Goal: Task Accomplishment & Management: Manage account settings

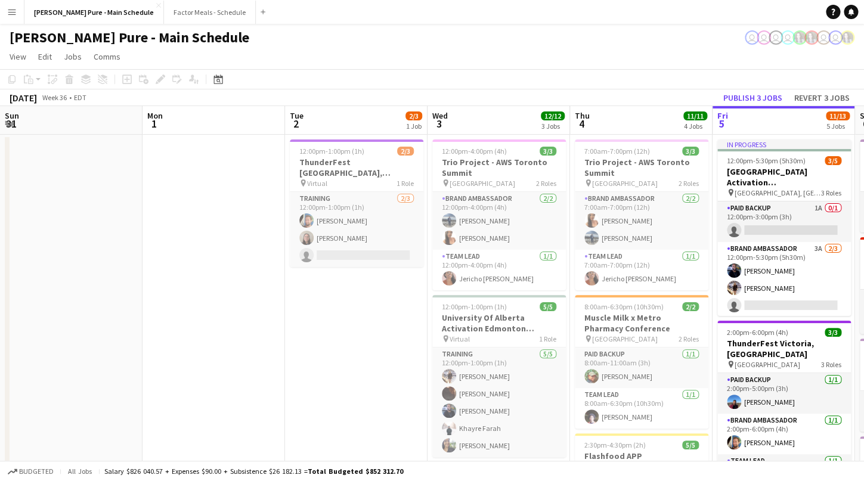
scroll to position [42, 0]
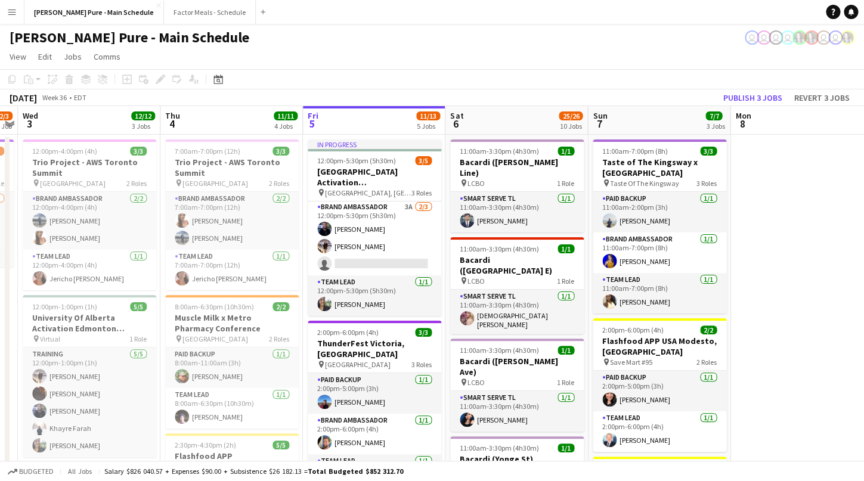
click at [17, 13] on button "Menu" at bounding box center [12, 12] width 24 height 24
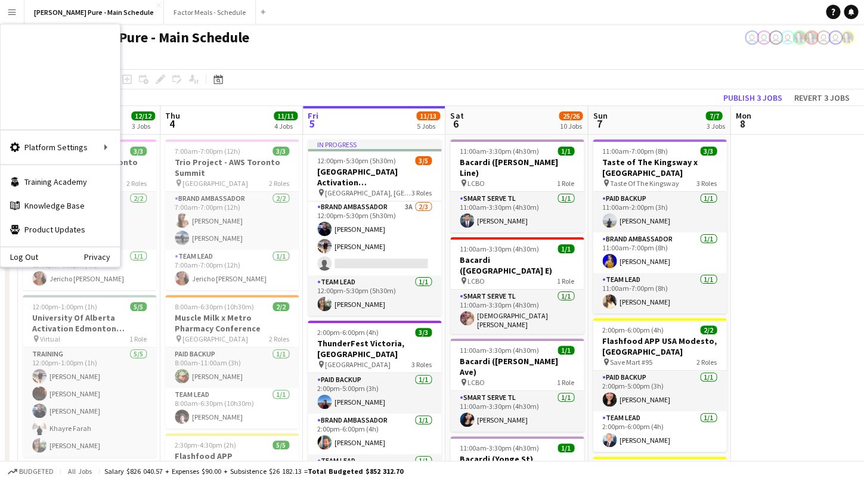
click at [141, 184] on link "Invoices" at bounding box center [179, 184] width 119 height 24
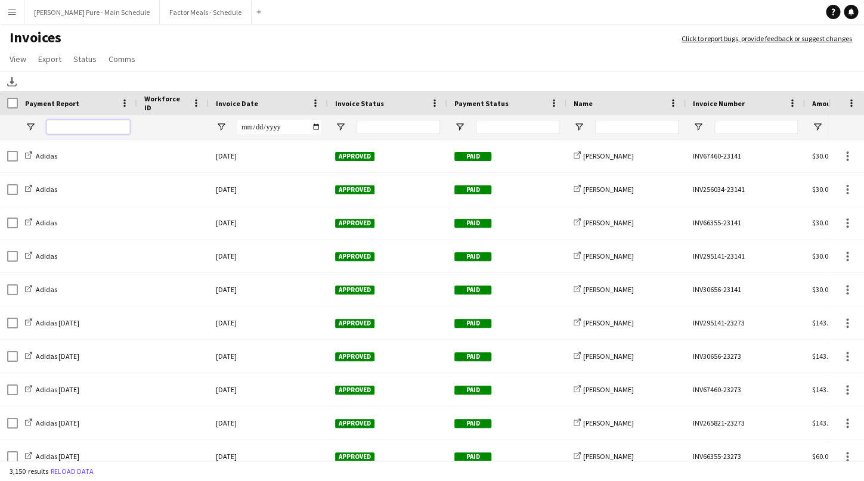
click at [71, 123] on input "Payment Report Filter Input" at bounding box center [88, 127] width 83 height 14
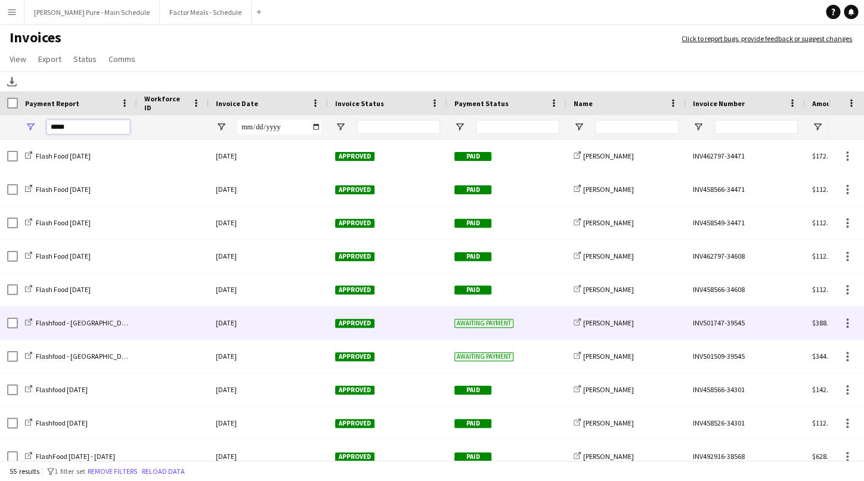
type input "*****"
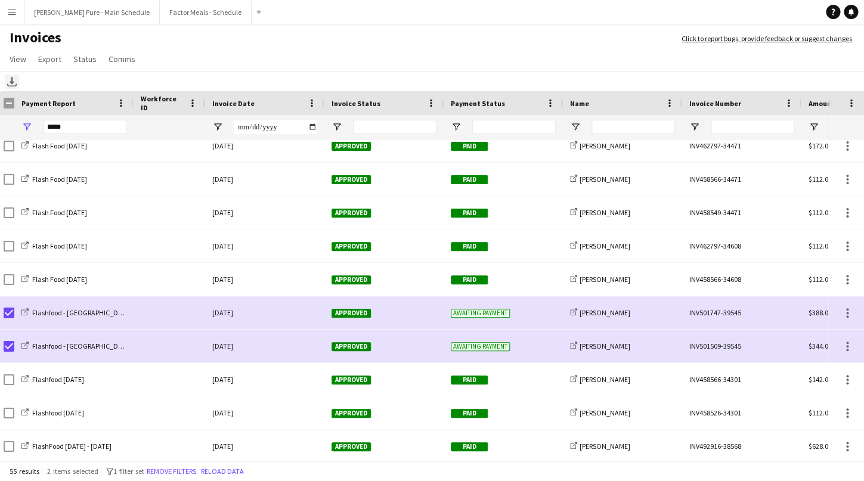
click at [13, 83] on icon at bounding box center [12, 80] width 5 height 7
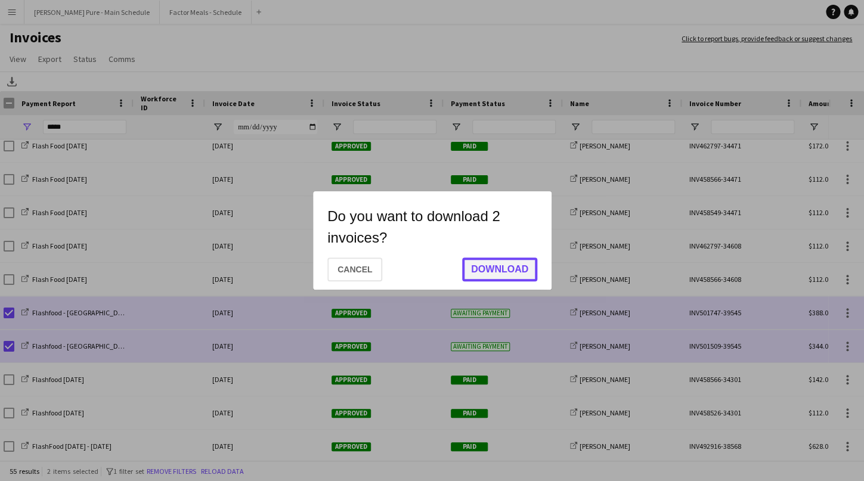
click at [497, 262] on button "Download" at bounding box center [499, 270] width 75 height 24
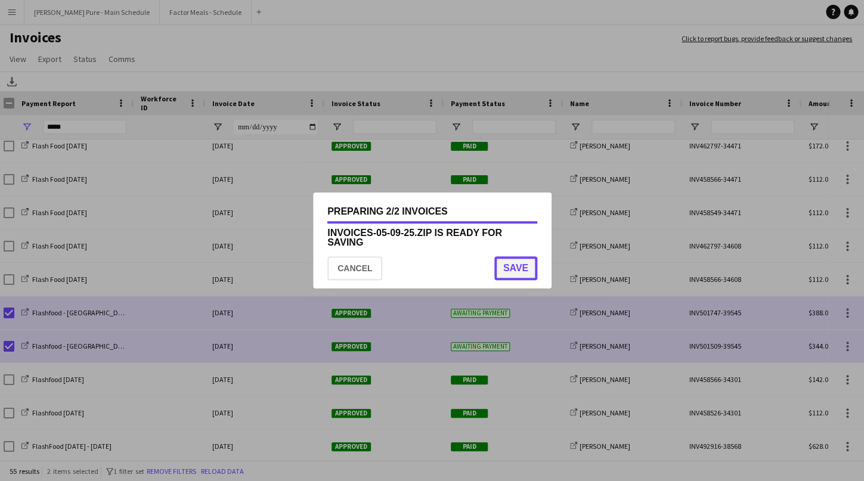
click at [514, 273] on button "Save" at bounding box center [515, 268] width 43 height 24
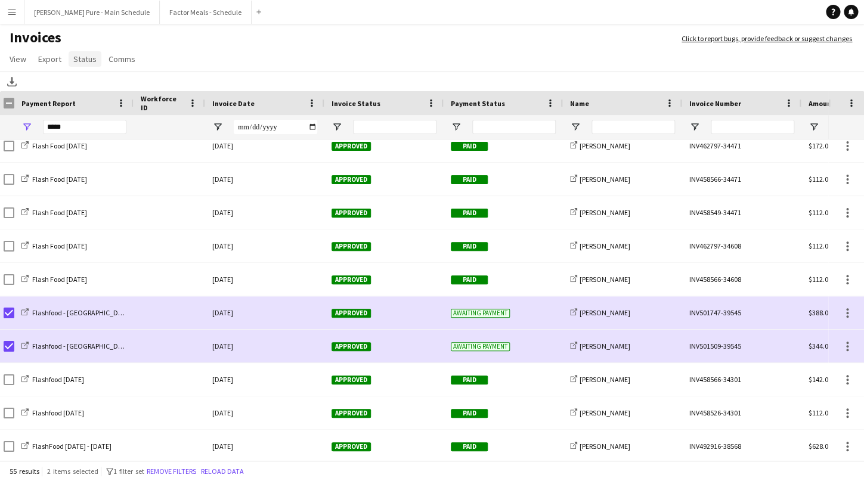
click at [87, 62] on span "Status" at bounding box center [84, 59] width 23 height 11
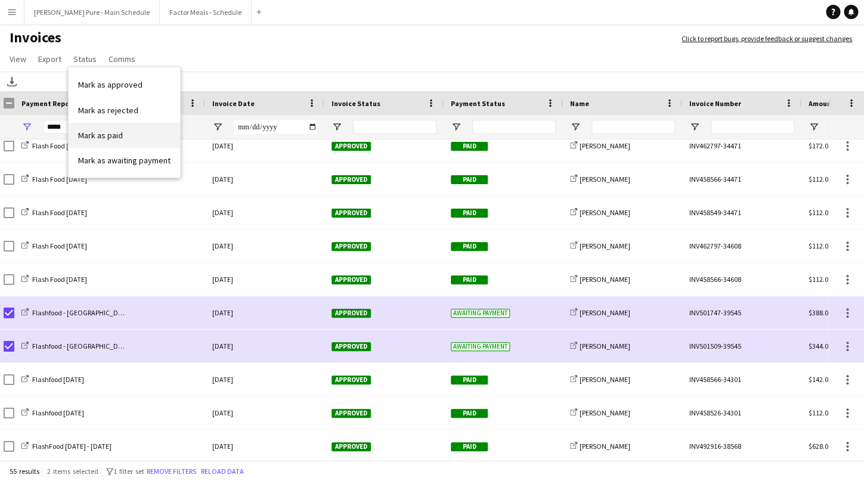
click at [113, 140] on span "Mark as paid" at bounding box center [100, 135] width 45 height 11
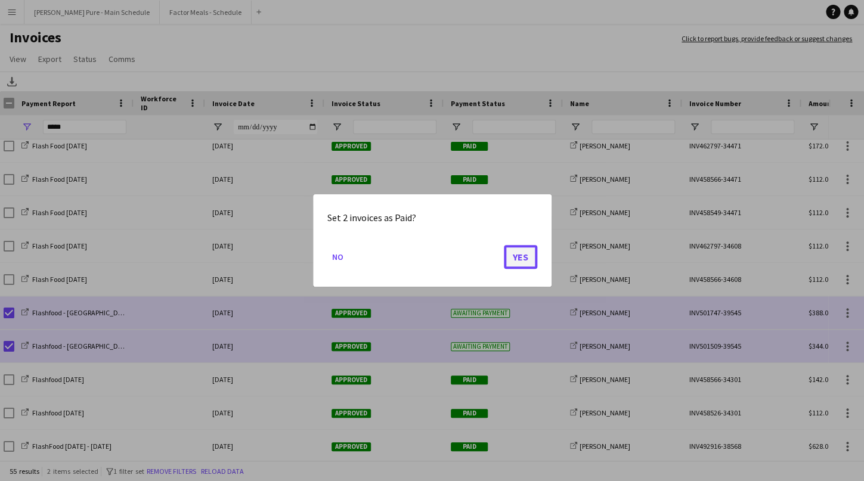
click at [533, 263] on button "Yes" at bounding box center [520, 257] width 33 height 24
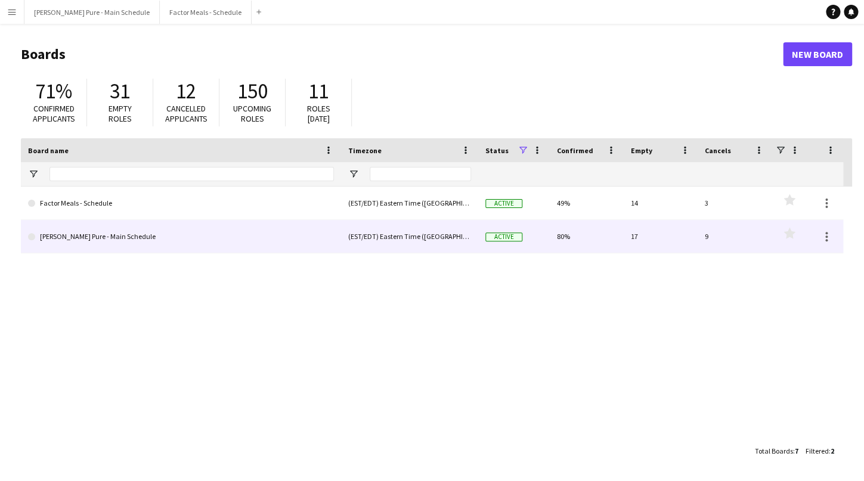
click at [83, 247] on link "[PERSON_NAME] Pure - Main Schedule" at bounding box center [181, 236] width 306 height 33
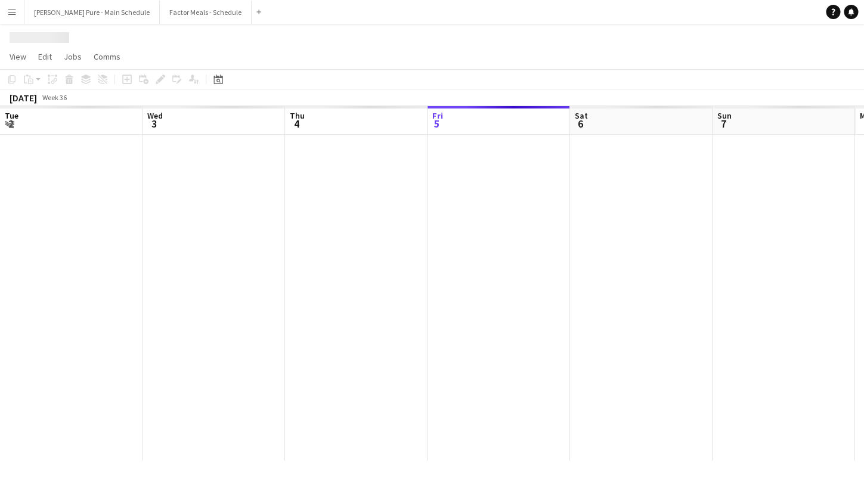
scroll to position [0, 285]
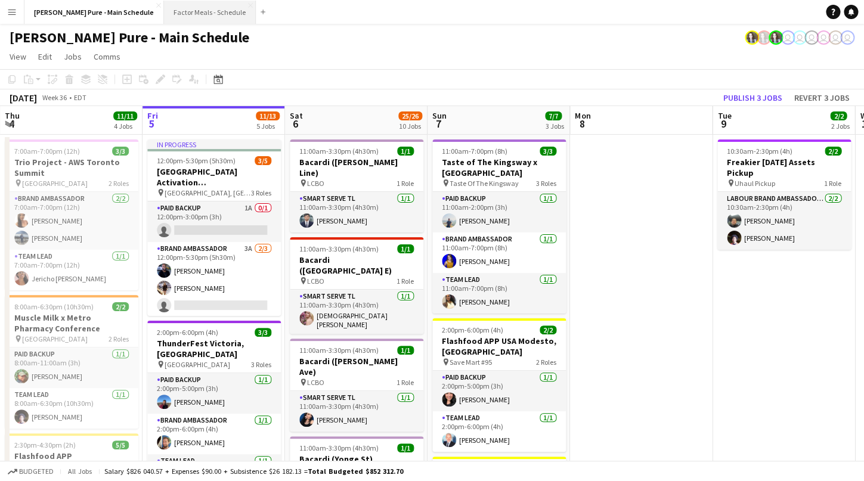
click at [177, 20] on button "Factor Meals - Schedule Close" at bounding box center [210, 12] width 92 height 23
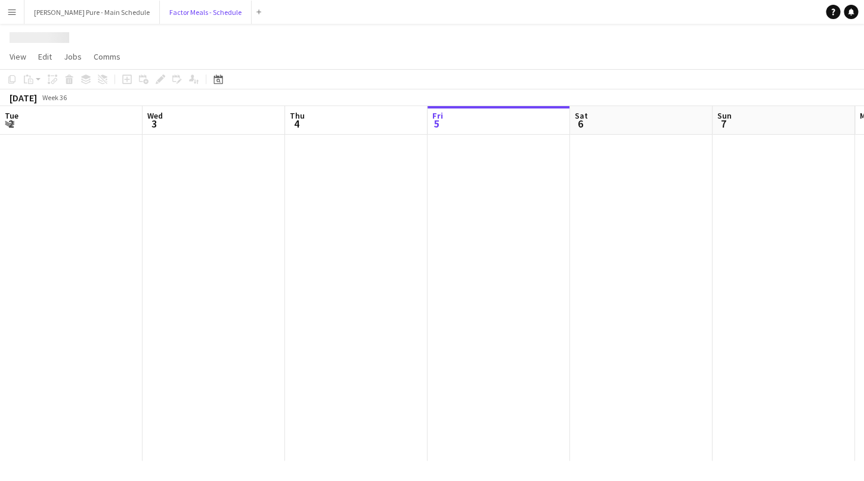
scroll to position [0, 285]
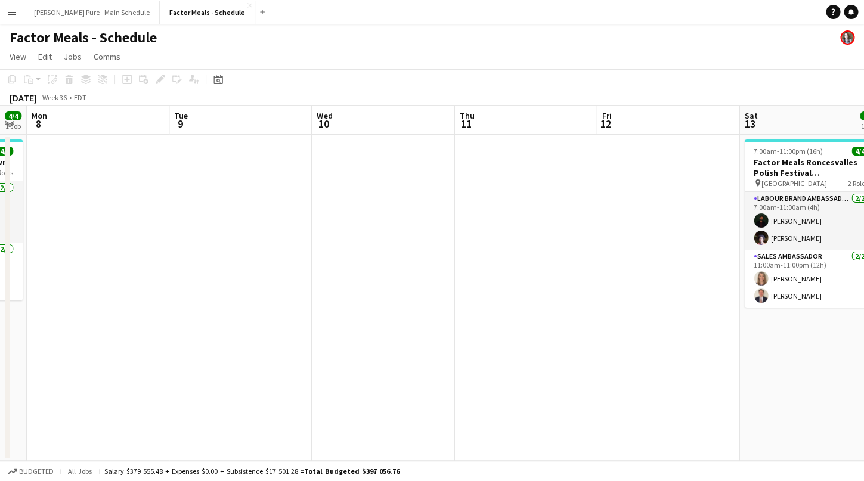
drag, startPoint x: 686, startPoint y: 293, endPoint x: 146, endPoint y: 287, distance: 539.7
click at [146, 287] on app-calendar-viewport "Thu 4 Fri 5 Sat 6 4/4 1 Job Sun 7 4/4 1 Job Mon 8 Tue 9 Wed 10 Thu 11 Fri 12 Sa…" at bounding box center [432, 283] width 864 height 355
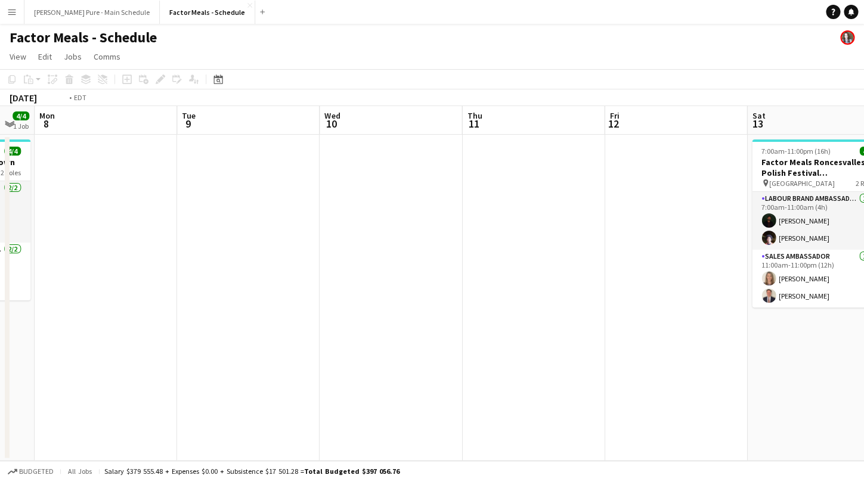
drag, startPoint x: 629, startPoint y: 296, endPoint x: 86, endPoint y: 287, distance: 543.3
click at [86, 287] on app-calendar-viewport "Thu 4 Fri 5 Sat 6 4/4 1 Job Sun 7 4/4 1 Job Mon 8 Tue 9 Wed 10 Thu 11 Fri 12 Sa…" at bounding box center [432, 283] width 864 height 355
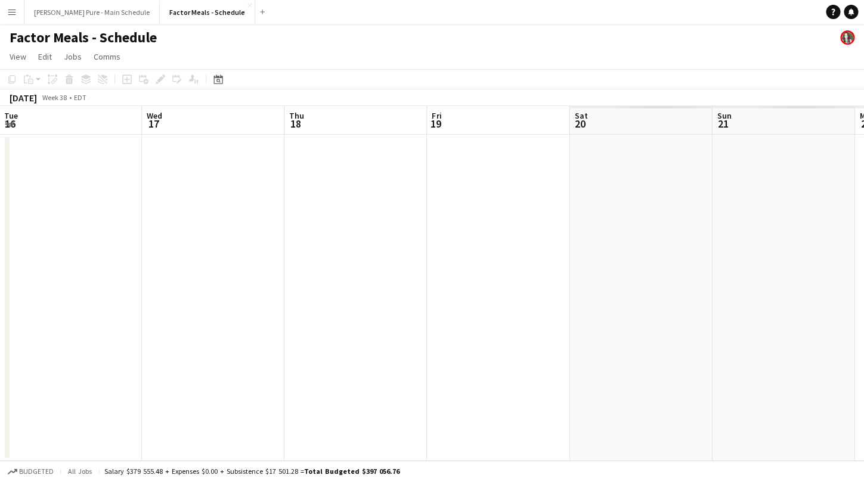
drag, startPoint x: 546, startPoint y: 287, endPoint x: 82, endPoint y: 283, distance: 463.9
click at [82, 283] on app-calendar-viewport "Sat 13 4/4 1 Job Sun 14 4/4 1 Job Mon 15 Tue 16 Wed 17 Thu 18 Fri 19 Sat 20 Sun…" at bounding box center [432, 283] width 864 height 355
drag, startPoint x: 630, startPoint y: 289, endPoint x: 104, endPoint y: 298, distance: 526.0
click at [104, 298] on app-calendar-viewport "Mon 15 Tue 16 Wed 17 Thu 18 Fri 19 Sat 20 Sun 21 Mon 22 Tue 23 Wed 24 Thu 25 Fr…" at bounding box center [432, 283] width 864 height 355
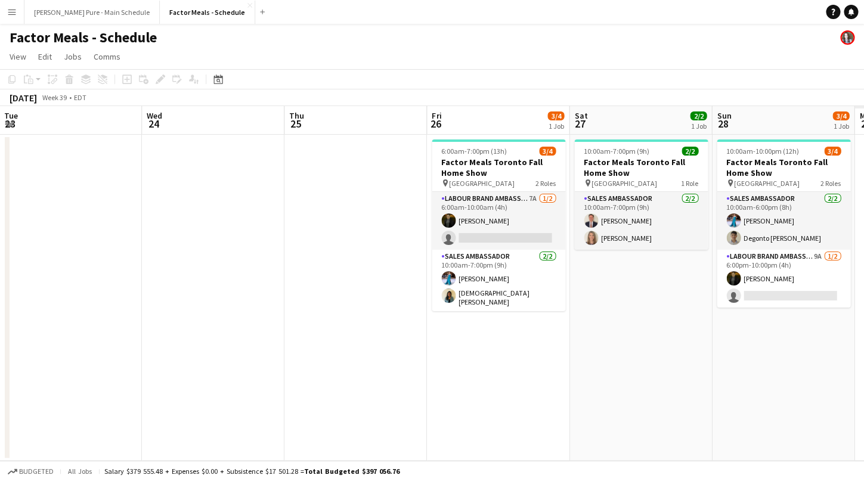
scroll to position [0, 519]
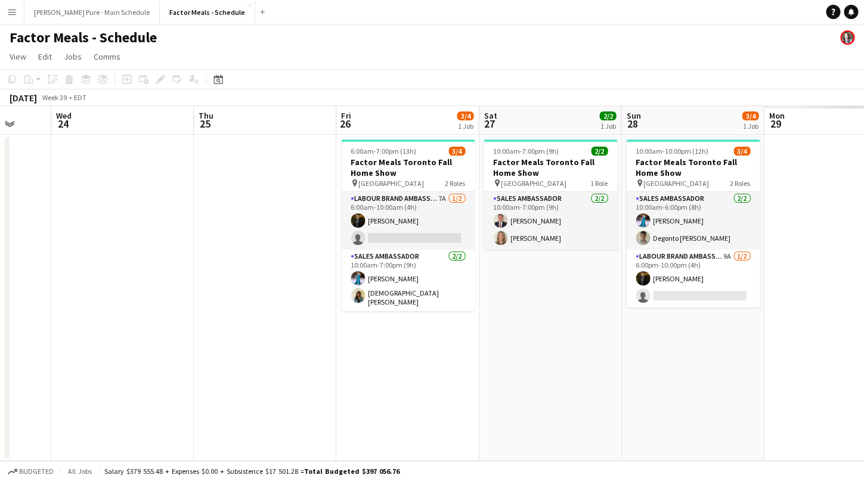
drag, startPoint x: 628, startPoint y: 305, endPoint x: 73, endPoint y: 299, distance: 555.2
click at [74, 299] on app-calendar-viewport "Sat 20 Sun 21 Mon 22 Tue 23 Wed 24 Thu 25 Fri 26 3/4 1 Job Sat 27 2/2 1 Job Sun…" at bounding box center [432, 283] width 864 height 355
click at [221, 80] on icon "Date picker" at bounding box center [218, 80] width 10 height 10
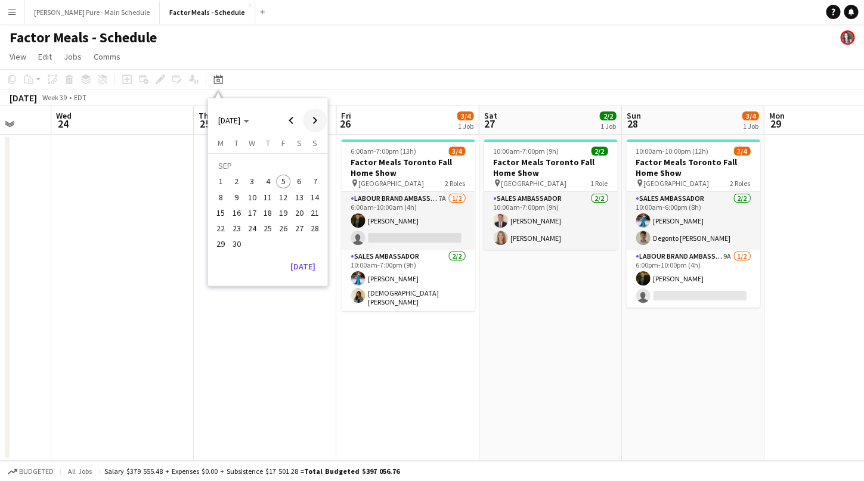
click at [315, 120] on span "Next month" at bounding box center [315, 121] width 24 height 24
click at [301, 212] on span "18" at bounding box center [299, 213] width 14 height 14
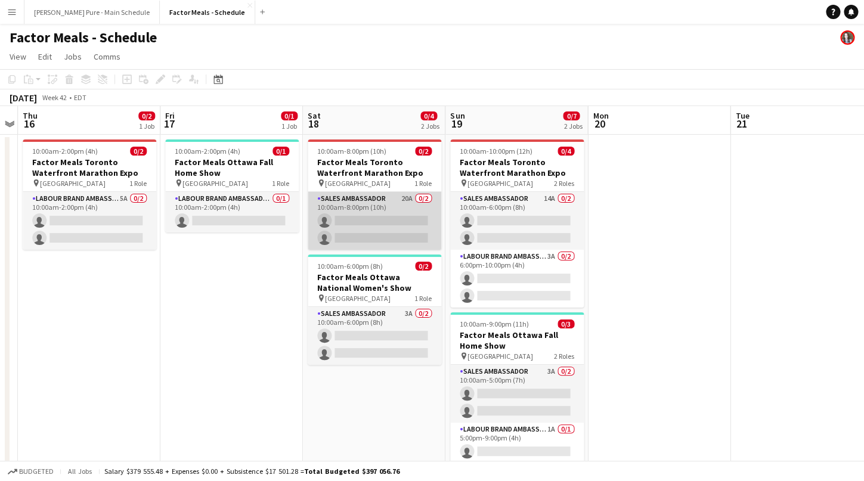
click at [347, 197] on app-card-role "Sales Ambassador 20A 0/2 10:00am-8:00pm (10h) single-neutral-actions single-neu…" at bounding box center [375, 221] width 134 height 58
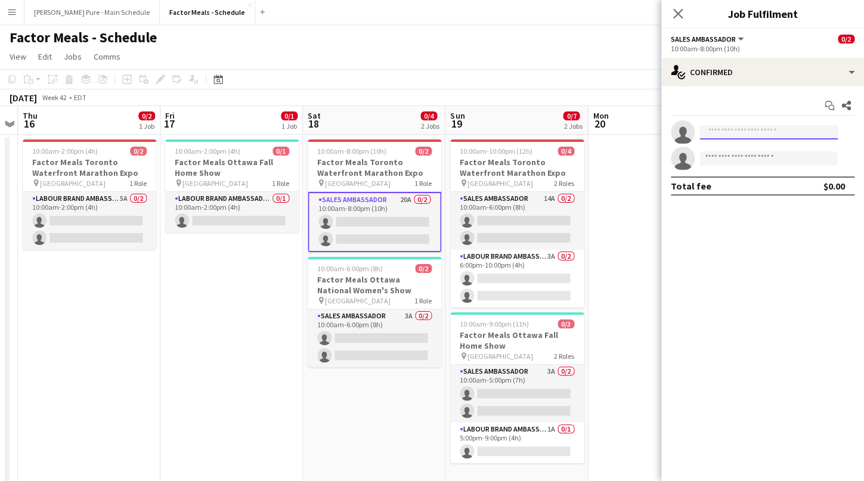
click at [724, 130] on input at bounding box center [768, 132] width 138 height 14
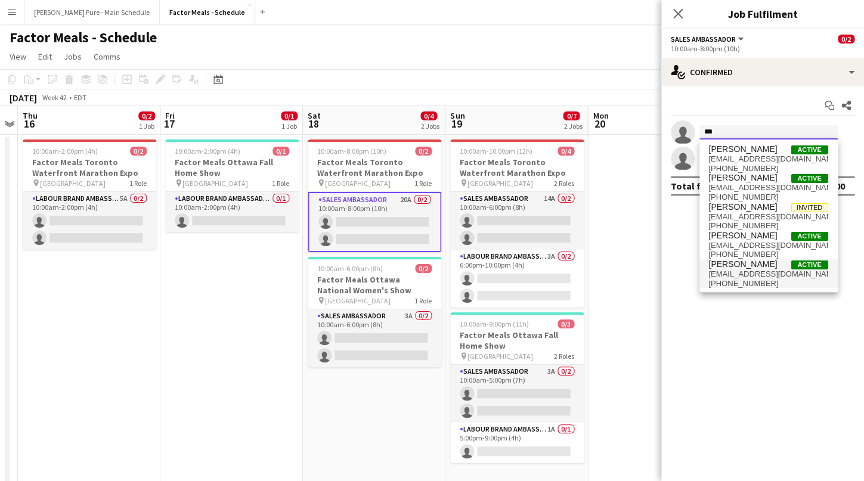
type input "***"
click at [739, 281] on span "+12506343683" at bounding box center [768, 284] width 119 height 10
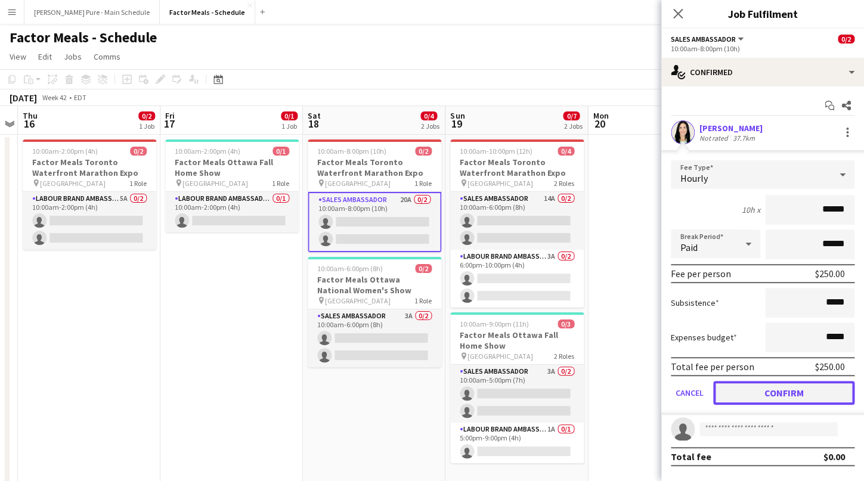
click at [772, 398] on button "Confirm" at bounding box center [783, 393] width 141 height 24
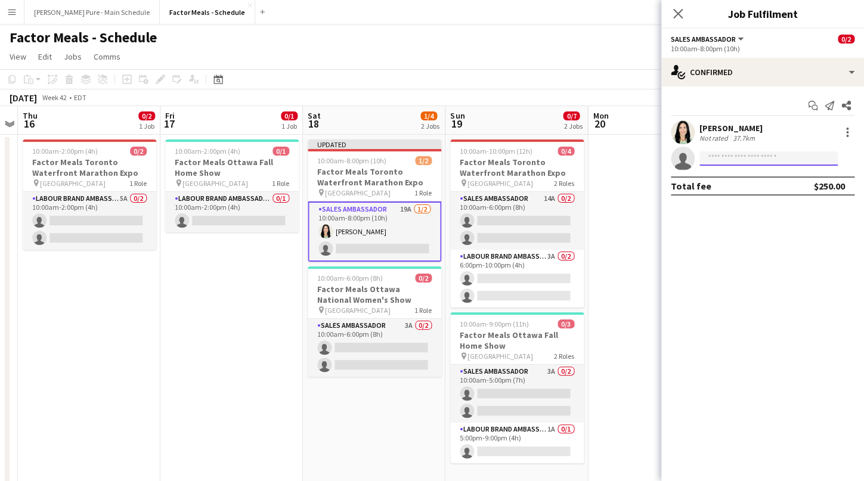
click at [713, 159] on input at bounding box center [768, 158] width 138 height 14
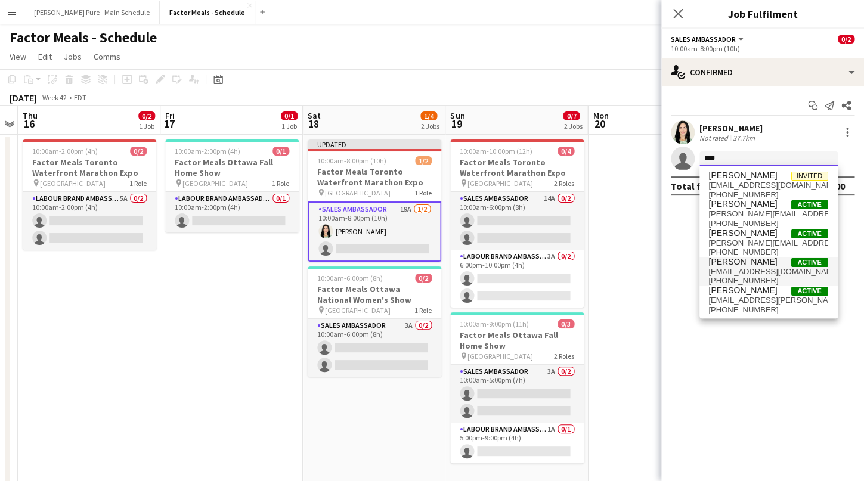
type input "****"
click at [723, 273] on span "lauriepreddy@gmail.com" at bounding box center [768, 272] width 119 height 10
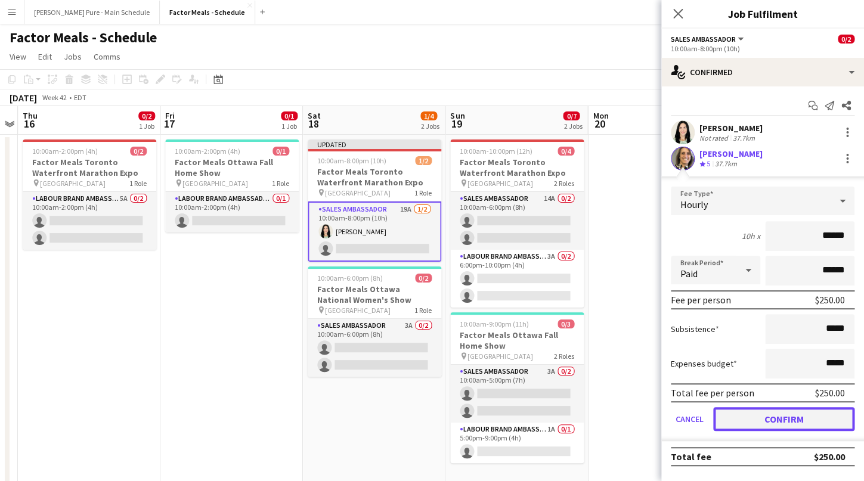
click at [746, 419] on button "Confirm" at bounding box center [783, 419] width 141 height 24
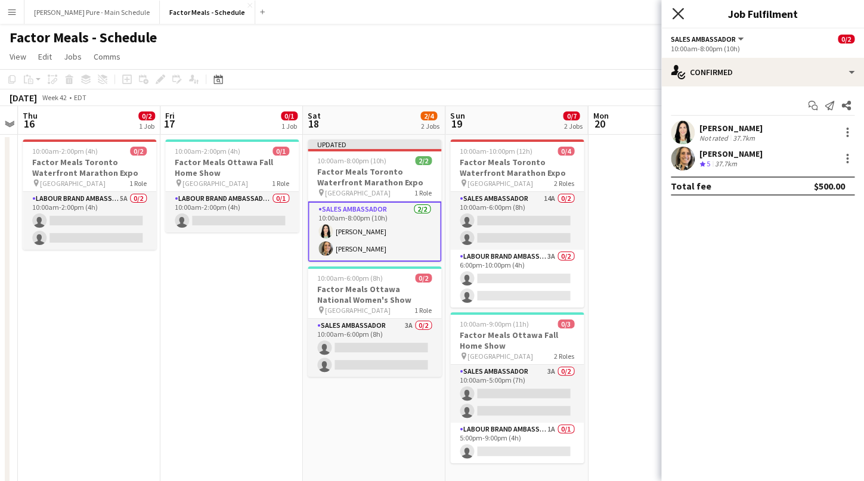
click at [677, 17] on icon "Close pop-in" at bounding box center [677, 13] width 11 height 11
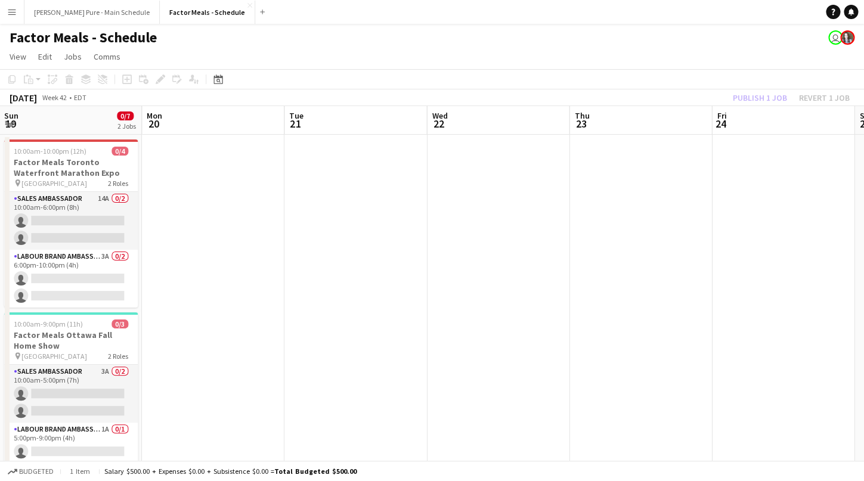
drag, startPoint x: 784, startPoint y: 279, endPoint x: 337, endPoint y: 317, distance: 447.6
click at [337, 317] on app-calendar-viewport "Wed 15 Thu 16 0/2 1 Job Fri 17 0/1 1 Job Sat 18 2/4 2 Jobs Sun 19 0/7 2 Jobs Mo…" at bounding box center [432, 297] width 864 height 383
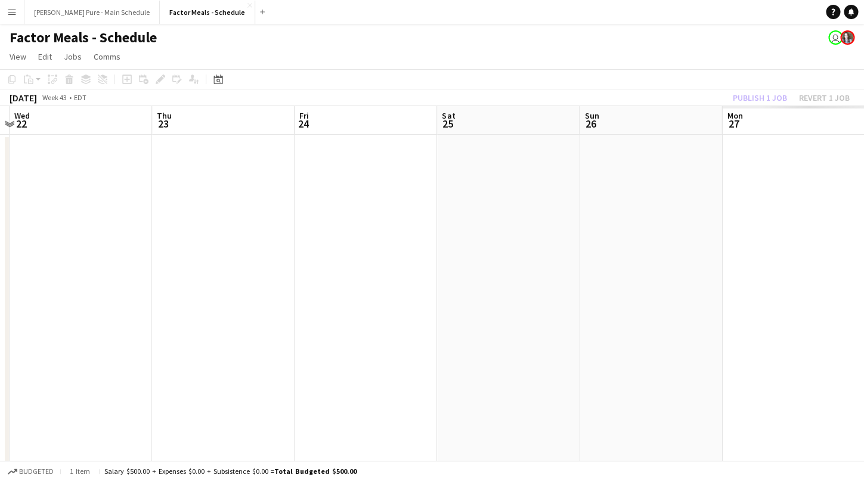
drag, startPoint x: 746, startPoint y: 290, endPoint x: 337, endPoint y: 284, distance: 408.5
click at [333, 287] on app-calendar-viewport "Sun 19 0/7 2 Jobs Mon 20 Tue 21 Wed 22 Thu 23 Fri 24 Sat 25 Sun 26 Mon 27 Tue 2…" at bounding box center [432, 297] width 864 height 383
drag, startPoint x: 762, startPoint y: 262, endPoint x: 281, endPoint y: 264, distance: 480.6
click at [262, 274] on app-calendar-viewport "Sun 19 0/7 2 Jobs Mon 20 Tue 21 Wed 22 Thu 23 Fri 24 Sat 25 Sun 26 Mon 27 Tue 2…" at bounding box center [432, 297] width 864 height 383
drag, startPoint x: 702, startPoint y: 262, endPoint x: 175, endPoint y: 289, distance: 527.8
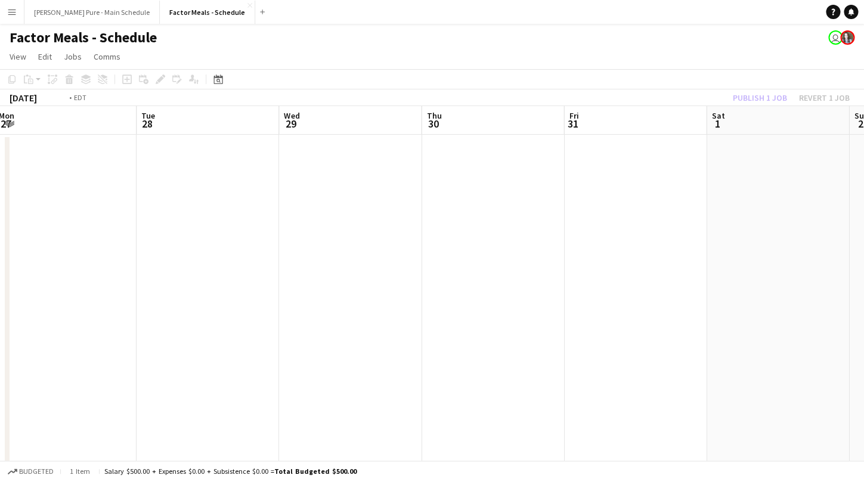
click at [176, 289] on app-calendar-viewport "Thu 23 Fri 24 Sat 25 Sun 26 Mon 27 Tue 28 Wed 29 Thu 30 Fri 31 Sat 1 Sun 2 Mon 3" at bounding box center [432, 297] width 864 height 383
drag, startPoint x: 414, startPoint y: 292, endPoint x: 68, endPoint y: 297, distance: 346.5
click at [68, 297] on app-calendar-viewport "Wed 29 Thu 30 Fri 31 Sat 1 Sun 2 Mon 3 Tue 4 Wed 5 Thu 6 Fri 7 Sat 8 Sun 9" at bounding box center [432, 297] width 864 height 383
drag, startPoint x: 584, startPoint y: 292, endPoint x: 63, endPoint y: 330, distance: 522.5
click at [60, 334] on app-calendar-viewport "Fri 31 Sat 1 Sun 2 Mon 3 Tue 4 Wed 5 Thu 6 Fri 7 Sat 8 Sun 9 Mon 10 Tue 11" at bounding box center [432, 297] width 864 height 383
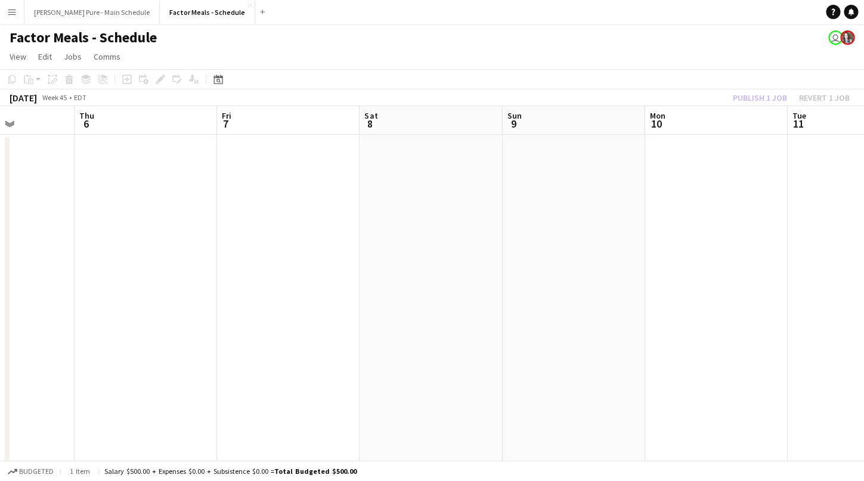
drag, startPoint x: 659, startPoint y: 277, endPoint x: 168, endPoint y: 326, distance: 494.4
click at [168, 326] on app-calendar-viewport "Sun 2 Mon 3 Tue 4 Wed 5 Thu 6 Fri 7 Sat 8 Sun 9 Mon 10 Tue 11 Wed 12 Thu 13" at bounding box center [432, 297] width 864 height 383
drag, startPoint x: 724, startPoint y: 291, endPoint x: 160, endPoint y: 315, distance: 564.6
click at [160, 315] on app-calendar-viewport "Sat 8 Sun 9 Mon 10 Tue 11 Wed 12 Thu 13 Fri 14 Sat 15 Sun 16 Mon 17 Tue 18 Wed …" at bounding box center [432, 297] width 864 height 383
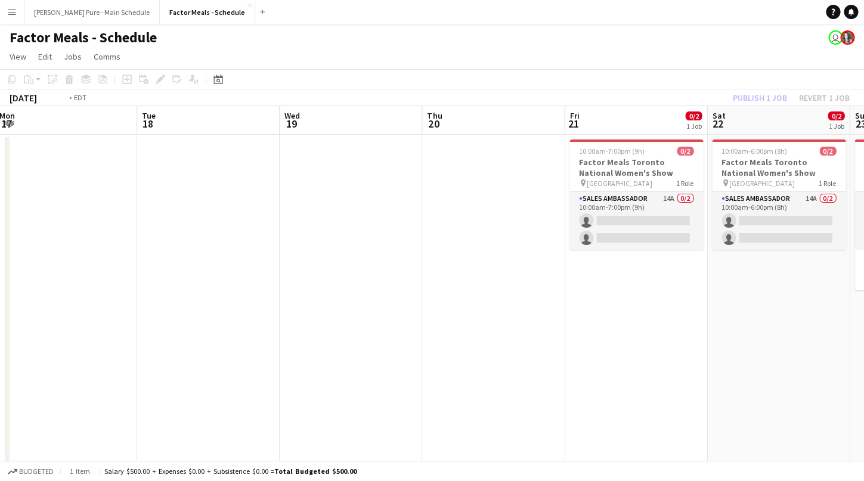
drag, startPoint x: 724, startPoint y: 285, endPoint x: 213, endPoint y: 315, distance: 511.9
click at [213, 315] on app-calendar-viewport "Fri 14 Sat 15 Sun 16 Mon 17 Tue 18 Wed 19 Thu 20 Fri 21 0/2 1 Job Sat 22 0/2 1 …" at bounding box center [432, 297] width 864 height 383
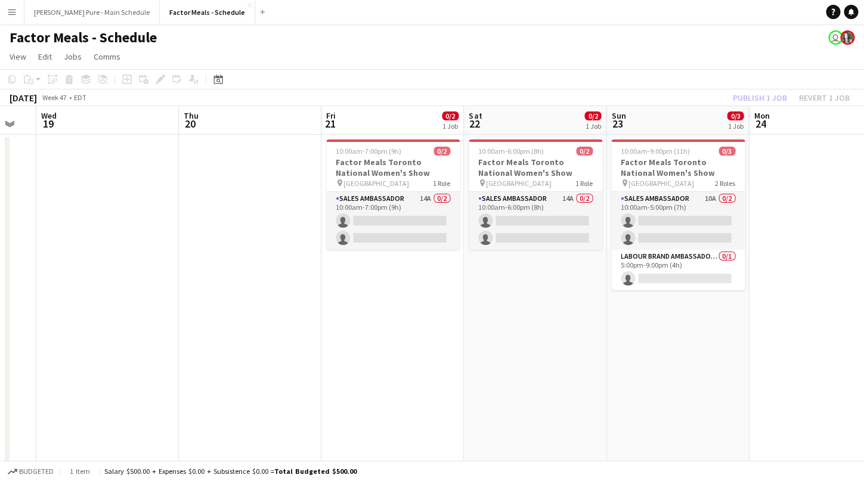
scroll to position [0, 392]
drag, startPoint x: 563, startPoint y: 373, endPoint x: 320, endPoint y: 342, distance: 245.9
click at [320, 342] on app-calendar-viewport "Sun 16 Mon 17 Tue 18 Wed 19 Thu 20 Fri 21 0/2 1 Job Sat 22 0/2 1 Job Sun 23 0/3…" at bounding box center [432, 297] width 864 height 383
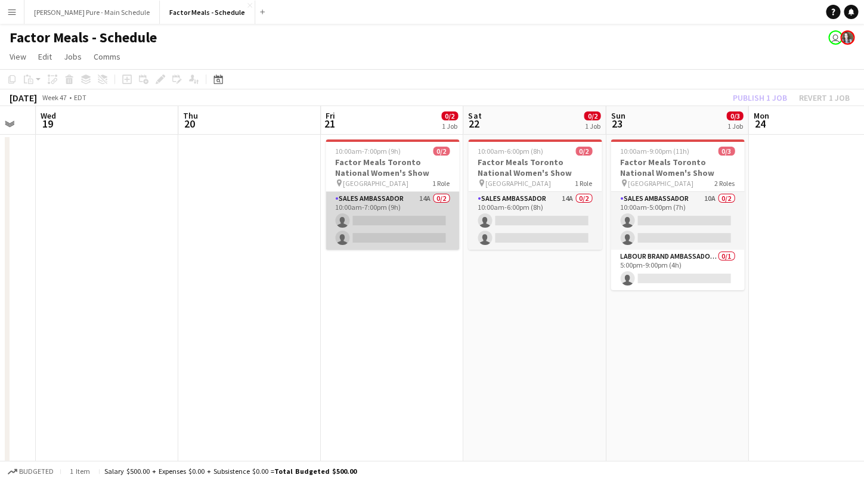
click at [366, 200] on app-card-role "Sales Ambassador 14A 0/2 10:00am-7:00pm (9h) single-neutral-actions single-neut…" at bounding box center [393, 221] width 134 height 58
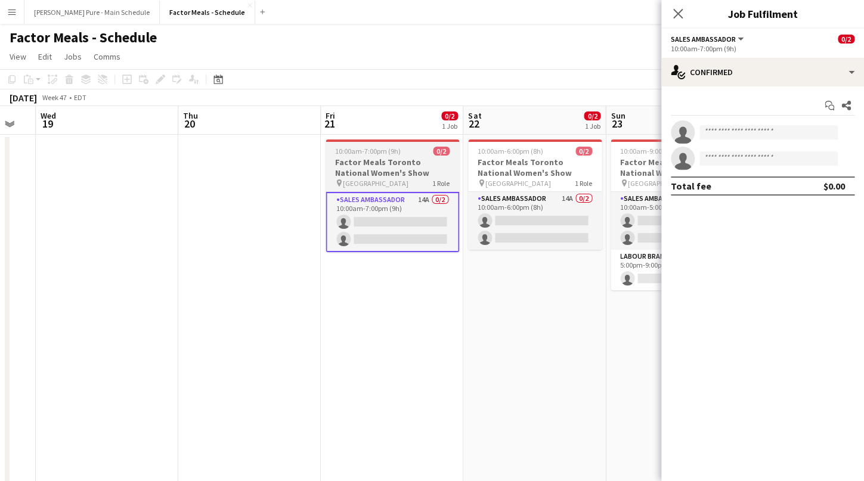
click at [369, 141] on div at bounding box center [393, 141] width 134 height 2
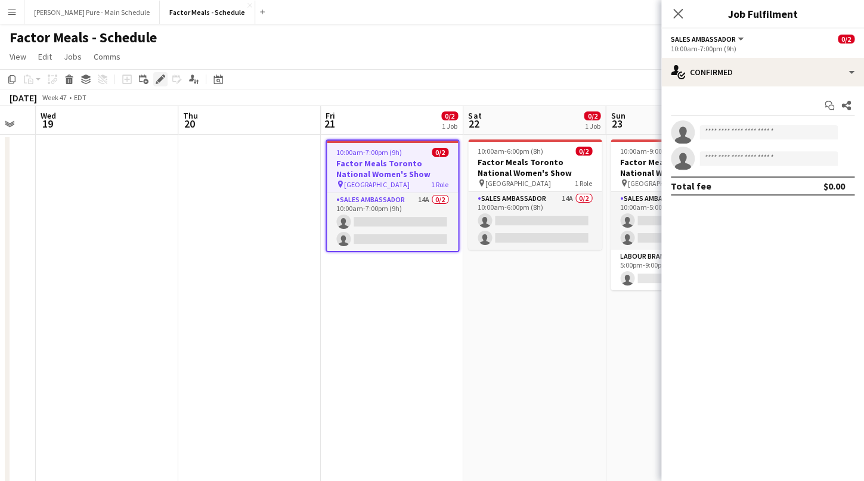
click at [160, 80] on icon at bounding box center [160, 79] width 7 height 7
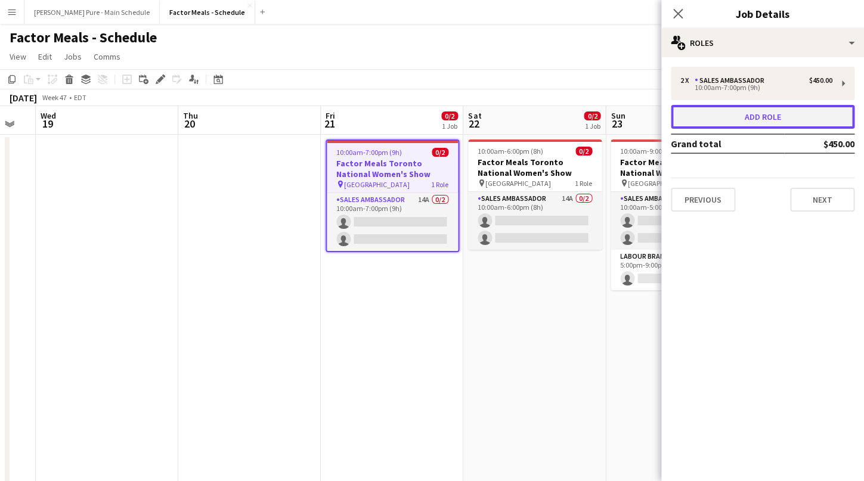
click at [720, 113] on button "Add role" at bounding box center [763, 117] width 184 height 24
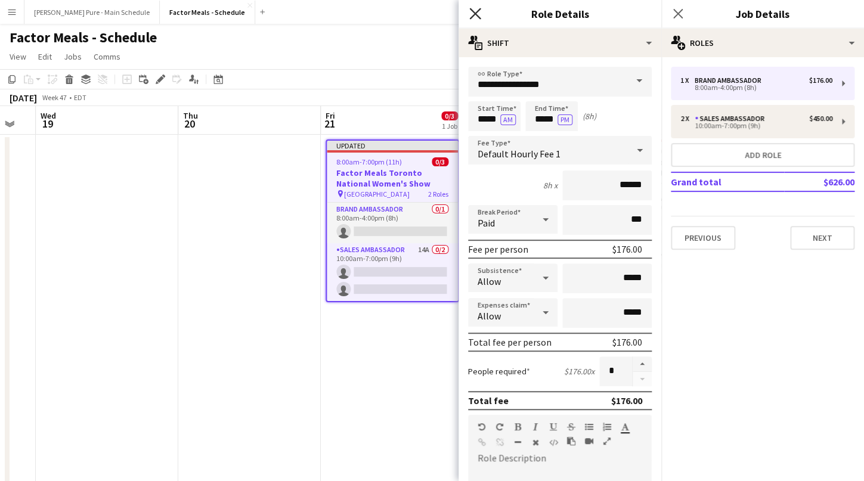
click at [473, 13] on icon at bounding box center [474, 13] width 11 height 11
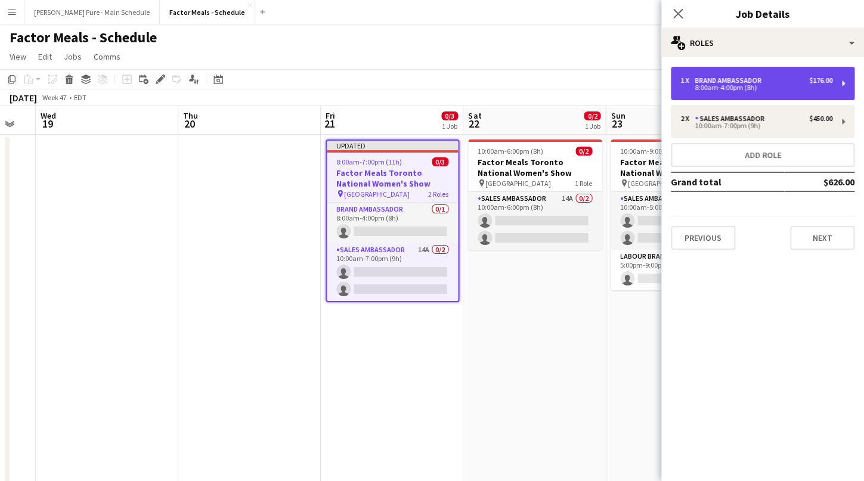
click at [730, 95] on div "1 x Brand Ambassador $176.00 8:00am-4:00pm (8h)" at bounding box center [763, 83] width 184 height 33
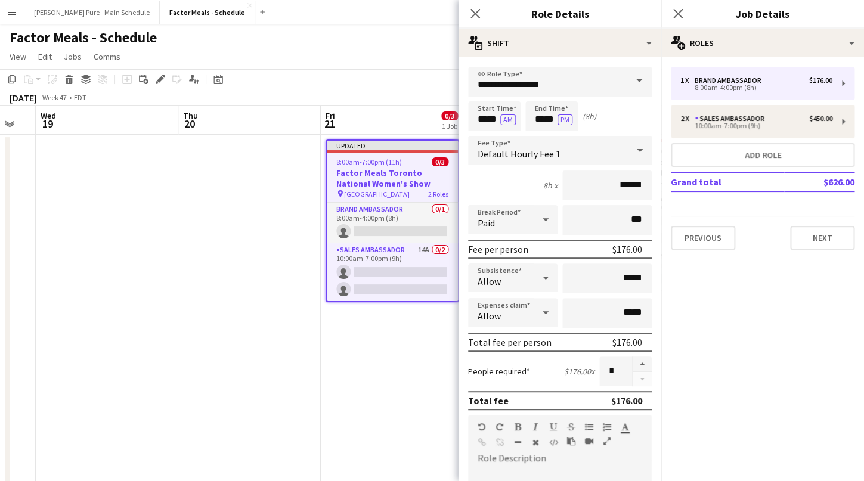
click at [638, 82] on span at bounding box center [639, 81] width 25 height 29
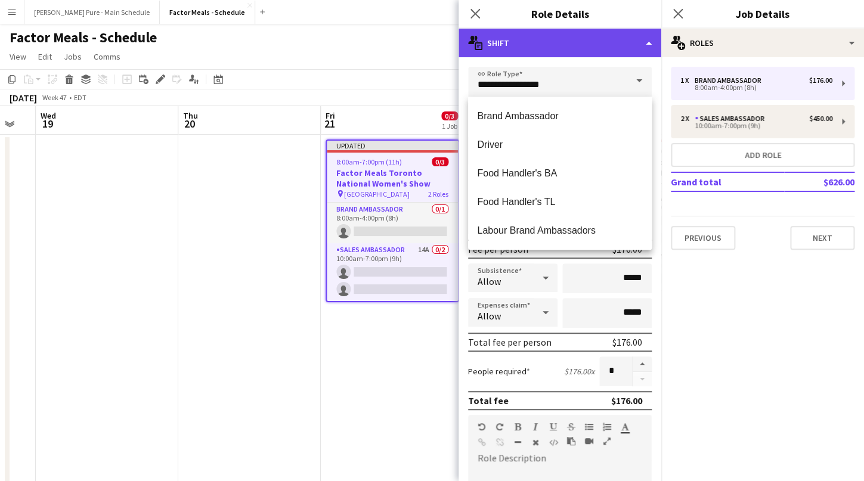
click at [546, 44] on div "multiple-actions-text Shift" at bounding box center [560, 43] width 203 height 29
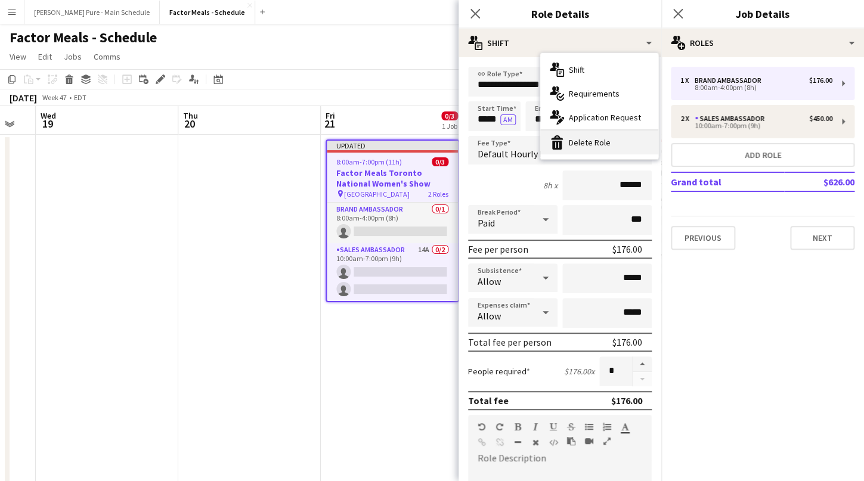
click at [580, 143] on div "bin-2 Delete Role" at bounding box center [599, 143] width 118 height 24
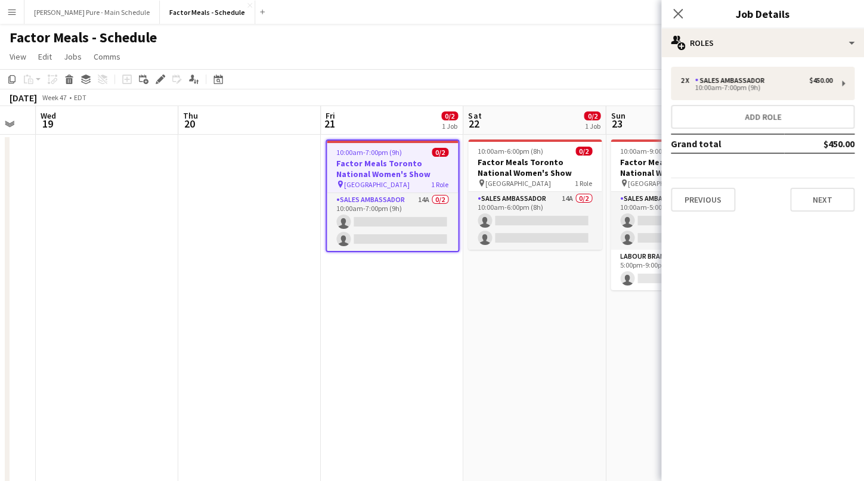
click at [364, 177] on h3 "Factor Meals Toronto National Women's Show" at bounding box center [392, 168] width 131 height 21
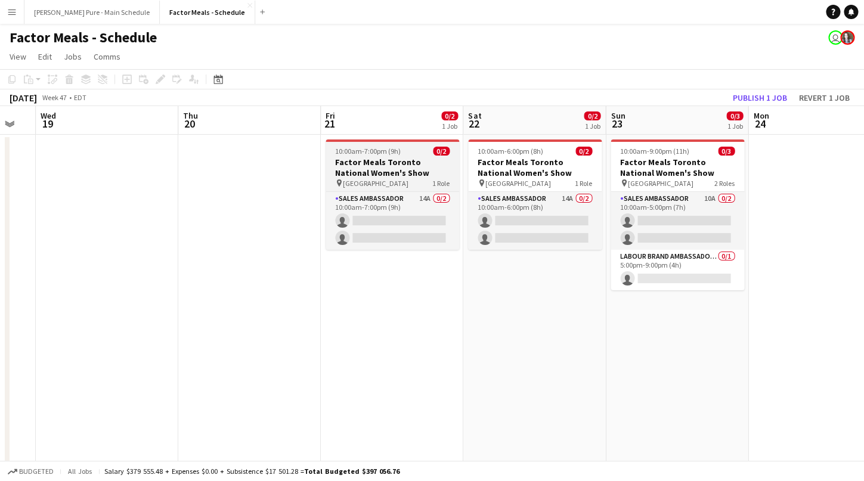
click at [364, 176] on h3 "Factor Meals Toronto National Women's Show" at bounding box center [393, 167] width 134 height 21
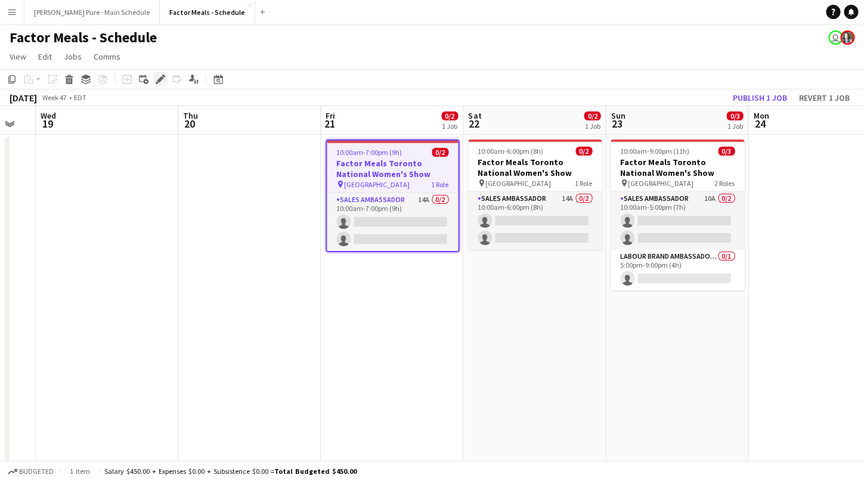
click at [159, 83] on icon "Edit" at bounding box center [161, 80] width 10 height 10
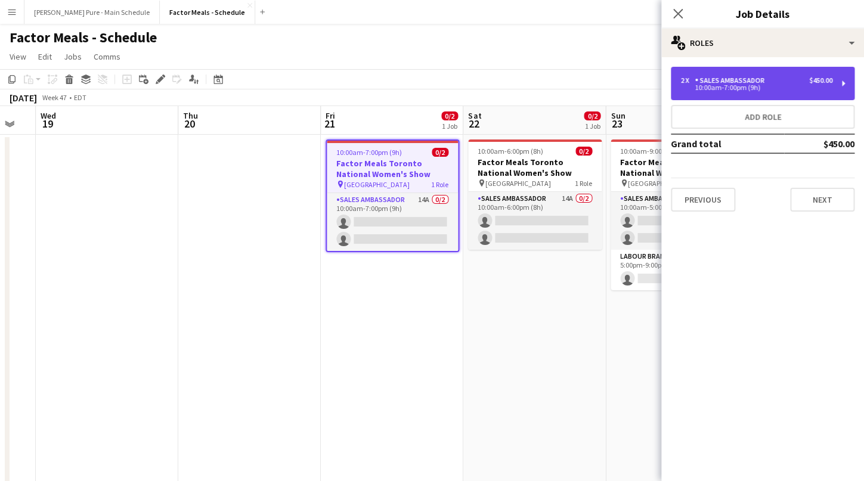
click at [695, 91] on div "10:00am-7:00pm (9h)" at bounding box center [756, 88] width 152 height 6
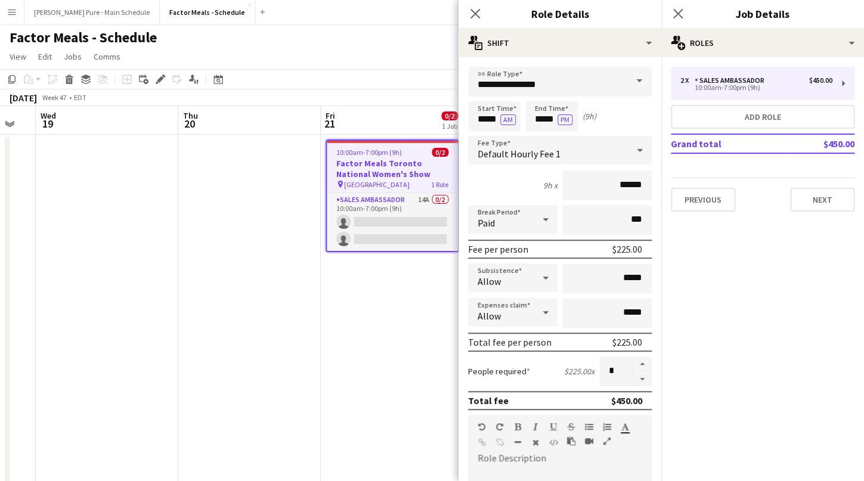
click at [253, 187] on app-date-cell at bounding box center [249, 312] width 143 height 354
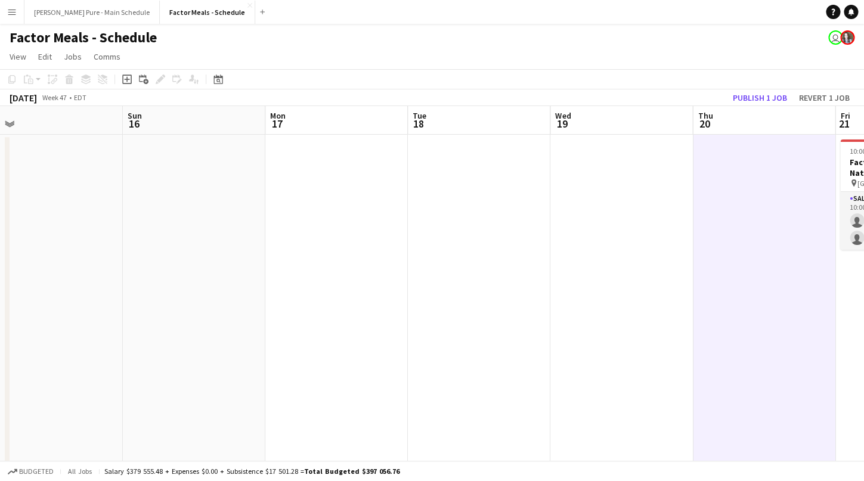
drag, startPoint x: 78, startPoint y: 210, endPoint x: 593, endPoint y: 151, distance: 518.0
click at [593, 151] on app-calendar-viewport "Thu 13 Fri 14 Sat 15 Sun 16 Mon 17 Tue 18 Wed 19 Thu 20 Fri 21 0/2 1 Job Sat 22…" at bounding box center [432, 297] width 864 height 383
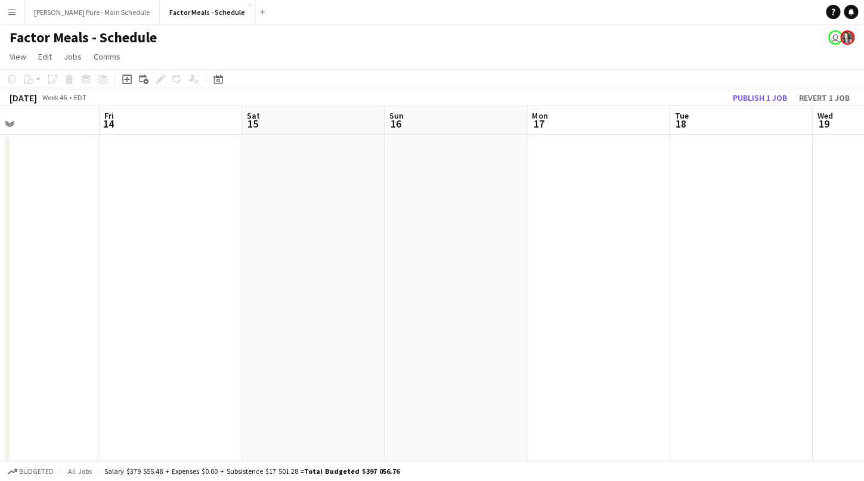
drag, startPoint x: 271, startPoint y: 218, endPoint x: 692, endPoint y: 176, distance: 423.0
click at [724, 179] on app-calendar-viewport "Tue 11 Wed 12 Thu 13 Fri 14 Sat 15 Sun 16 Mon 17 Tue 18 Wed 19 Thu 20 Fri 21 0/…" at bounding box center [432, 297] width 864 height 383
drag, startPoint x: 261, startPoint y: 244, endPoint x: 754, endPoint y: 205, distance: 495.3
click at [754, 205] on app-calendar-viewport "Thu 6 Fri 7 Sat 8 Sun 9 Mon 10 Tue 11 Wed 12 Thu 13 Fri 14 Sat 15 Sun 16 Mon 17" at bounding box center [432, 297] width 864 height 383
drag, startPoint x: 259, startPoint y: 252, endPoint x: 693, endPoint y: 242, distance: 434.2
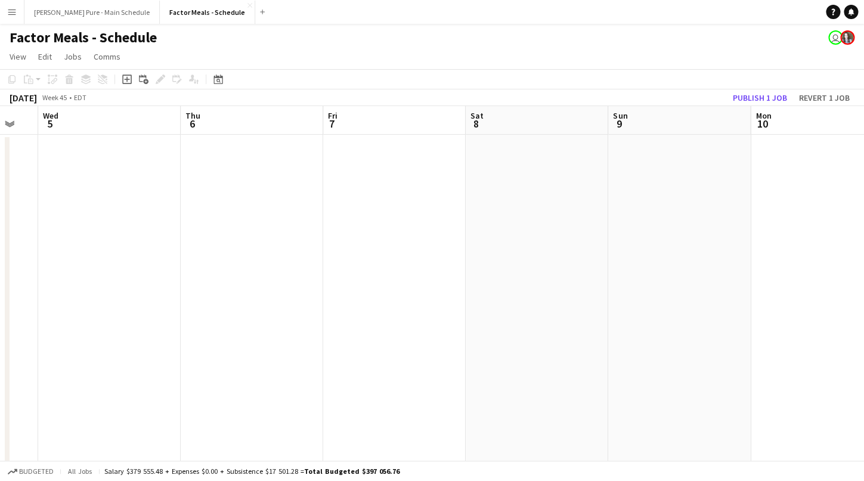
click at [690, 243] on app-calendar-viewport "Mon 3 Tue 4 Wed 5 Thu 6 Fri 7 Sat 8 Sun 9 Mon 10 Tue 11 Wed 12 Thu 13 Fri 14" at bounding box center [432, 297] width 864 height 383
drag, startPoint x: 171, startPoint y: 311, endPoint x: 688, endPoint y: 289, distance: 517.4
click at [683, 290] on app-calendar-viewport "Mon 3 Tue 4 Wed 5 Thu 6 Fri 7 Sat 8 Sun 9 Mon 10 Tue 11 Wed 12 Thu 13 Fri 14" at bounding box center [432, 297] width 864 height 383
drag, startPoint x: 236, startPoint y: 317, endPoint x: 689, endPoint y: 307, distance: 453.3
click at [688, 309] on app-calendar-viewport "Tue 28 Wed 29 Thu 30 Fri 31 Sat 1 Sun 2 Mon 3 Tue 4 Wed 5 Thu 6 Fri 7 Sat 8" at bounding box center [432, 297] width 864 height 383
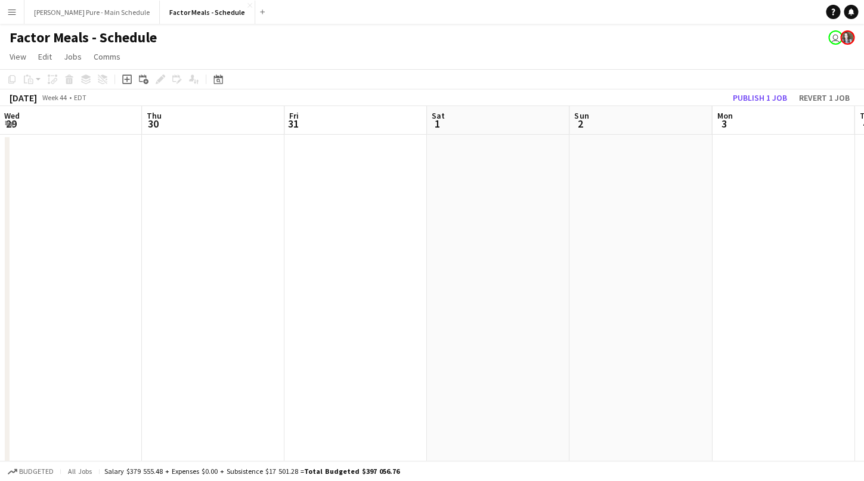
drag, startPoint x: 182, startPoint y: 337, endPoint x: 639, endPoint y: 336, distance: 456.7
click at [637, 336] on app-calendar-viewport "Mon 27 Tue 28 Wed 29 Thu 30 Fri 31 Sat 1 Sun 2 Mon 3 Tue 4 Wed 5 Thu 6 Fri 7" at bounding box center [432, 297] width 864 height 383
drag, startPoint x: 175, startPoint y: 338, endPoint x: 621, endPoint y: 351, distance: 446.2
click at [620, 352] on app-calendar-viewport "Wed 22 Thu 23 Fri 24 Sat 25 Sun 26 Mon 27 Tue 28 Wed 29 Thu 30 Fri 31 Sat 1 Sun…" at bounding box center [432, 297] width 864 height 383
drag, startPoint x: 250, startPoint y: 331, endPoint x: 565, endPoint y: 339, distance: 315.5
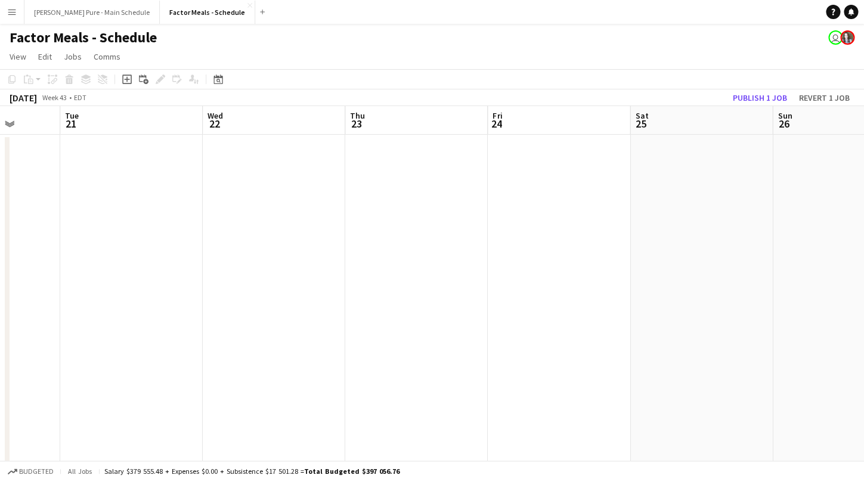
click at [566, 339] on app-calendar-viewport "Sat 18 2/4 2 Jobs Sun 19 0/7 2 Jobs Mon 20 Tue 21 Wed 22 Thu 23 Fri 24 Sat 25 S…" at bounding box center [432, 297] width 864 height 383
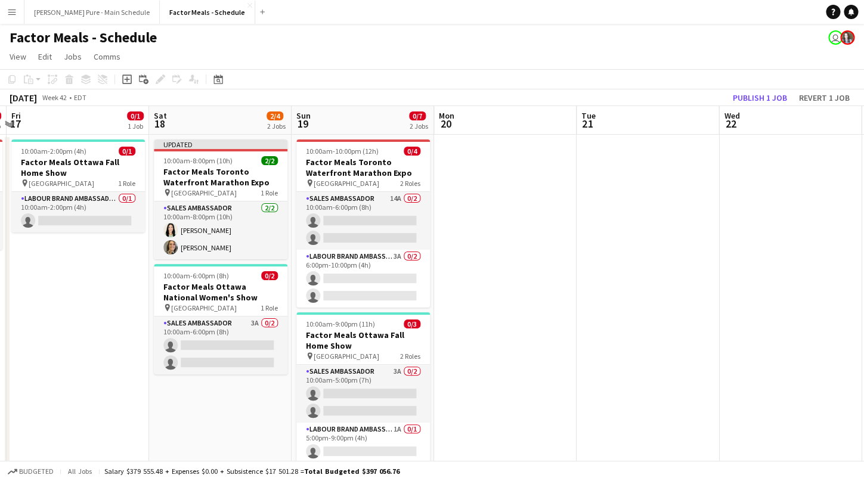
drag, startPoint x: 160, startPoint y: 305, endPoint x: 623, endPoint y: 321, distance: 462.4
click at [621, 321] on app-calendar-viewport "Wed 15 Thu 16 0/2 1 Job Fri 17 0/1 1 Job Sat 18 2/4 2 Jobs Sun 19 0/7 2 Jobs Mo…" at bounding box center [432, 297] width 864 height 383
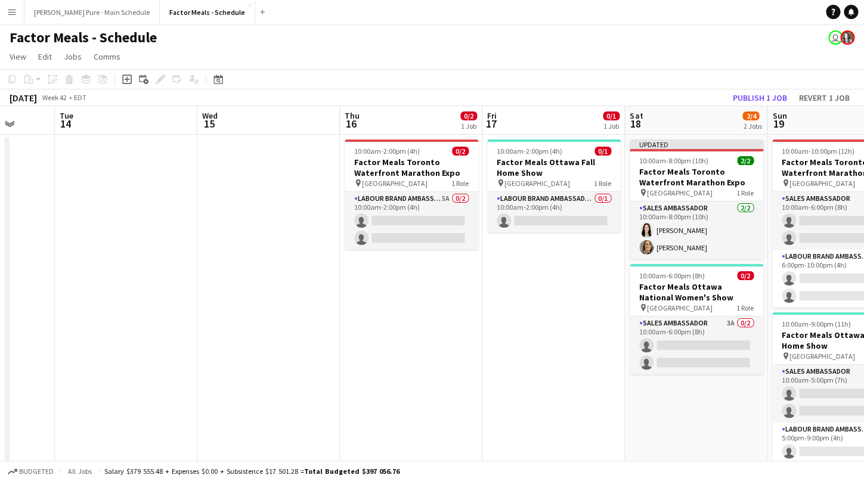
drag, startPoint x: 49, startPoint y: 351, endPoint x: 599, endPoint y: 337, distance: 550.5
click at [599, 337] on app-calendar-viewport "Sun 12 Mon 13 Tue 14 Wed 15 Thu 16 0/2 1 Job Fri 17 0/1 1 Job Sat 18 2/4 2 Jobs…" at bounding box center [432, 297] width 864 height 383
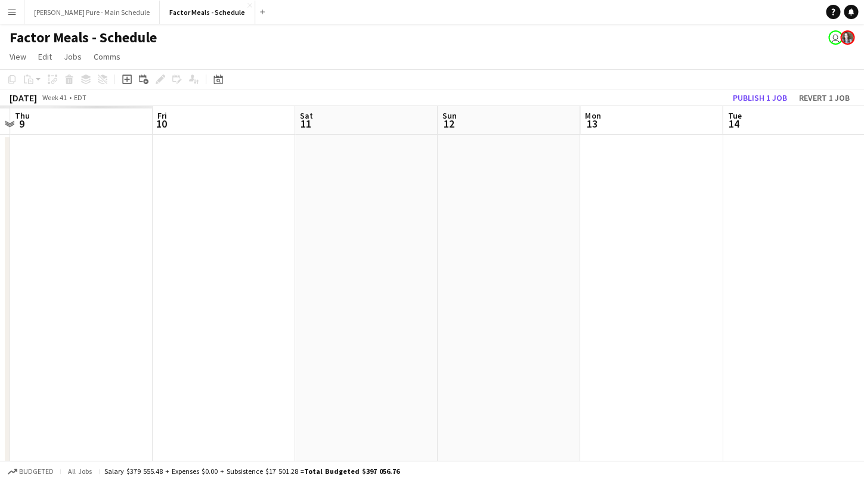
drag, startPoint x: 163, startPoint y: 364, endPoint x: 680, endPoint y: 342, distance: 517.4
click at [682, 343] on app-calendar-viewport "Tue 7 Wed 8 Thu 9 Fri 10 Sat 11 Sun 12 Mon 13 Tue 14 Wed 15 Thu 16 0/2 1 Job Fr…" at bounding box center [432, 297] width 864 height 383
drag, startPoint x: 202, startPoint y: 346, endPoint x: 721, endPoint y: 360, distance: 519.0
click at [719, 364] on app-calendar-viewport "Tue 7 Wed 8 Thu 9 Fri 10 Sat 11 Sun 12 Mon 13 Tue 14 Wed 15 Thu 16 0/2 1 Job Fr…" at bounding box center [432, 297] width 864 height 383
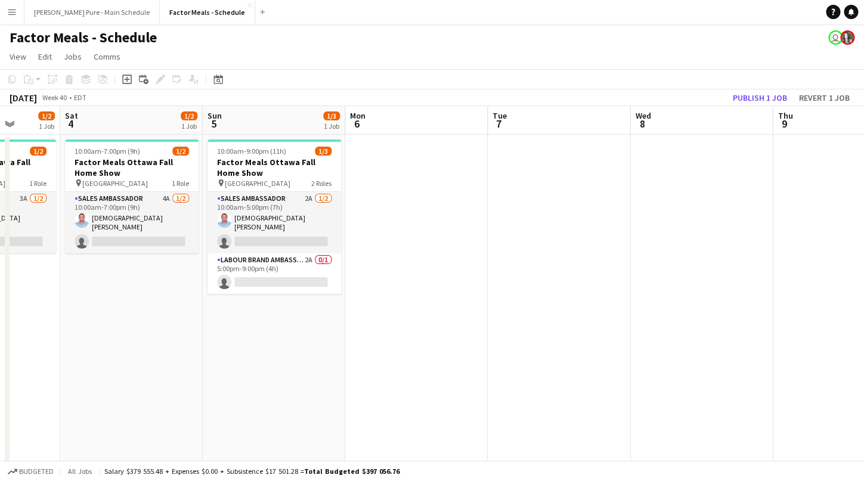
drag, startPoint x: 198, startPoint y: 369, endPoint x: 734, endPoint y: 353, distance: 536.3
click at [734, 360] on app-calendar-viewport "Wed 1 Thu 2 Fri 3 1/2 1 Job Sat 4 1/2 1 Job Sun 5 1/3 1 Job Mon 6 Tue 7 Wed 8 T…" at bounding box center [432, 297] width 864 height 383
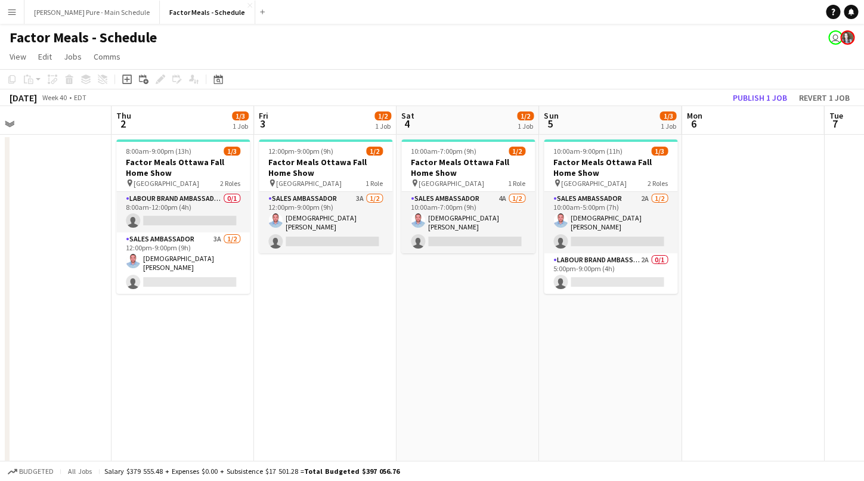
drag, startPoint x: 145, startPoint y: 365, endPoint x: 760, endPoint y: 370, distance: 614.8
click at [753, 372] on app-calendar-viewport "Mon 29 Tue 30 Wed 1 Thu 2 1/3 1 Job Fri 3 1/2 1 Job Sat 4 1/2 1 Job Sun 5 1/3 1…" at bounding box center [432, 297] width 864 height 383
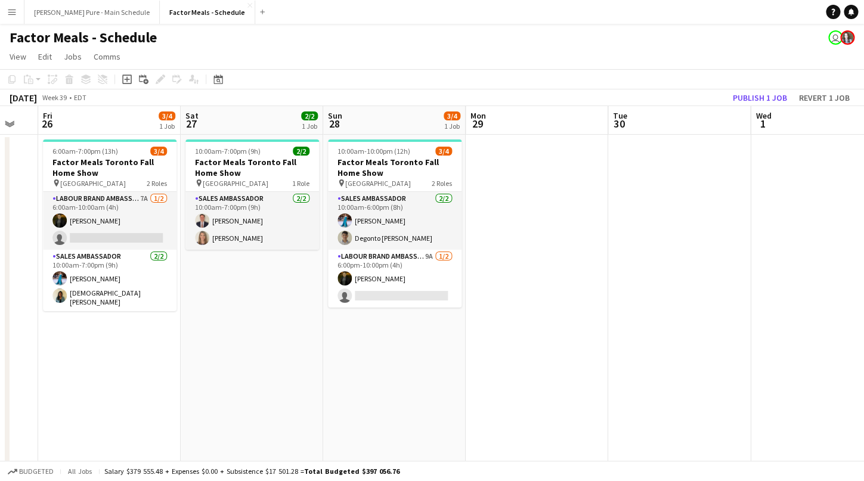
scroll to position [0, 315]
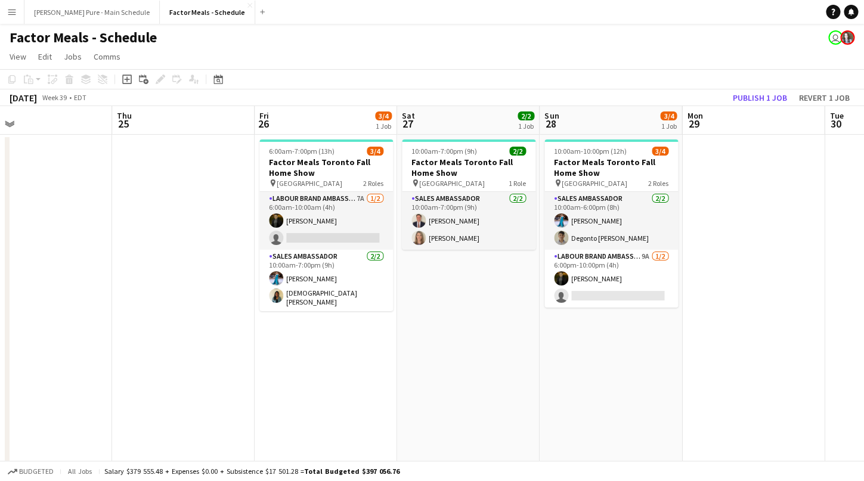
drag, startPoint x: 163, startPoint y: 321, endPoint x: 583, endPoint y: 321, distance: 419.2
click at [583, 321] on app-calendar-viewport "Mon 22 Tue 23 Wed 24 Thu 25 Fri 26 3/4 1 Job Sat 27 2/2 1 Job Sun 28 3/4 1 Job …" at bounding box center [432, 297] width 864 height 383
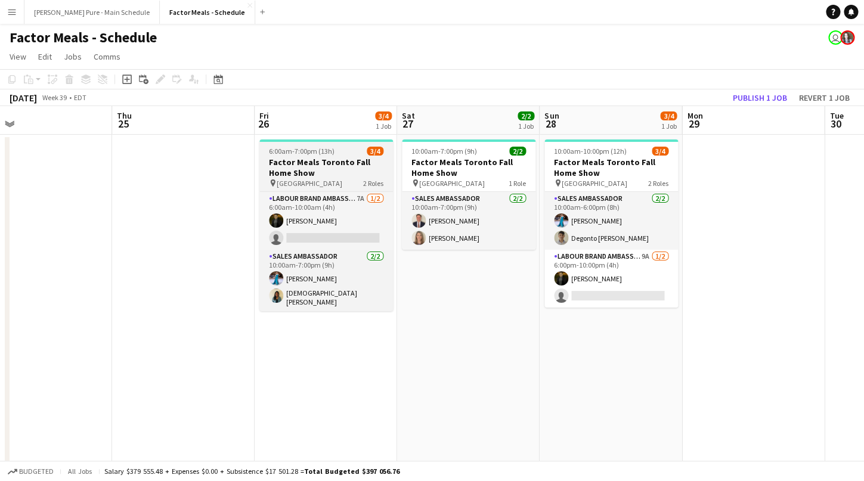
click at [292, 151] on span "6:00am-7:00pm (13h)" at bounding box center [302, 151] width 66 height 9
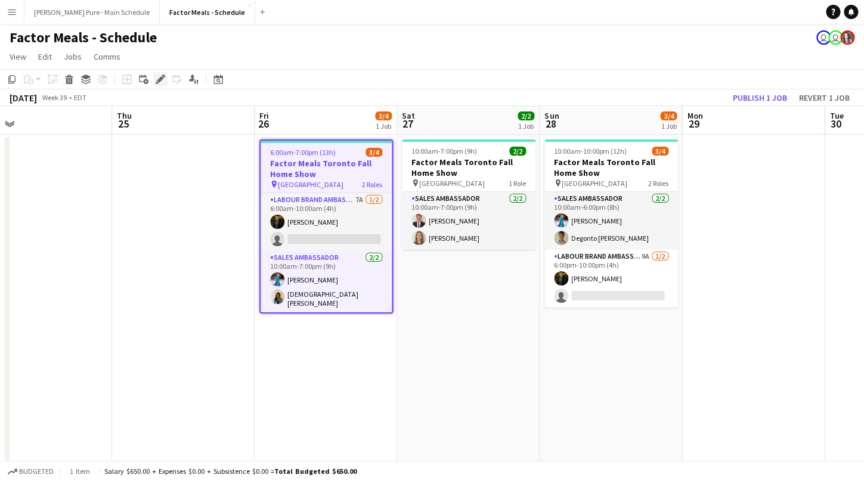
click at [162, 80] on icon at bounding box center [160, 79] width 7 height 7
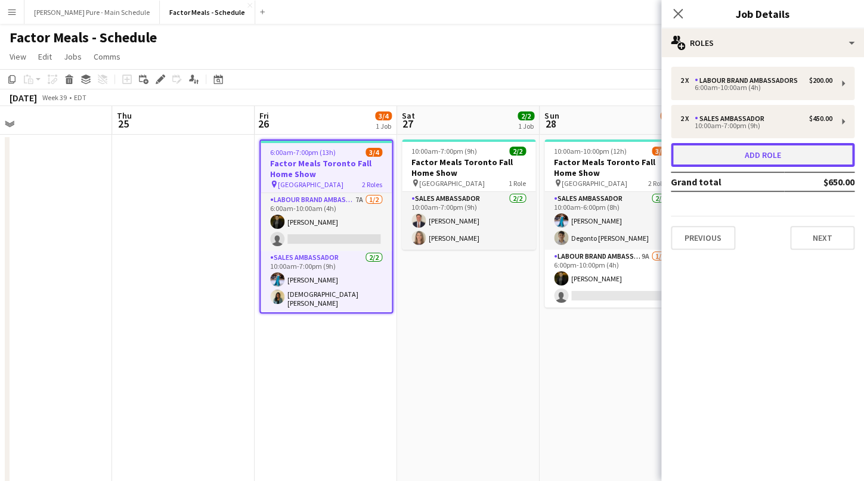
click at [698, 160] on button "Add role" at bounding box center [763, 155] width 184 height 24
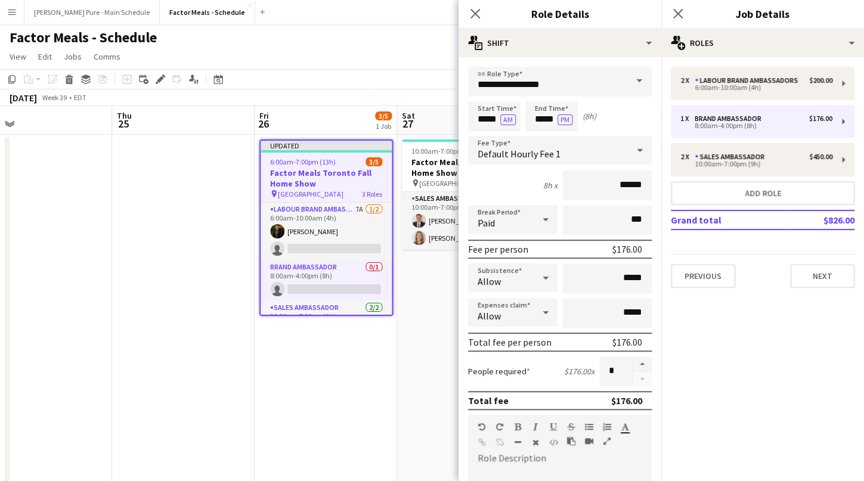
click at [637, 82] on span at bounding box center [639, 81] width 25 height 29
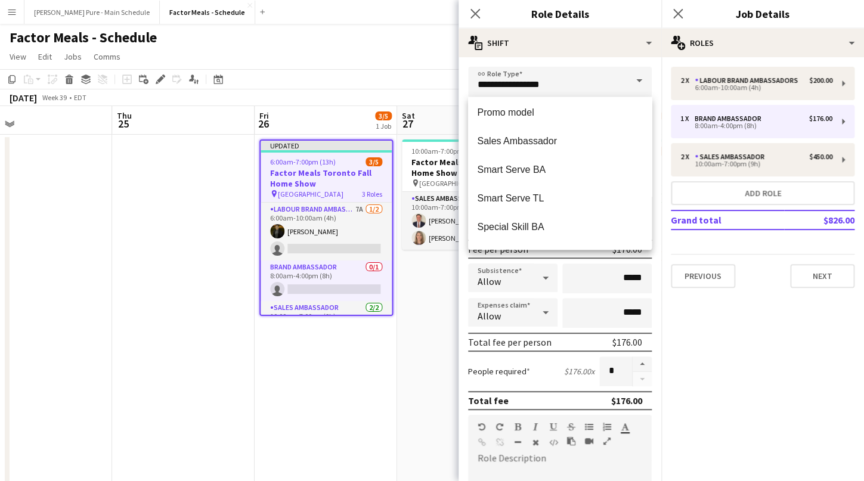
scroll to position [208, 0]
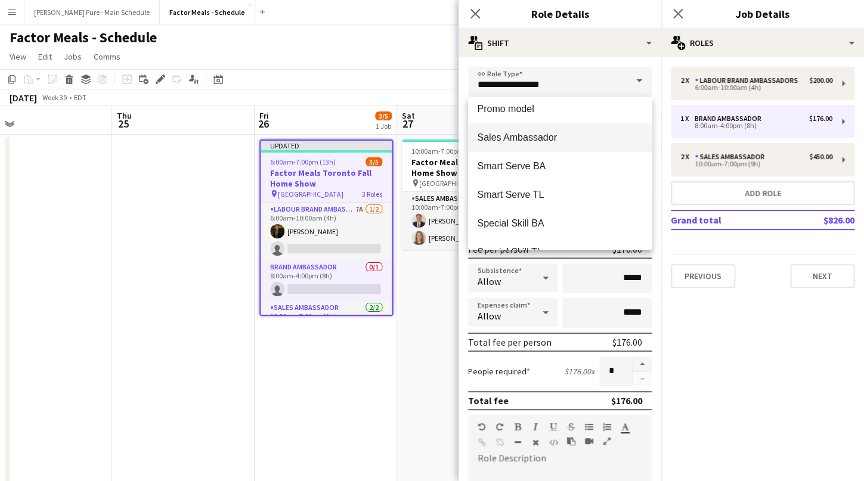
click at [523, 140] on span "Sales Ambassador" at bounding box center [560, 137] width 165 height 11
type input "**********"
type input "******"
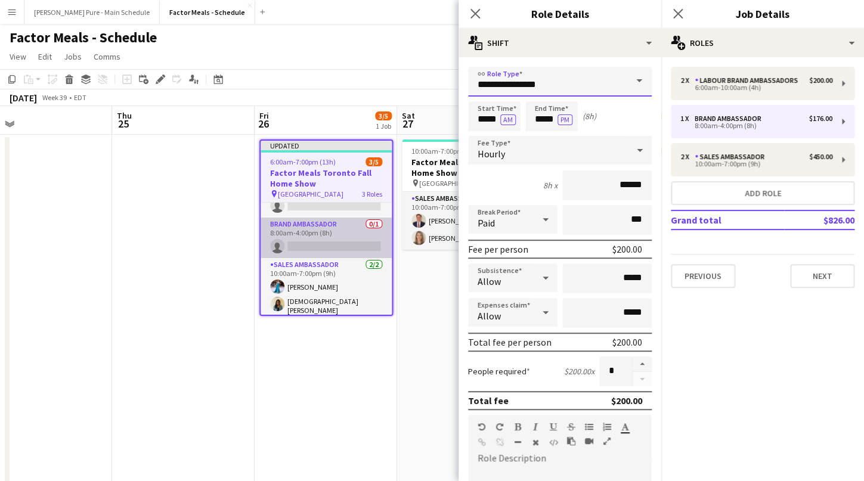
scroll to position [44, 0]
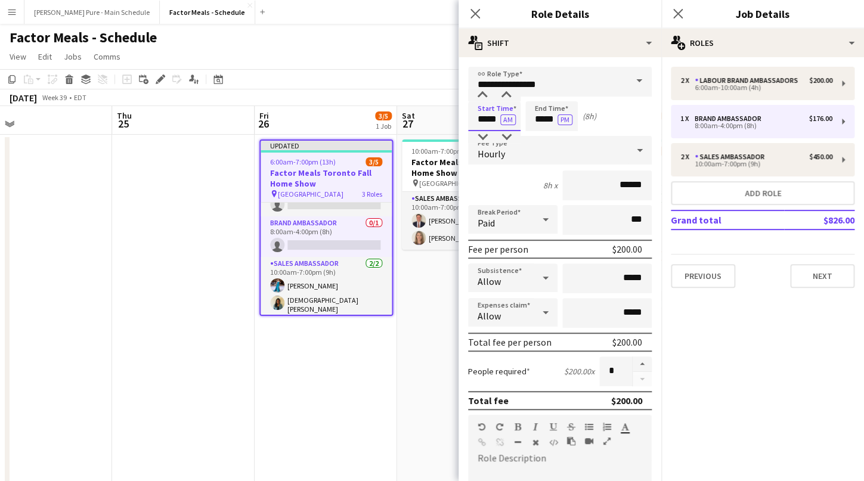
click at [484, 121] on input "*****" at bounding box center [494, 116] width 52 height 30
click at [484, 97] on div at bounding box center [482, 95] width 24 height 12
type input "*****"
click at [484, 97] on div at bounding box center [482, 95] width 24 height 12
click at [540, 122] on input "*****" at bounding box center [551, 116] width 52 height 30
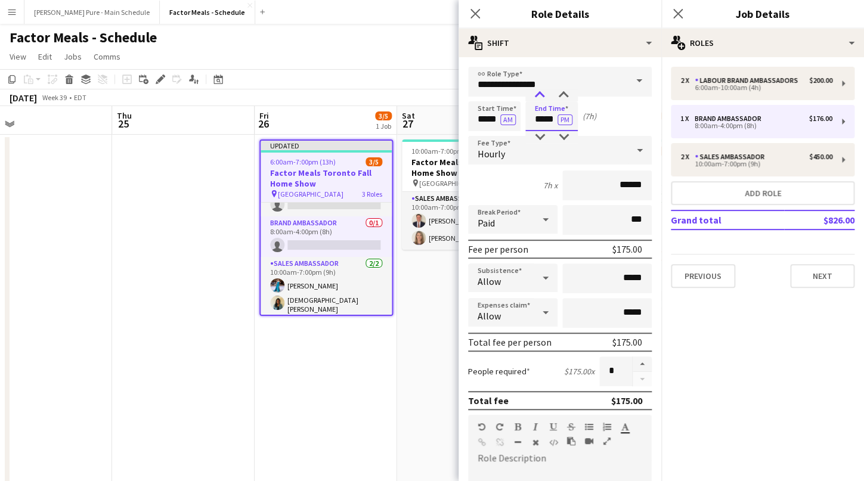
click at [538, 91] on div at bounding box center [540, 95] width 24 height 12
type input "*****"
click at [538, 91] on div at bounding box center [540, 95] width 24 height 12
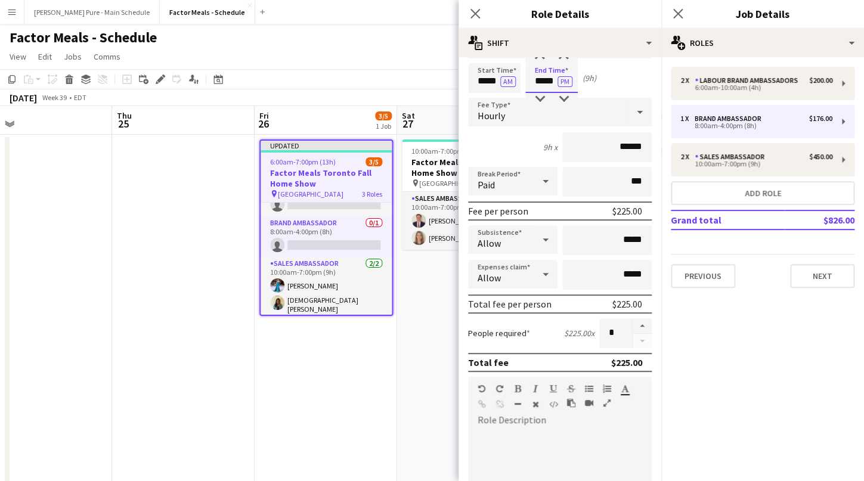
scroll to position [49, 0]
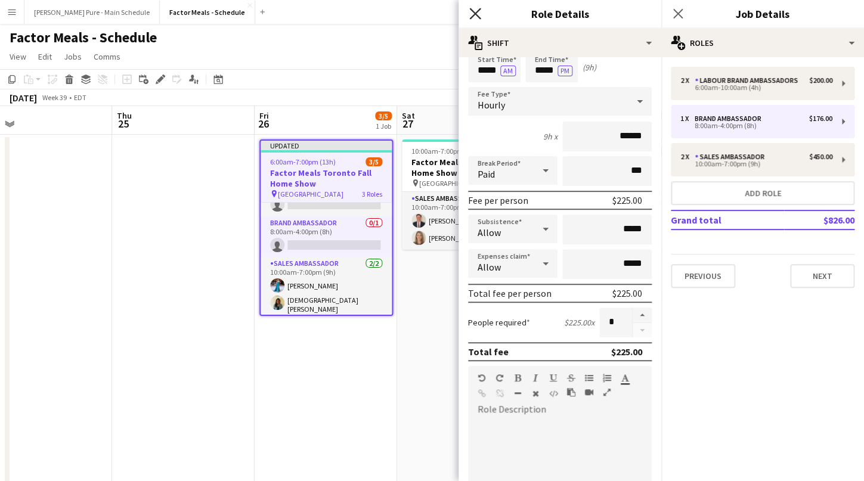
click at [479, 14] on icon "Close pop-in" at bounding box center [474, 13] width 11 height 11
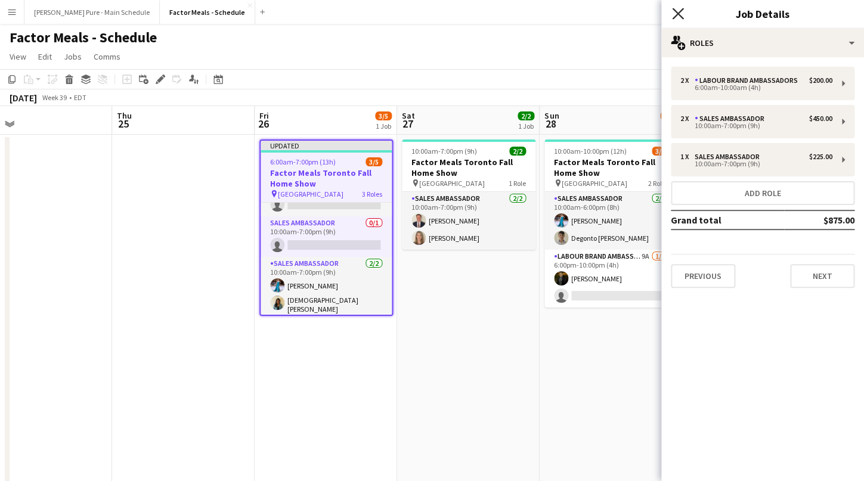
click at [683, 17] on icon "Close pop-in" at bounding box center [677, 13] width 11 height 11
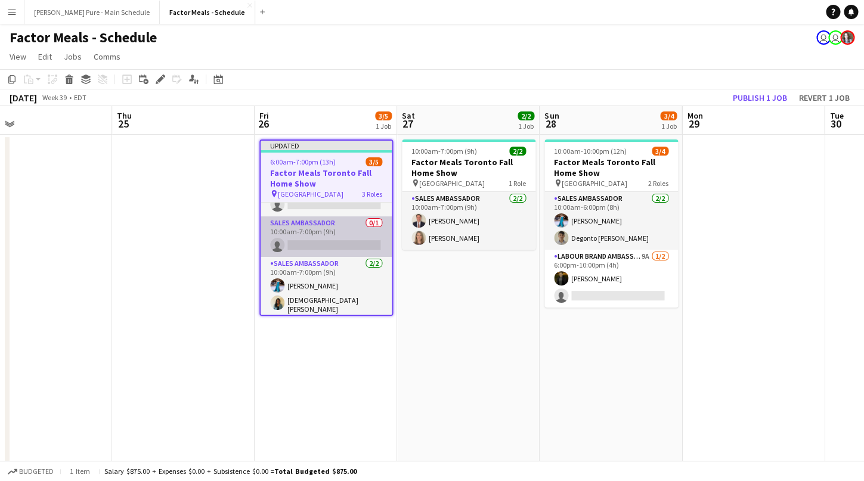
click at [326, 222] on app-card-role "Sales Ambassador 0/1 10:00am-7:00pm (9h) single-neutral-actions" at bounding box center [326, 236] width 131 height 41
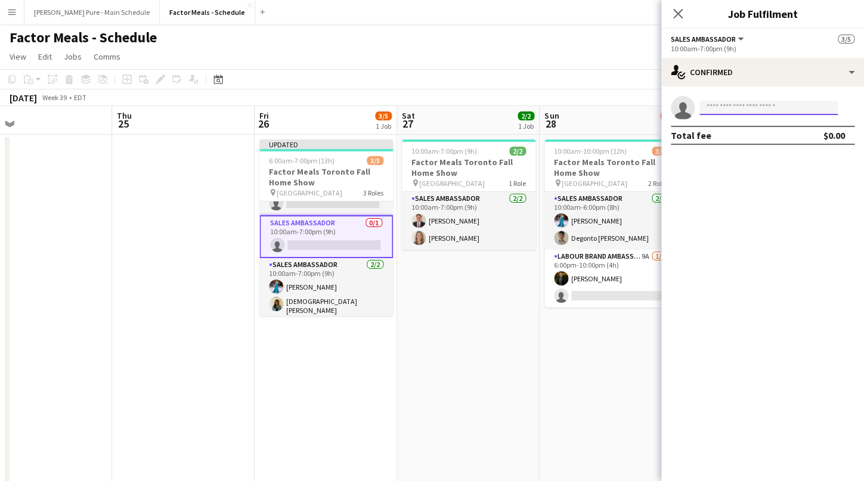
click at [724, 111] on input at bounding box center [768, 108] width 138 height 14
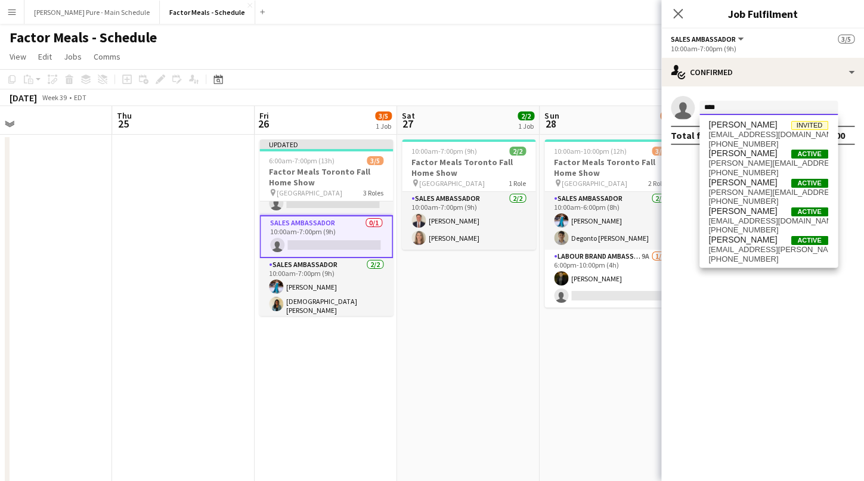
type input "****"
click at [782, 219] on span "lauriepreddy@gmail.com" at bounding box center [768, 221] width 119 height 10
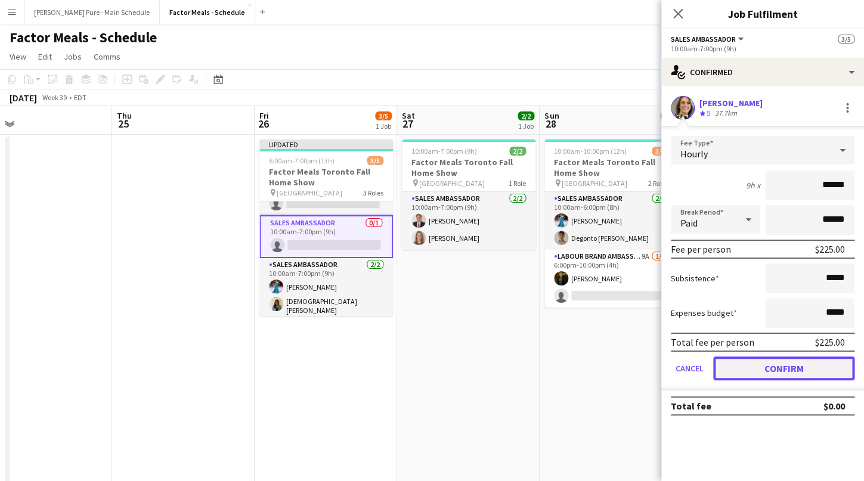
click at [780, 370] on button "Confirm" at bounding box center [783, 369] width 141 height 24
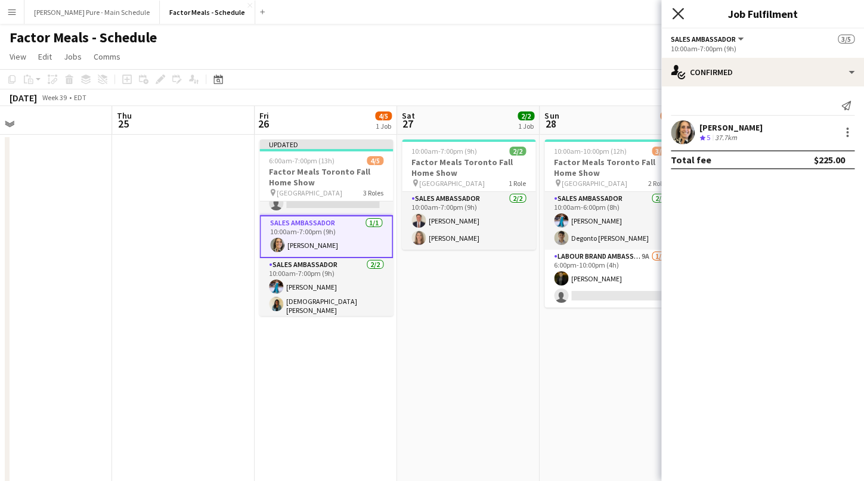
click at [676, 18] on icon "Close pop-in" at bounding box center [677, 13] width 11 height 11
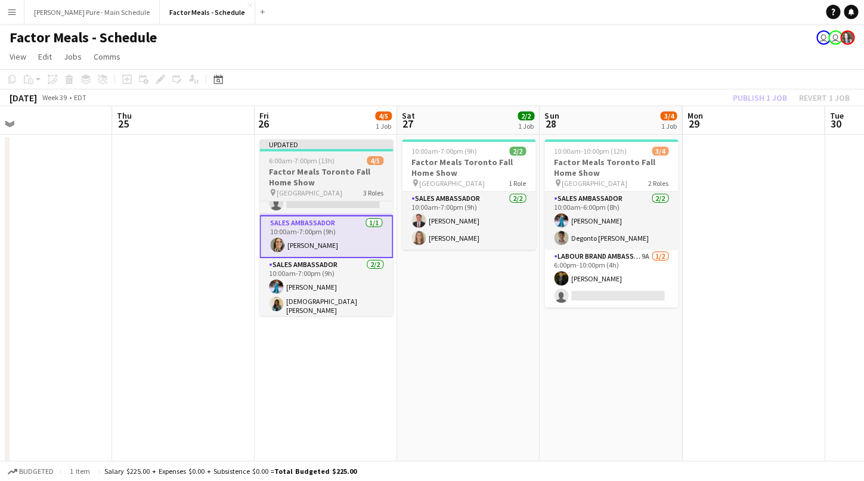
click at [286, 143] on div "Updated" at bounding box center [326, 145] width 134 height 10
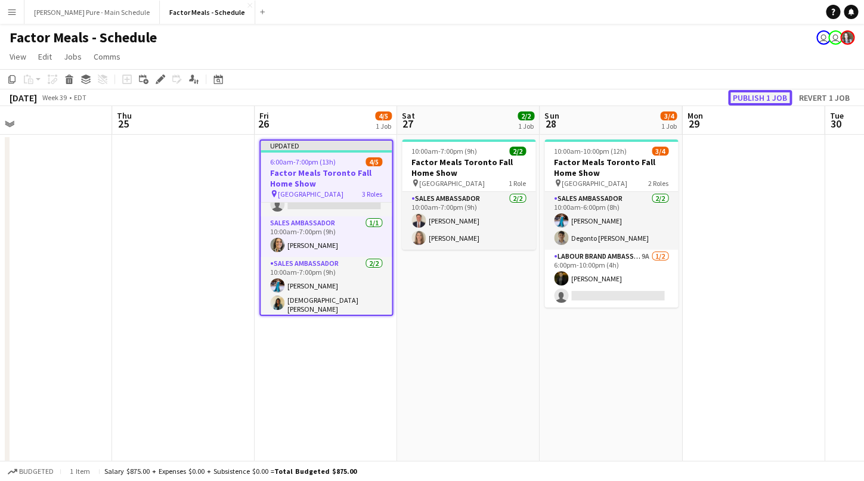
click at [758, 98] on button "Publish 1 job" at bounding box center [760, 98] width 64 height 16
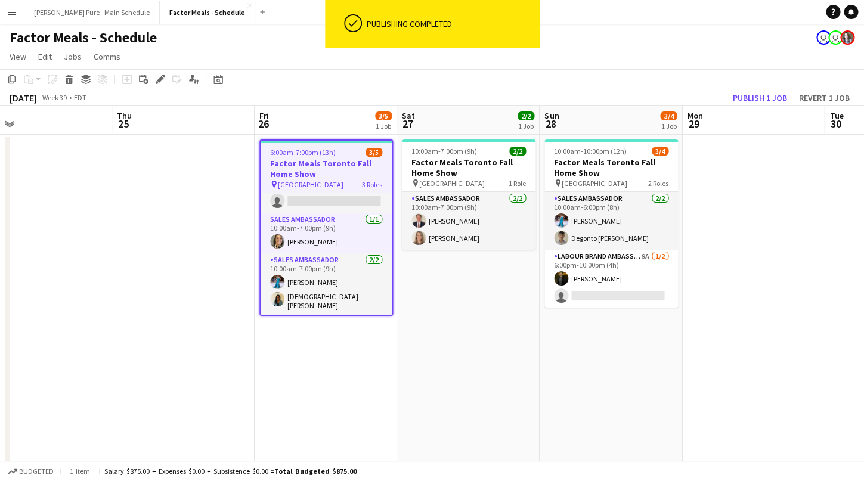
scroll to position [35, 0]
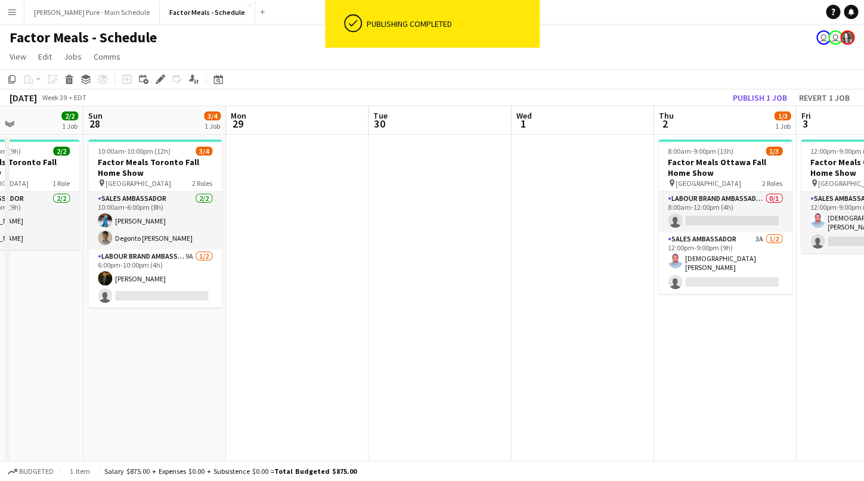
drag, startPoint x: 839, startPoint y: 311, endPoint x: 383, endPoint y: 380, distance: 461.3
click at [383, 380] on app-calendar-viewport "Wed 24 Thu 25 Fri 26 3/5 1 Job Sat 27 2/2 1 Job Sun 28 3/4 1 Job Mon 29 Tue 30 …" at bounding box center [432, 297] width 864 height 383
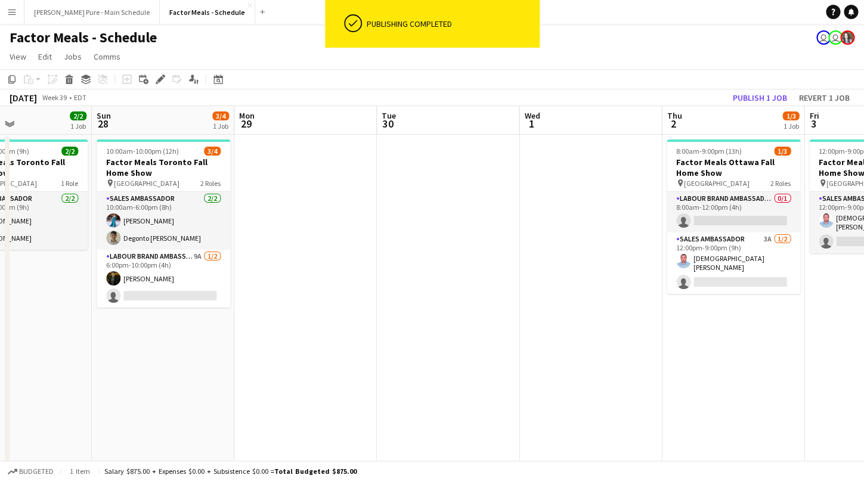
drag, startPoint x: 676, startPoint y: 398, endPoint x: 114, endPoint y: 442, distance: 564.1
click at [114, 442] on app-calendar-viewport "Wed 24 Thu 25 Fri 26 3/5 1 Job Sat 27 2/2 1 Job Sun 28 3/4 1 Job Mon 29 Tue 30 …" at bounding box center [432, 297] width 864 height 383
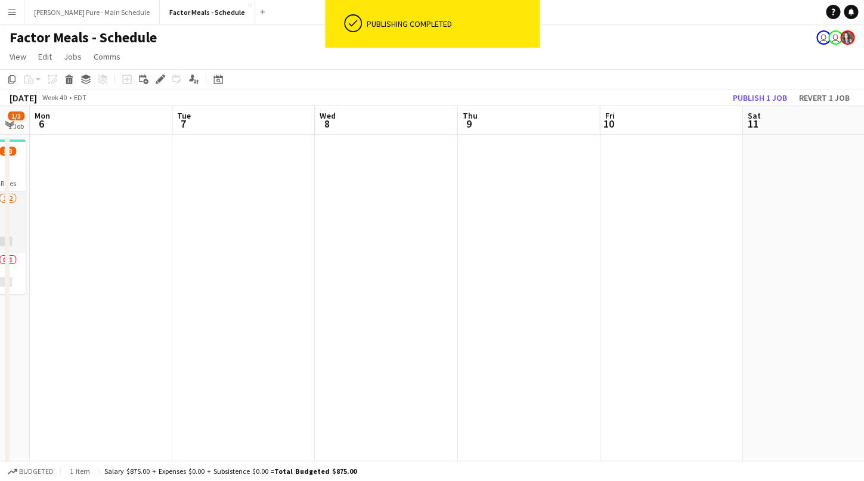
drag, startPoint x: 694, startPoint y: 380, endPoint x: 62, endPoint y: 459, distance: 636.9
click at [62, 459] on app-calendar-viewport "Thu 2 1/3 1 Job Fri 3 1/2 1 Job Sat 4 1/2 1 Job Sun 5 1/3 1 Job Mon 6 Tue 7 Wed…" at bounding box center [432, 297] width 864 height 383
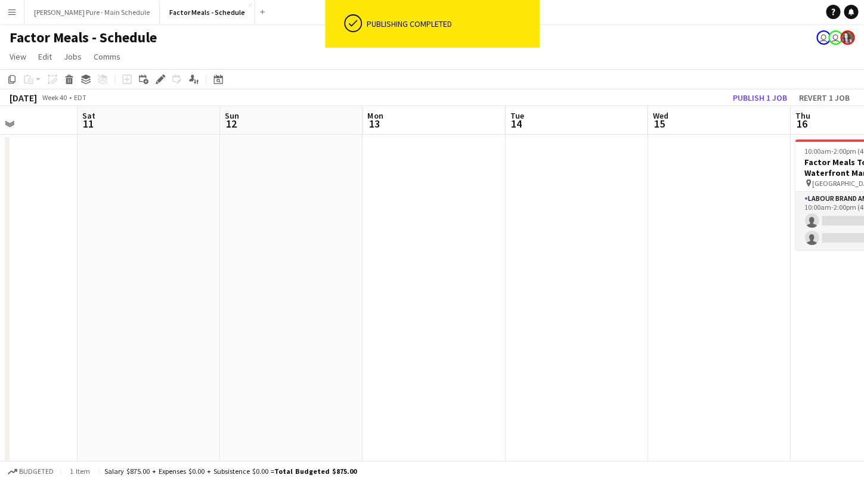
drag, startPoint x: 640, startPoint y: 394, endPoint x: 59, endPoint y: 442, distance: 582.8
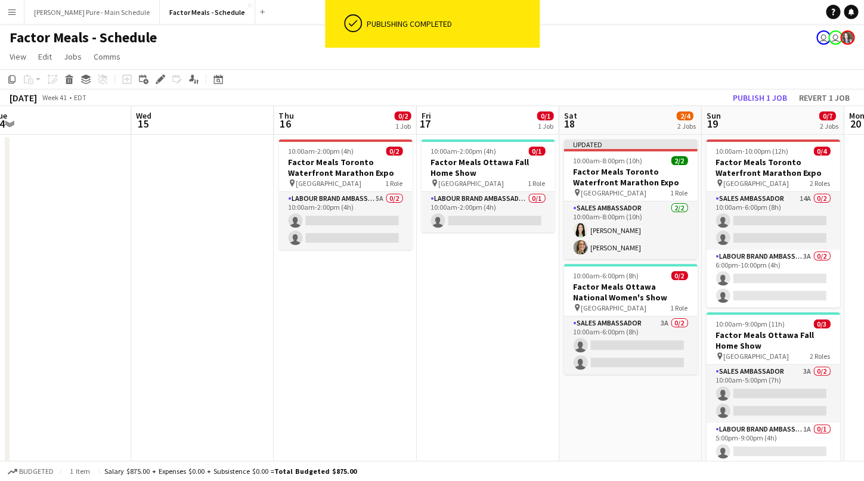
drag, startPoint x: 420, startPoint y: 446, endPoint x: 219, endPoint y: 410, distance: 204.2
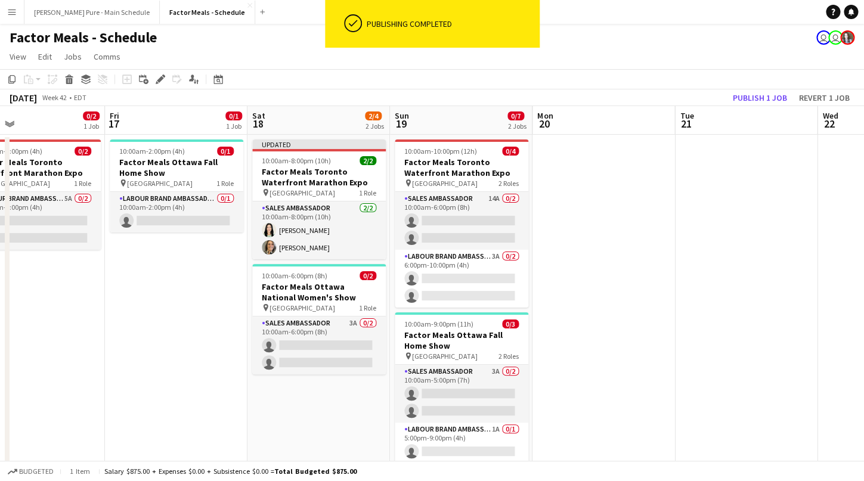
scroll to position [0, 322]
drag, startPoint x: 612, startPoint y: 405, endPoint x: 302, endPoint y: 404, distance: 310.7
click at [302, 404] on app-calendar-viewport "Tue 14 Wed 15 Thu 16 0/2 1 Job Fri 17 0/1 1 Job Sat 18 2/4 2 Jobs Sun 19 0/7 2 …" at bounding box center [432, 297] width 864 height 383
click at [295, 151] on div at bounding box center [320, 150] width 134 height 2
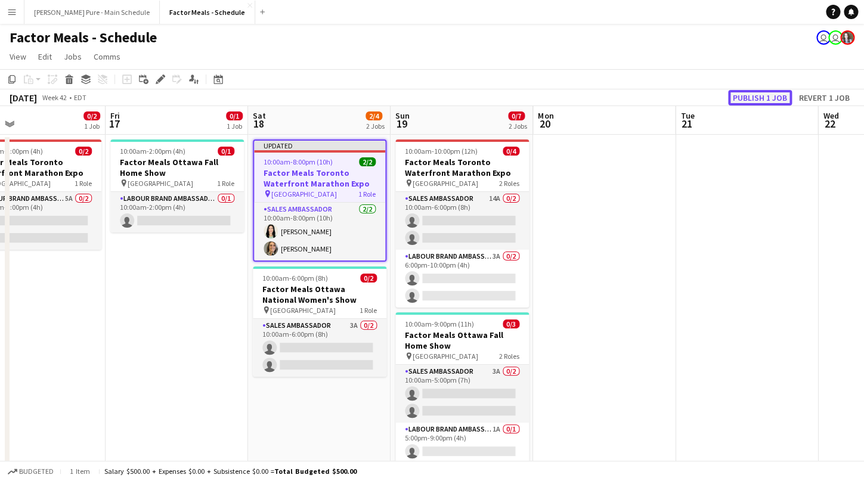
click at [770, 100] on button "Publish 1 job" at bounding box center [760, 98] width 64 height 16
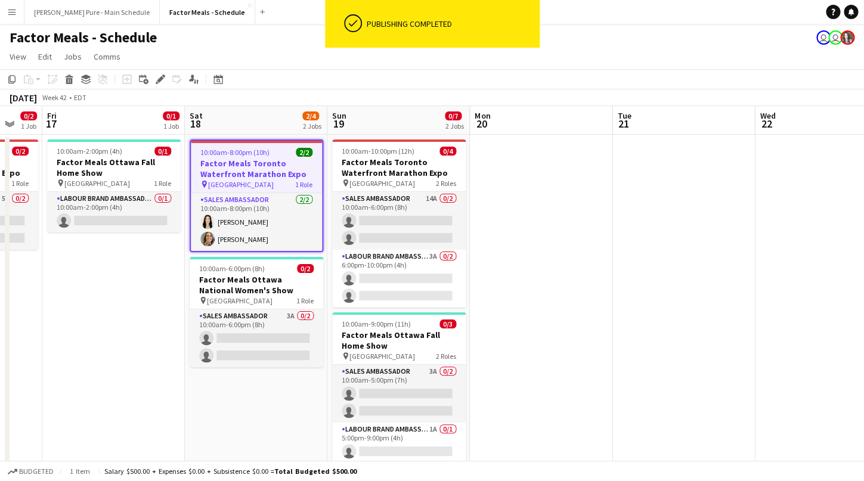
drag, startPoint x: 768, startPoint y: 321, endPoint x: 247, endPoint y: 335, distance: 521.3
click at [243, 339] on app-calendar-viewport "Tue 14 Wed 15 Thu 16 0/2 1 Job Fri 17 0/1 1 Job Sat 18 2/4 2 Jobs Sun 19 0/7 2 …" at bounding box center [432, 297] width 864 height 383
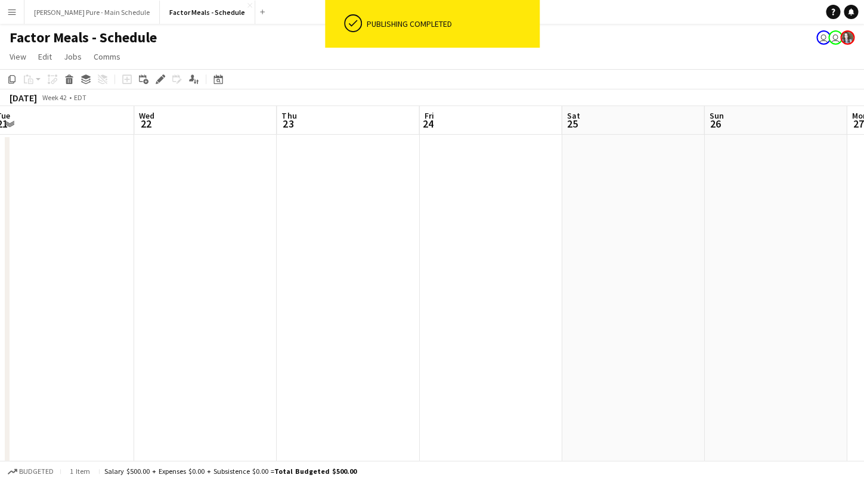
drag, startPoint x: 789, startPoint y: 301, endPoint x: 180, endPoint y: 317, distance: 609.0
click at [182, 317] on app-calendar-viewport "Fri 17 0/1 1 Job Sat 18 2/4 2 Jobs Sun 19 0/7 2 Jobs Mon 20 Tue 21 Wed 22 Thu 2…" at bounding box center [432, 297] width 864 height 383
drag, startPoint x: 785, startPoint y: 304, endPoint x: 186, endPoint y: 317, distance: 599.4
click at [186, 317] on app-calendar-viewport "Sun 26 Mon 27 Tue 28 Wed 29 Thu 30 Fri 31 Sat 1 Sun 2 Mon 3 Tue 4 Wed 5 Thu 6" at bounding box center [432, 297] width 864 height 383
drag, startPoint x: 757, startPoint y: 298, endPoint x: 126, endPoint y: 345, distance: 632.6
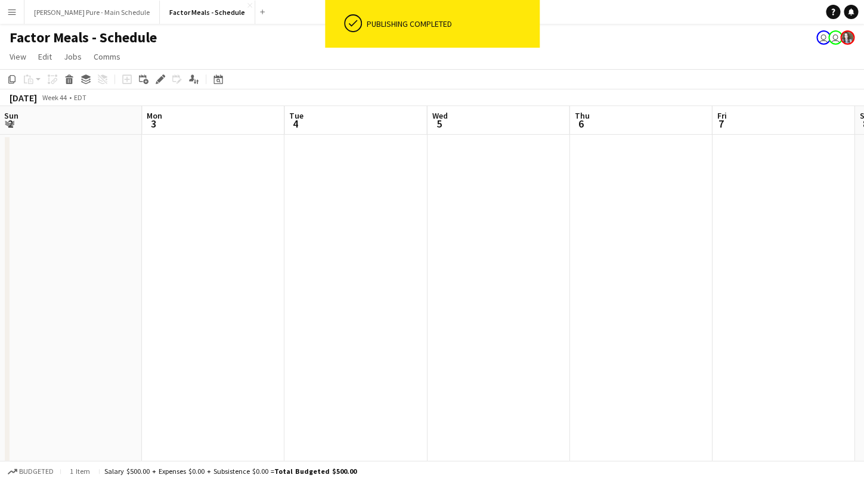
click at [119, 345] on app-calendar-viewport "Wed 29 Thu 30 Fri 31 Sat 1 Sun 2 Mon 3 Tue 4 Wed 5 Thu 6 Fri 7 Sat 8 Sun 9" at bounding box center [432, 297] width 864 height 383
drag, startPoint x: 708, startPoint y: 327, endPoint x: -3, endPoint y: 356, distance: 711.3
drag, startPoint x: 596, startPoint y: 357, endPoint x: -6, endPoint y: 388, distance: 602.5
drag, startPoint x: 391, startPoint y: 395, endPoint x: 63, endPoint y: 405, distance: 328.1
click at [63, 405] on app-calendar-viewport "Tue 11 Wed 12 Thu 13 Fri 14 Sat 15 Sun 16 Mon 17 Tue 18 Wed 19 Thu 20 Fri 21 0/…" at bounding box center [432, 297] width 864 height 383
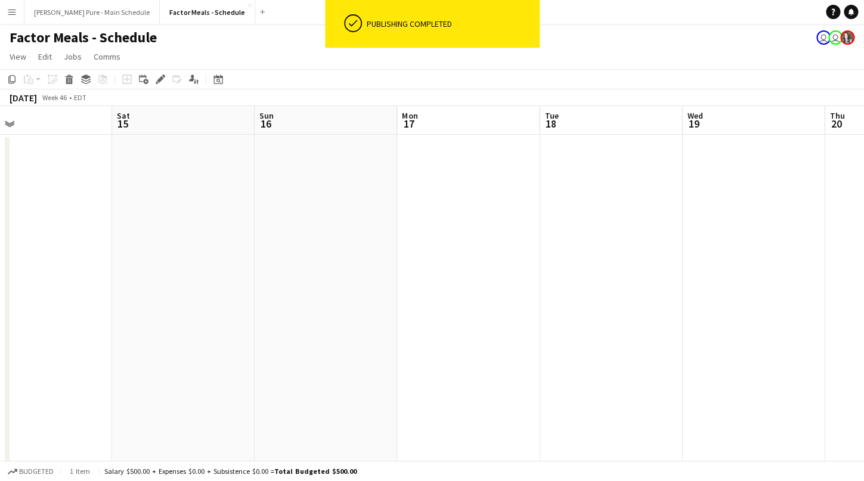
scroll to position [0, 526]
drag, startPoint x: 726, startPoint y: 358, endPoint x: 168, endPoint y: 383, distance: 558.7
click at [175, 383] on app-calendar-viewport "Tue 11 Wed 12 Thu 13 Fri 14 Sat 15 Sun 16 Mon 17 Tue 18 Wed 19 Thu 20 Fri 21 0/…" at bounding box center [432, 297] width 864 height 383
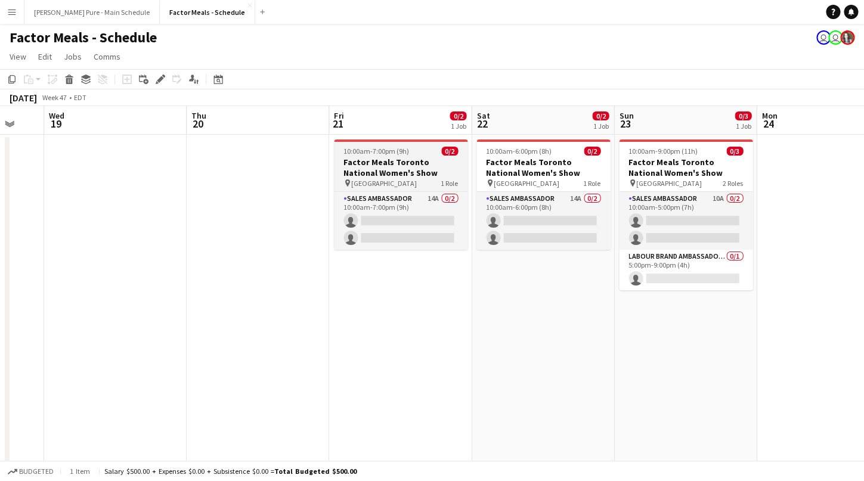
click at [375, 150] on span "10:00am-7:00pm (9h)" at bounding box center [376, 151] width 66 height 9
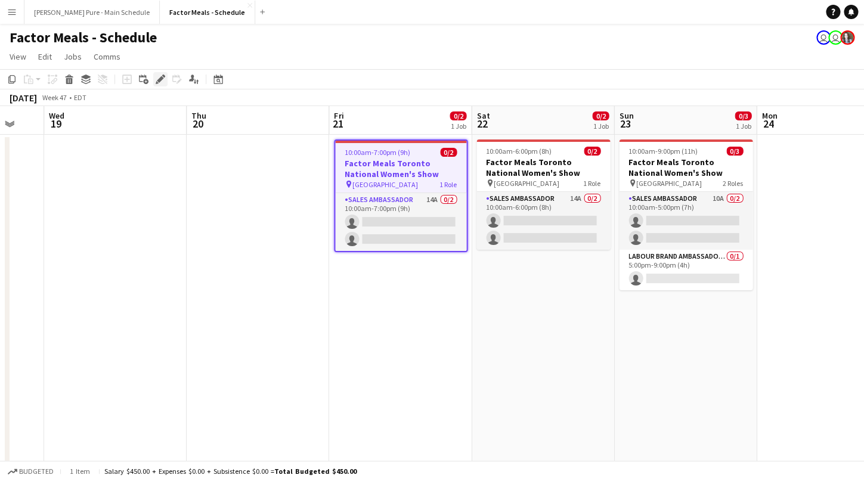
click at [161, 78] on icon at bounding box center [160, 79] width 7 height 7
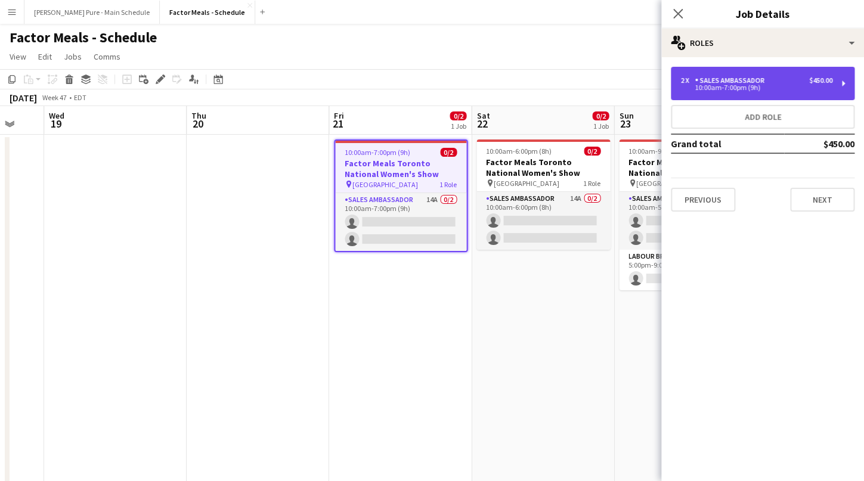
click at [727, 86] on div "10:00am-7:00pm (9h)" at bounding box center [756, 88] width 152 height 6
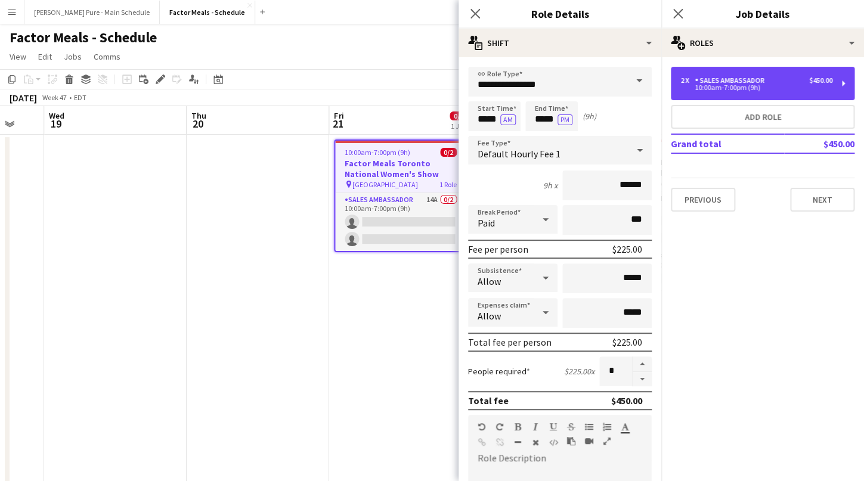
scroll to position [8, 0]
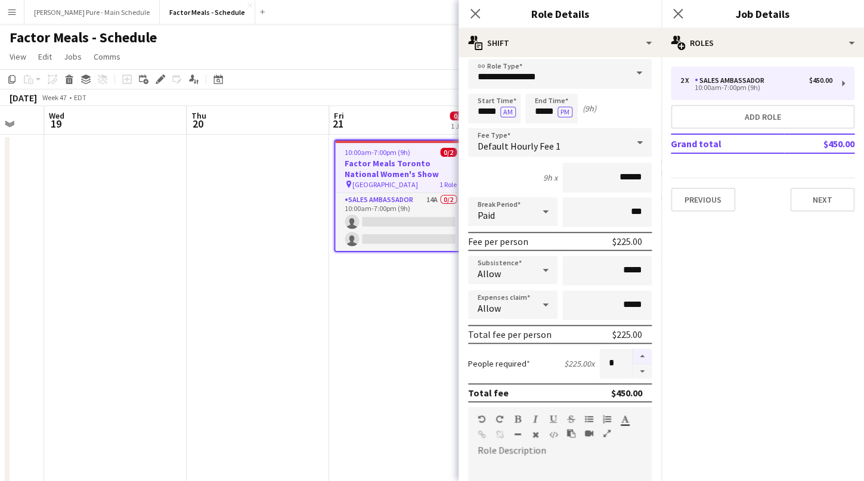
click at [640, 358] on button "button" at bounding box center [642, 357] width 19 height 16
type input "*"
click at [472, 13] on icon "Close pop-in" at bounding box center [474, 13] width 11 height 11
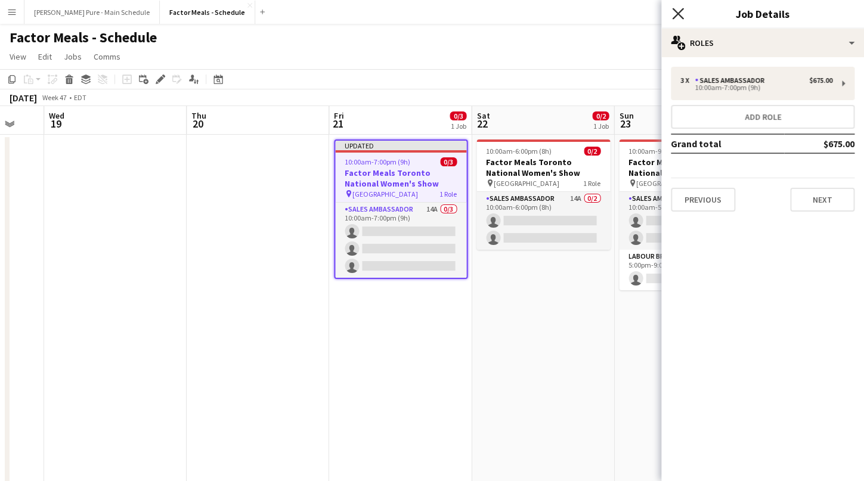
click at [678, 12] on icon "Close pop-in" at bounding box center [677, 13] width 11 height 11
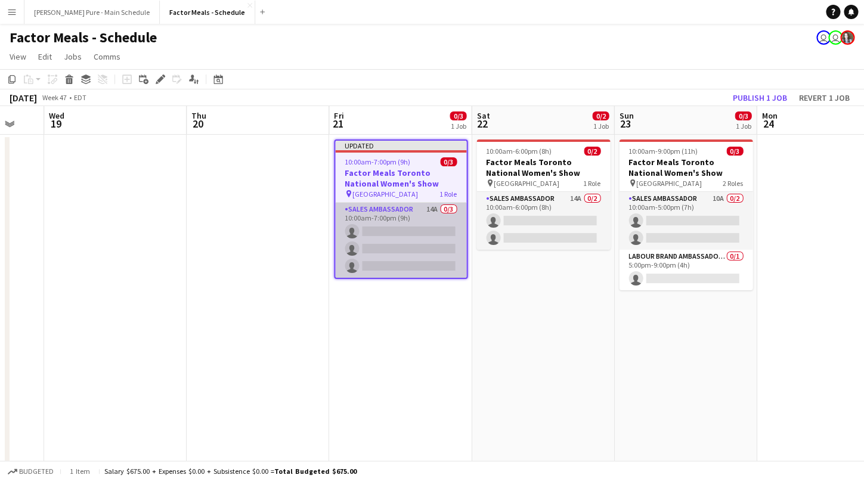
click at [374, 206] on app-card-role "Sales Ambassador 14A 0/3 10:00am-7:00pm (9h) single-neutral-actions single-neut…" at bounding box center [400, 240] width 131 height 75
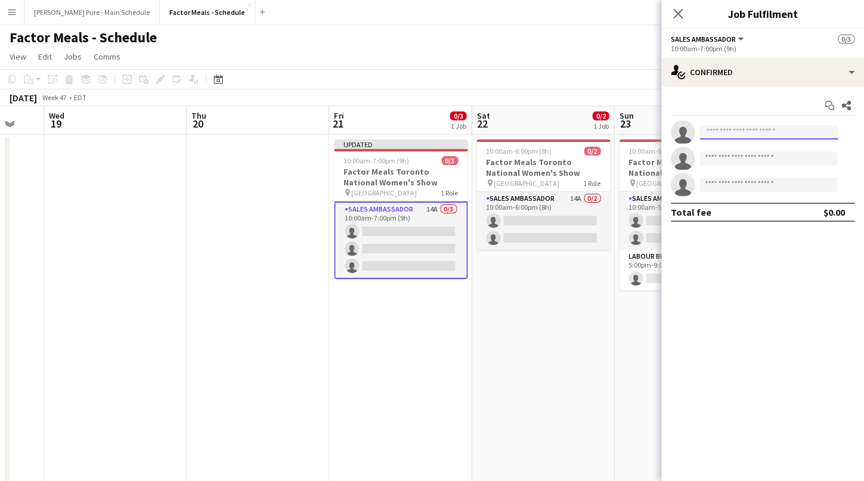
click at [733, 129] on input at bounding box center [768, 132] width 138 height 14
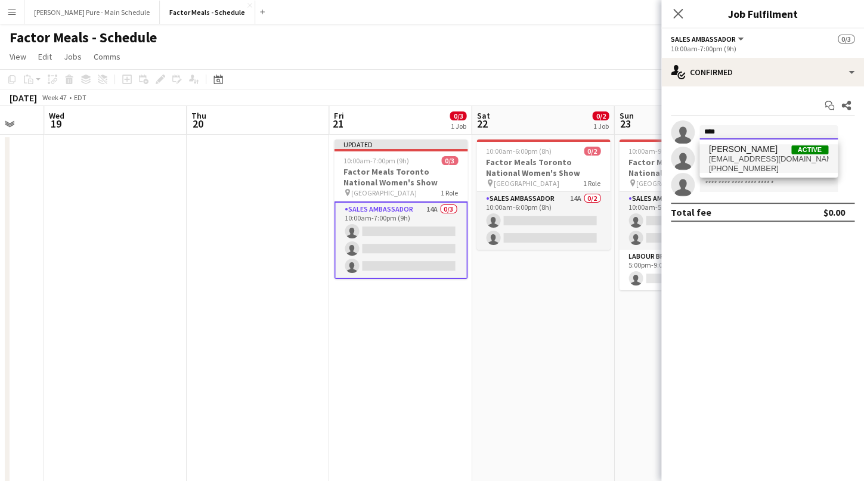
type input "****"
click at [771, 163] on span "mick.stickmanmedia@gmail.com" at bounding box center [768, 159] width 119 height 10
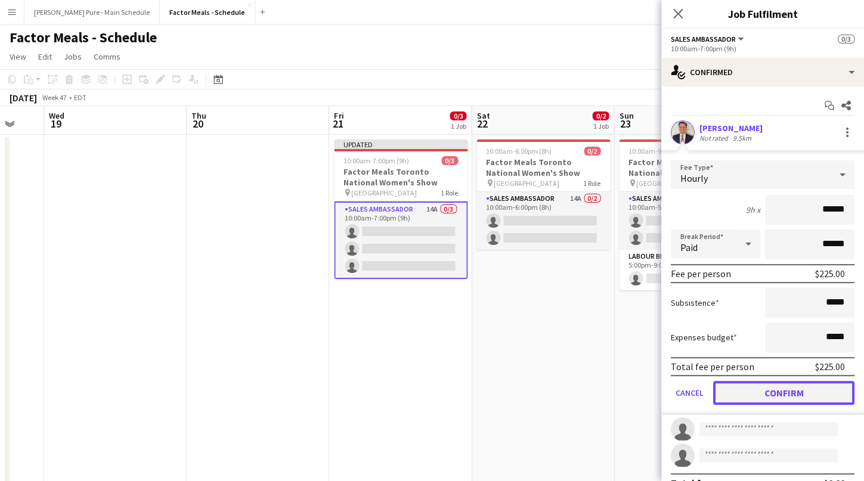
click at [793, 398] on button "Confirm" at bounding box center [783, 393] width 141 height 24
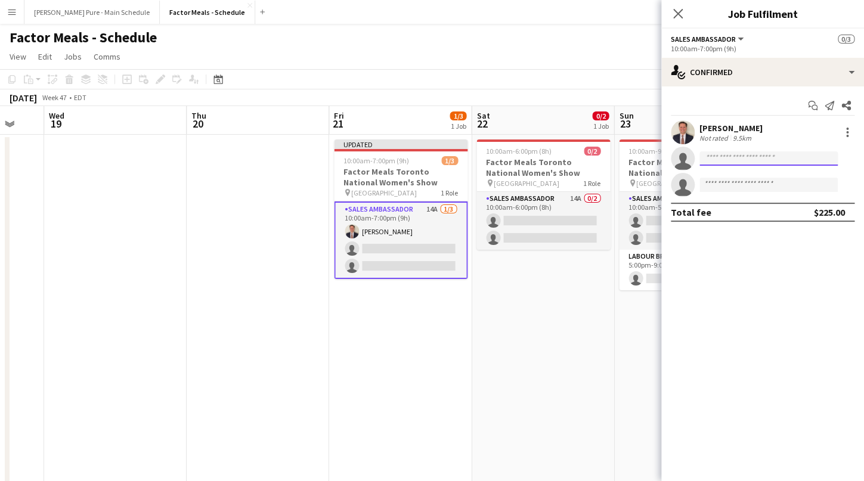
click at [725, 158] on input at bounding box center [768, 158] width 138 height 14
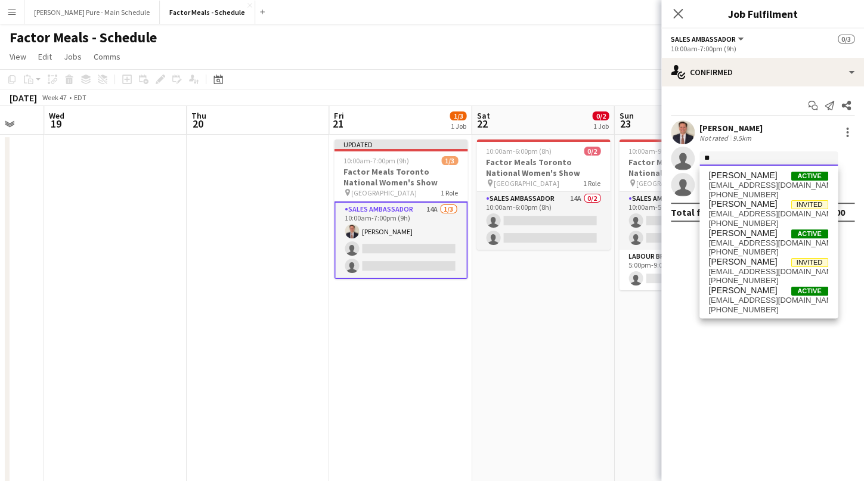
type input "*"
type input "****"
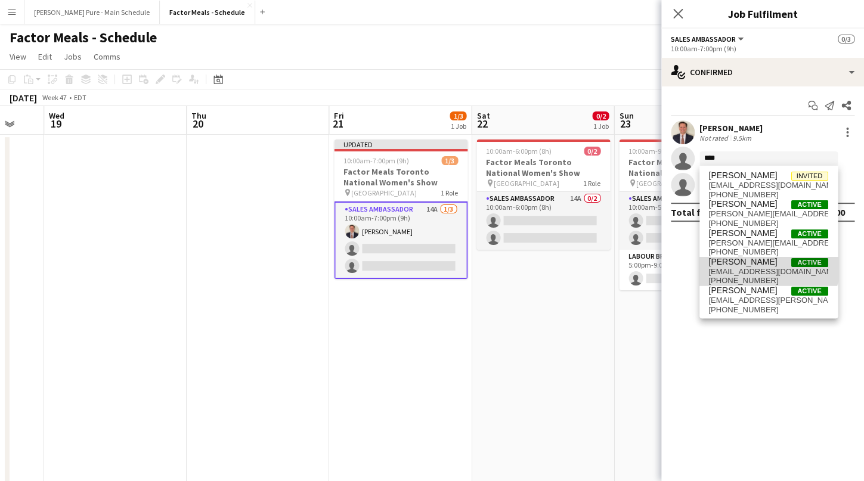
click at [745, 263] on span "Laurie Preddy" at bounding box center [743, 262] width 69 height 10
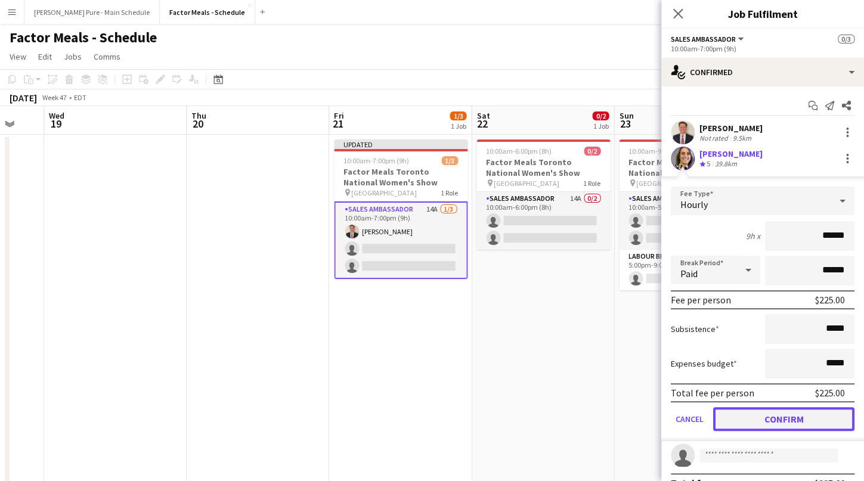
click at [766, 425] on button "Confirm" at bounding box center [783, 419] width 141 height 24
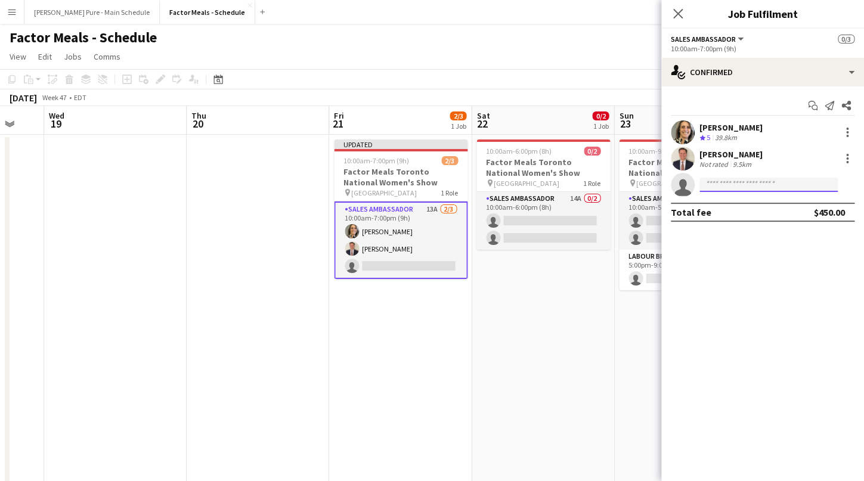
click at [722, 188] on input at bounding box center [768, 185] width 138 height 14
click at [677, 13] on icon "Close pop-in" at bounding box center [677, 13] width 11 height 11
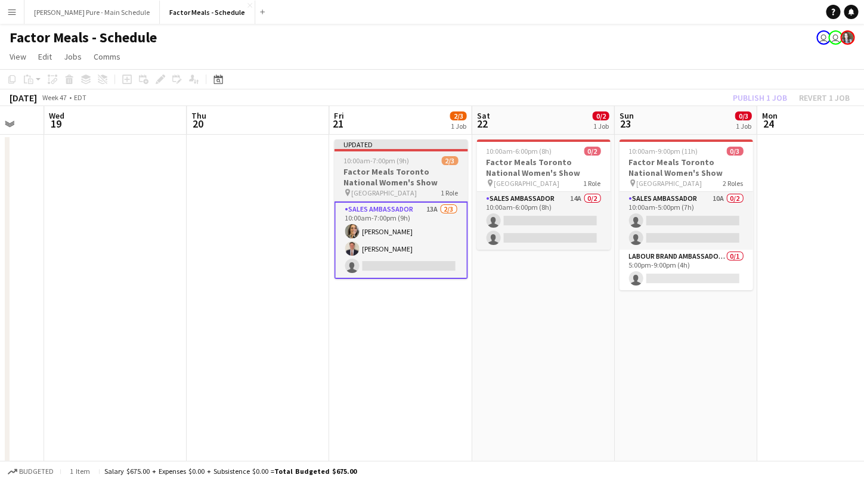
click at [400, 145] on div "Updated" at bounding box center [401, 145] width 134 height 10
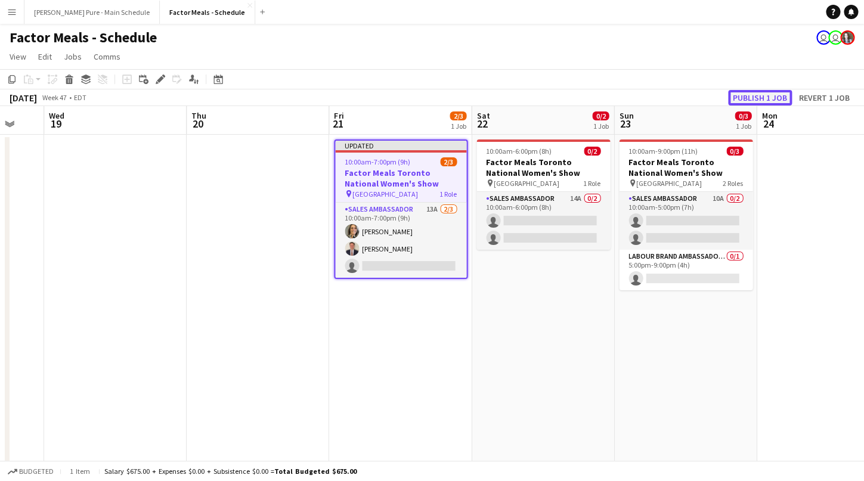
click at [761, 96] on button "Publish 1 job" at bounding box center [760, 98] width 64 height 16
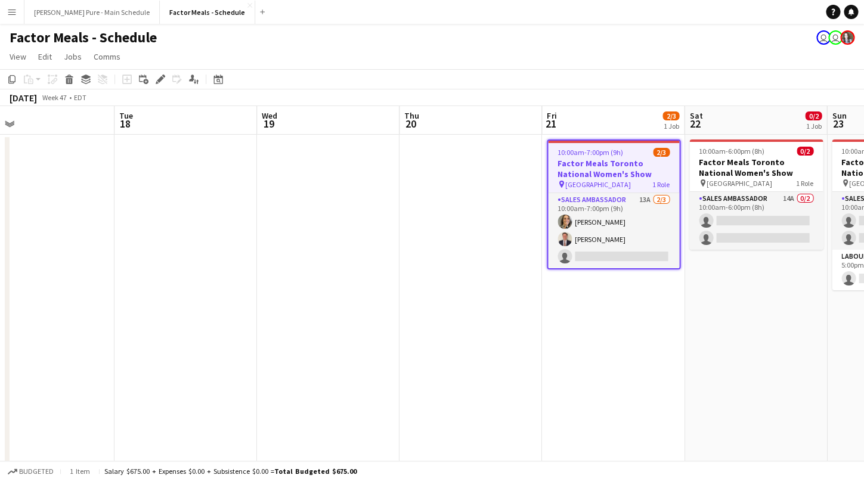
drag, startPoint x: 242, startPoint y: 349, endPoint x: 764, endPoint y: 278, distance: 526.5
click at [764, 278] on app-calendar-viewport "Sat 15 Sun 16 Mon 17 Tue 18 Wed 19 Thu 20 Fri 21 2/3 1 Job Sat 22 0/2 1 Job Sun…" at bounding box center [432, 297] width 864 height 383
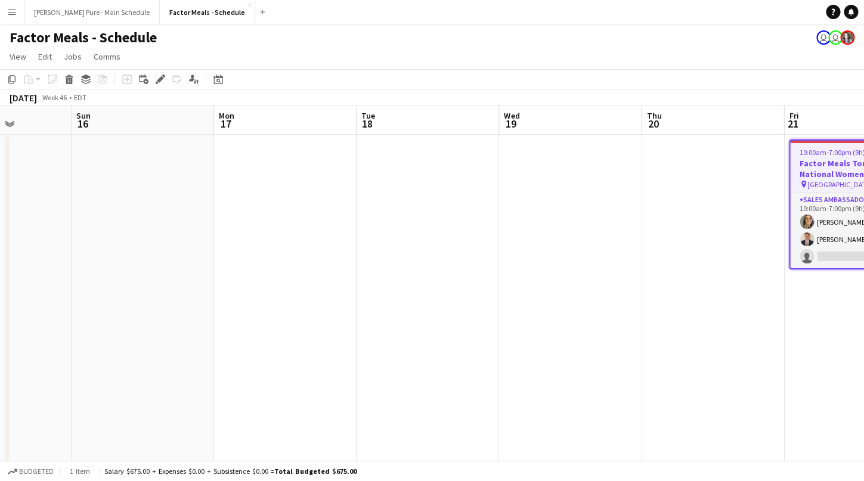
drag, startPoint x: 308, startPoint y: 284, endPoint x: 806, endPoint y: 230, distance: 500.2
click at [806, 230] on app-calendar-viewport "Thu 13 Fri 14 Sat 15 Sun 16 Mon 17 Tue 18 Wed 19 Thu 20 Fri 21 2/3 1 Job Sat 22…" at bounding box center [432, 297] width 864 height 383
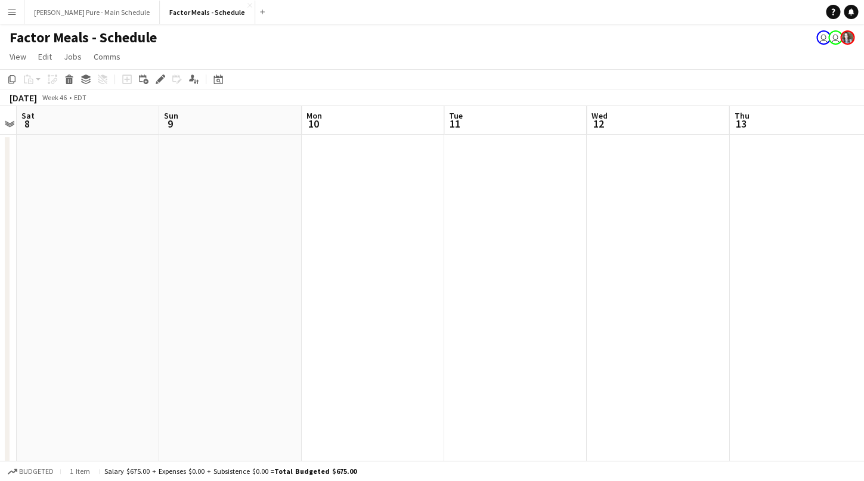
drag, startPoint x: 443, startPoint y: 207, endPoint x: 867, endPoint y: 138, distance: 429.5
drag, startPoint x: 843, startPoint y: 164, endPoint x: 832, endPoint y: 148, distance: 19.0
drag, startPoint x: 140, startPoint y: 255, endPoint x: 867, endPoint y: 131, distance: 737.4
drag, startPoint x: 219, startPoint y: 206, endPoint x: 850, endPoint y: 155, distance: 632.3
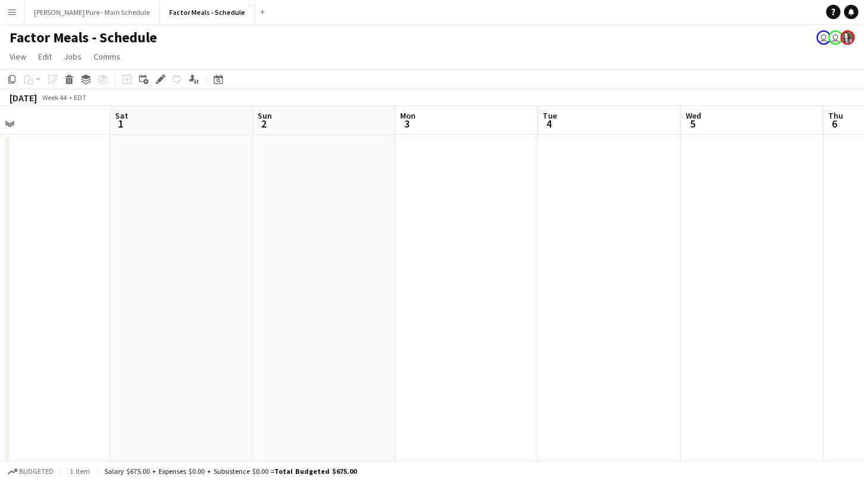
click at [860, 156] on app-calendar-viewport "Wed 29 Thu 30 Fri 31 Sat 1 Sun 2 Mon 3 Tue 4 Wed 5 Thu 6 Fri 7 Sat 8 Sun 9" at bounding box center [432, 297] width 864 height 383
drag, startPoint x: 231, startPoint y: 286, endPoint x: 867, endPoint y: 165, distance: 647.1
drag, startPoint x: 269, startPoint y: 231, endPoint x: 842, endPoint y: 194, distance: 574.2
click at [838, 195] on app-calendar-viewport "Thu 23 Fri 24 Sat 25 Sun 26 Mon 27 Tue 28 Wed 29 Thu 30 Fri 31 Sat 1 Sun 2 Mon 3" at bounding box center [432, 297] width 864 height 383
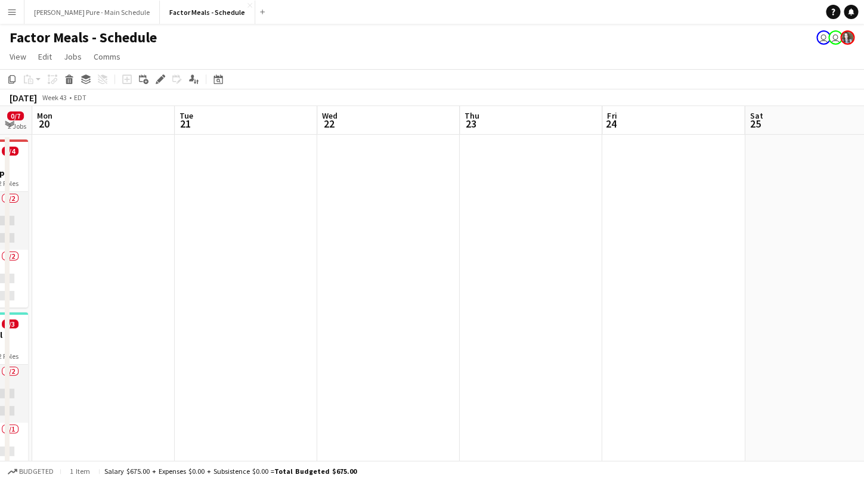
drag, startPoint x: 127, startPoint y: 262, endPoint x: 708, endPoint y: 240, distance: 581.2
click at [703, 241] on app-calendar-viewport "Sat 18 2/4 2 Jobs Sun 19 0/7 2 Jobs Mon 20 Tue 21 Wed 22 Thu 23 Fri 24 Sat 25 S…" at bounding box center [432, 297] width 864 height 383
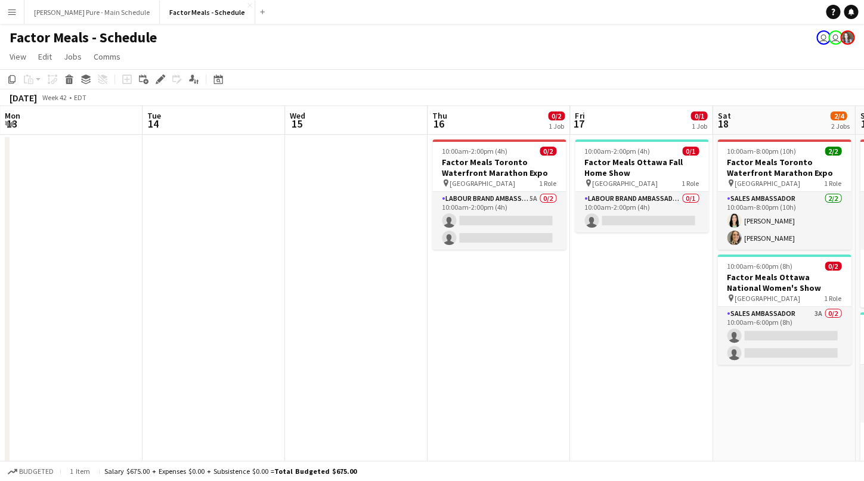
drag, startPoint x: 138, startPoint y: 272, endPoint x: 677, endPoint y: 242, distance: 539.9
click at [677, 243] on app-calendar-viewport "Sat 11 Sun 12 Mon 13 Tue 14 Wed 15 Thu 16 0/2 1 Job Fri 17 0/1 1 Job Sat 18 2/4…" at bounding box center [432, 297] width 864 height 383
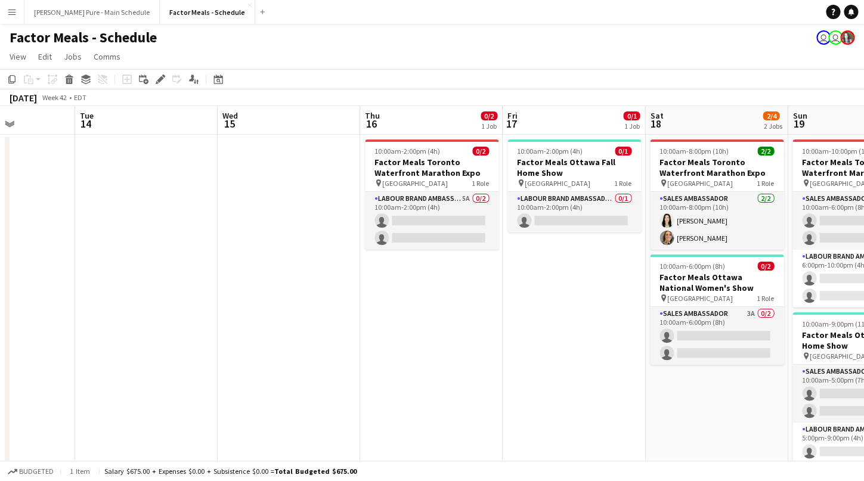
drag, startPoint x: 119, startPoint y: 297, endPoint x: 690, endPoint y: 277, distance: 572.2
click at [669, 280] on app-calendar-viewport "Sat 11 Sun 12 Mon 13 Tue 14 Wed 15 Thu 16 0/2 1 Job Fri 17 0/1 1 Job Sat 18 2/4…" at bounding box center [432, 297] width 864 height 383
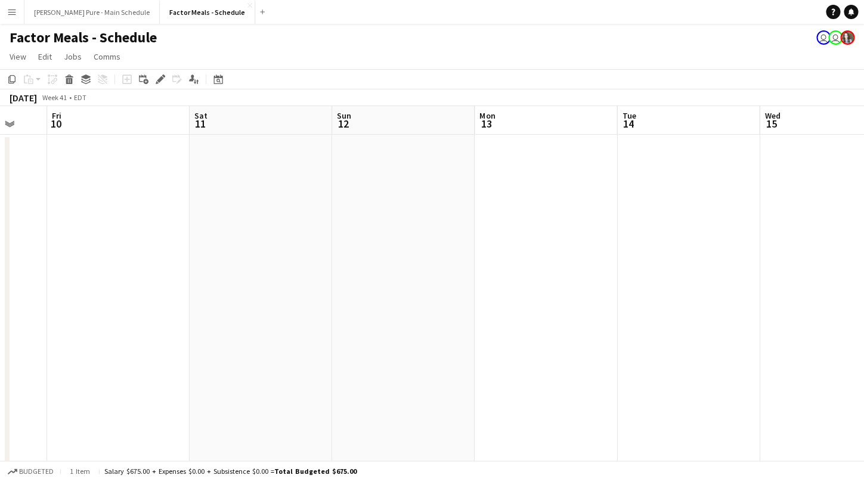
drag, startPoint x: 109, startPoint y: 321, endPoint x: 606, endPoint y: 304, distance: 497.6
click at [602, 306] on app-calendar-viewport "Tue 7 Wed 8 Thu 9 Fri 10 Sat 11 Sun 12 Mon 13 Tue 14 Wed 15 Thu 16 0/2 1 Job Fr…" at bounding box center [432, 297] width 864 height 383
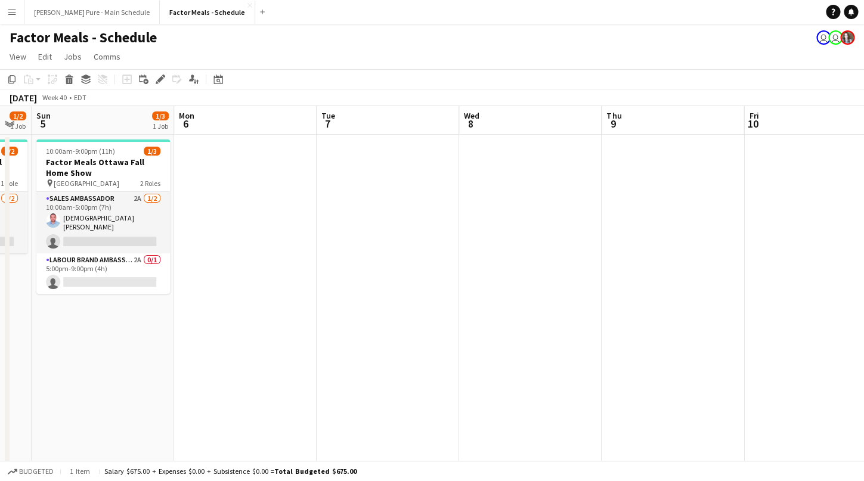
drag, startPoint x: 97, startPoint y: 335, endPoint x: 658, endPoint y: 324, distance: 560.6
click at [652, 331] on app-calendar-viewport "Fri 3 1/2 1 Job Sat 4 1/2 1 Job Sun 5 1/3 1 Job Mon 6 Tue 7 Wed 8 Thu 9 Fri 10 …" at bounding box center [432, 297] width 864 height 383
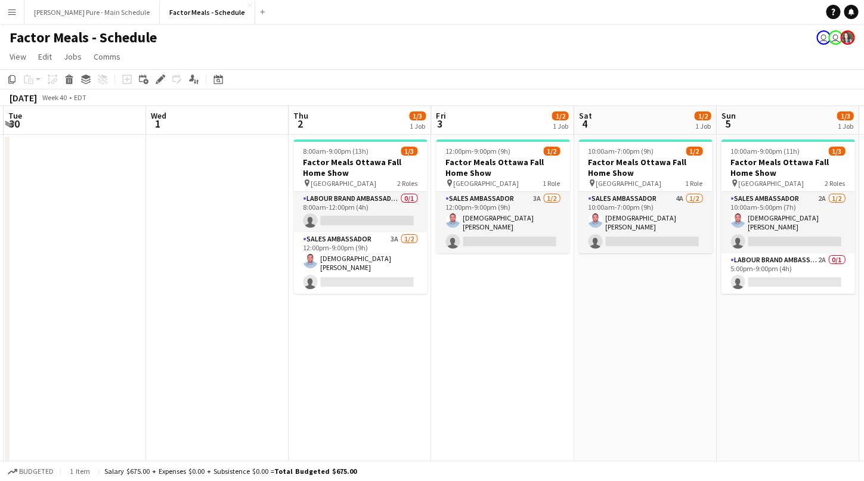
scroll to position [0, 340]
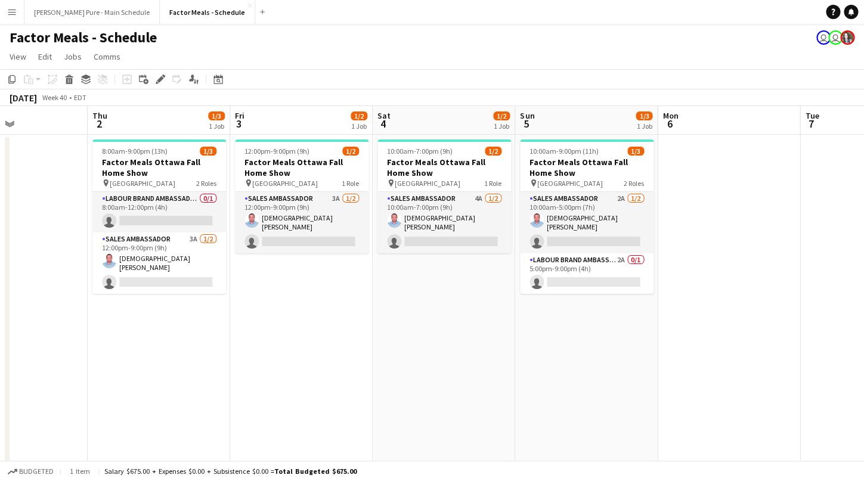
drag, startPoint x: 237, startPoint y: 366, endPoint x: 293, endPoint y: 312, distance: 77.6
click at [293, 312] on app-calendar-viewport "Mon 29 Tue 30 Wed 1 Thu 2 1/3 1 Job Fri 3 1/2 1 Job Sat 4 1/2 1 Job Sun 5 1/3 1…" at bounding box center [432, 297] width 864 height 383
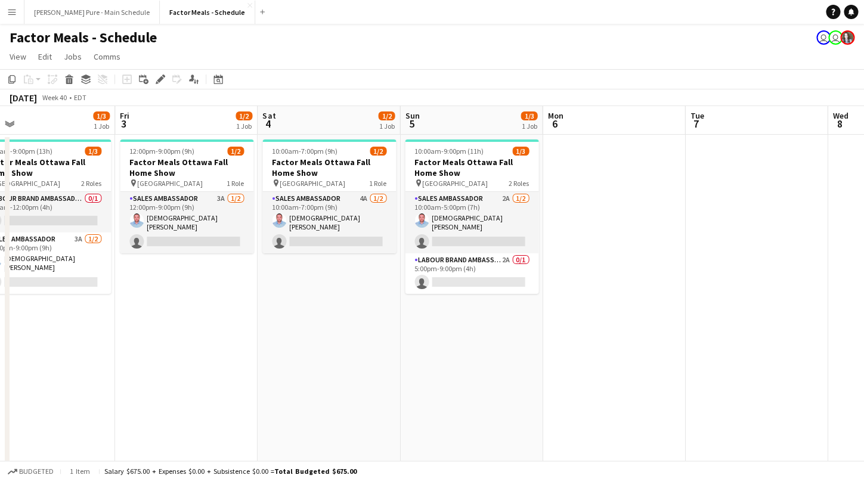
drag, startPoint x: 153, startPoint y: 299, endPoint x: -35, endPoint y: 330, distance: 190.4
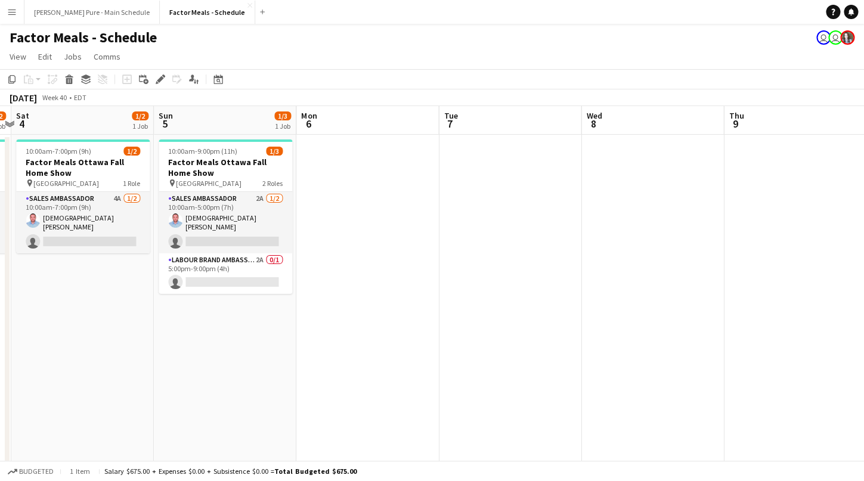
drag, startPoint x: 721, startPoint y: 266, endPoint x: 47, endPoint y: 295, distance: 674.4
click at [47, 295] on app-calendar-viewport "Tue 30 Wed 1 Thu 2 1/3 1 Job Fri 3 1/2 1 Job Sat 4 1/2 1 Job Sun 5 1/3 1 Job Mo…" at bounding box center [432, 297] width 864 height 383
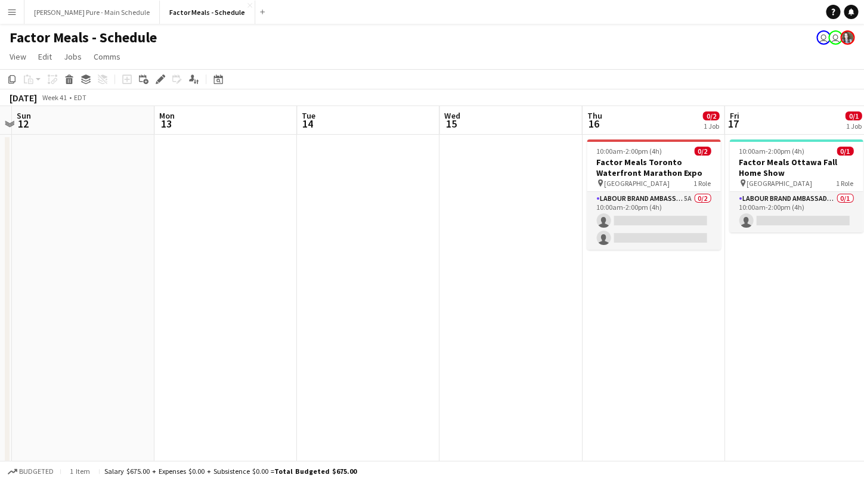
drag, startPoint x: 724, startPoint y: 212, endPoint x: -35, endPoint y: 284, distance: 762.4
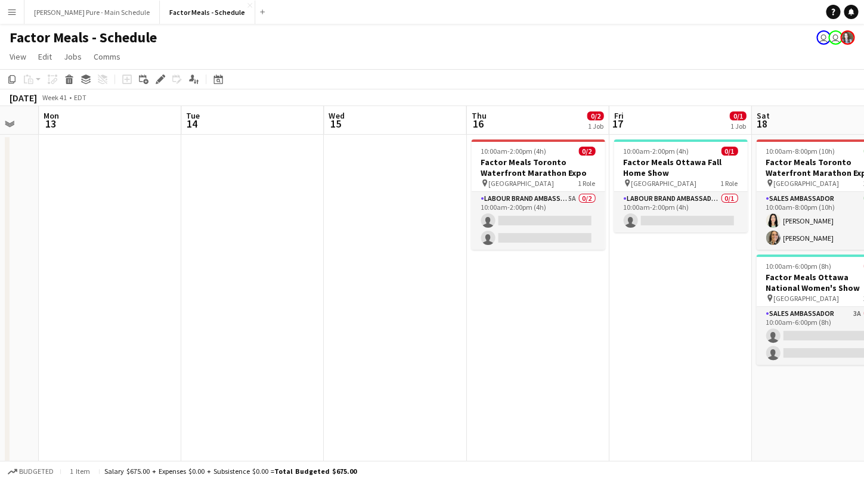
drag, startPoint x: 143, startPoint y: 289, endPoint x: -35, endPoint y: 298, distance: 177.4
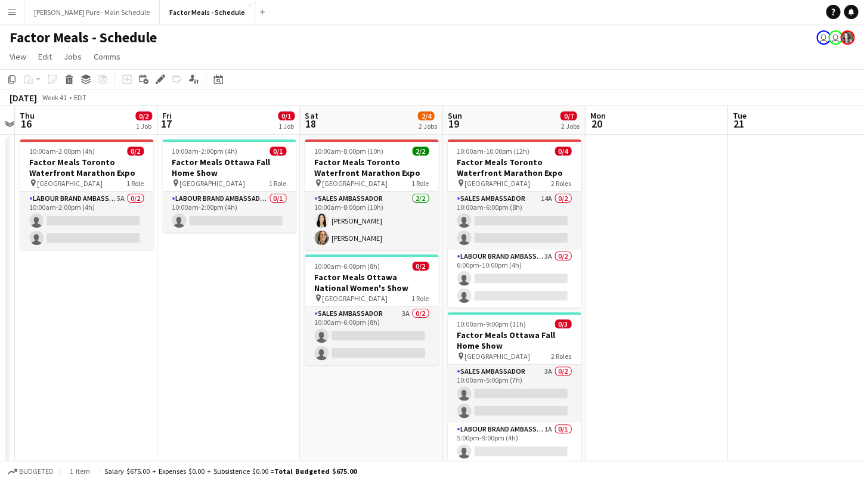
scroll to position [0, 576]
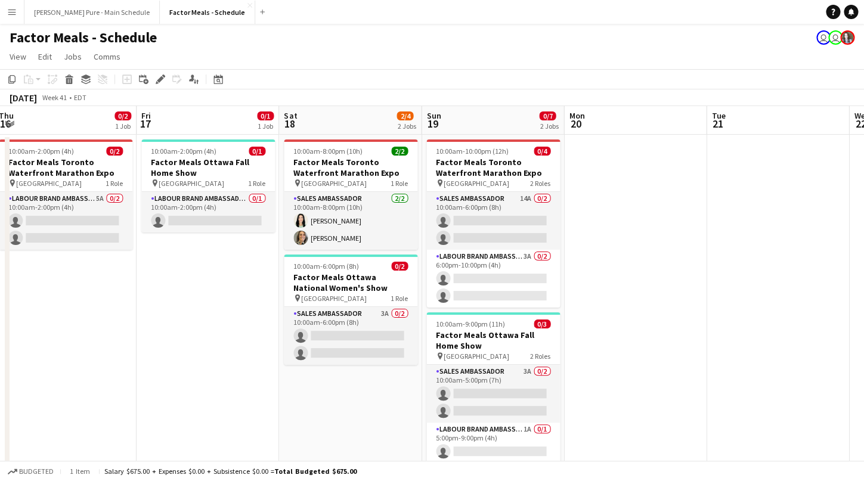
drag, startPoint x: 750, startPoint y: 340, endPoint x: 277, endPoint y: 391, distance: 475.0
click at [277, 391] on app-calendar-viewport "Sun 12 Mon 13 Tue 14 Wed 15 Thu 16 0/2 1 Job Fri 17 0/1 1 Job Sat 18 2/4 2 Jobs…" at bounding box center [432, 297] width 864 height 383
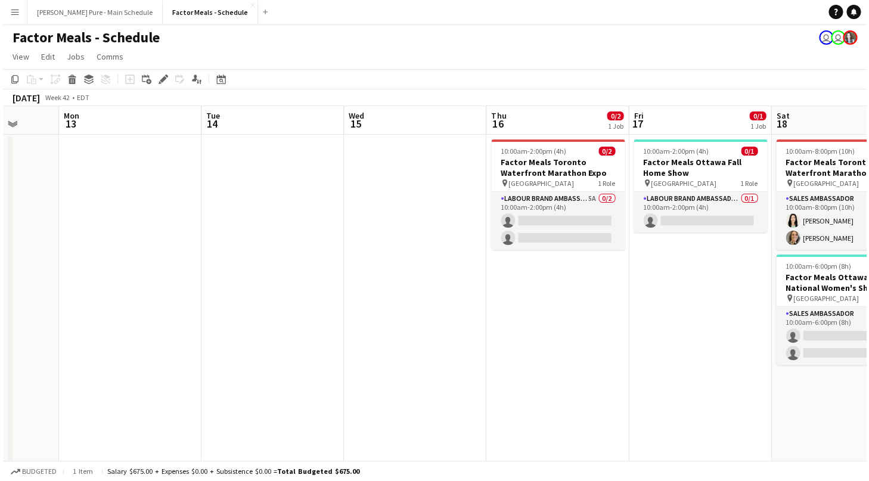
scroll to position [0, 317]
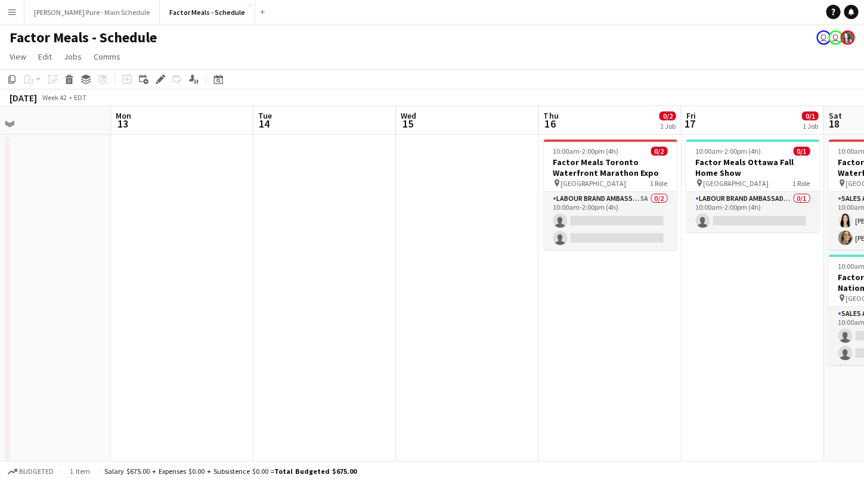
drag, startPoint x: 176, startPoint y: 332, endPoint x: 720, endPoint y: 236, distance: 552.8
click at [720, 236] on app-calendar-viewport "Fri 10 Sat 11 Sun 12 Mon 13 Tue 14 Wed 15 Thu 16 0/2 1 Job Fri 17 0/1 1 Job Sat…" at bounding box center [432, 297] width 864 height 383
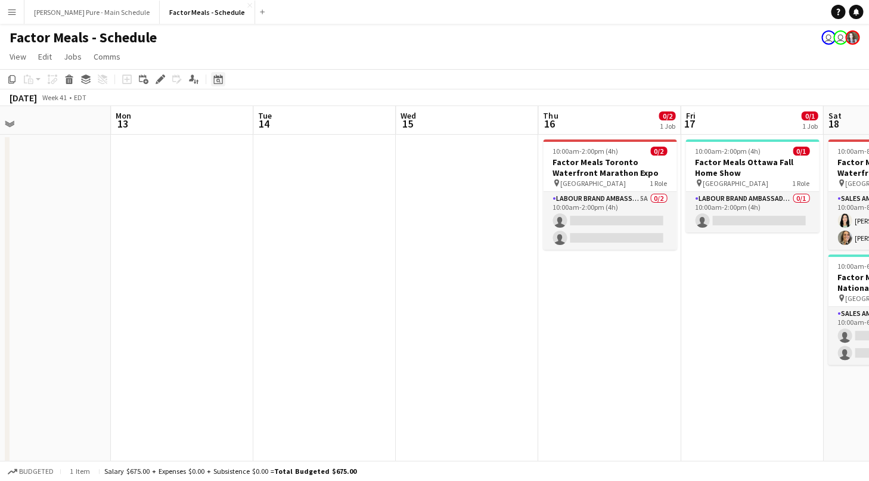
click at [224, 81] on div "Date picker" at bounding box center [218, 79] width 14 height 14
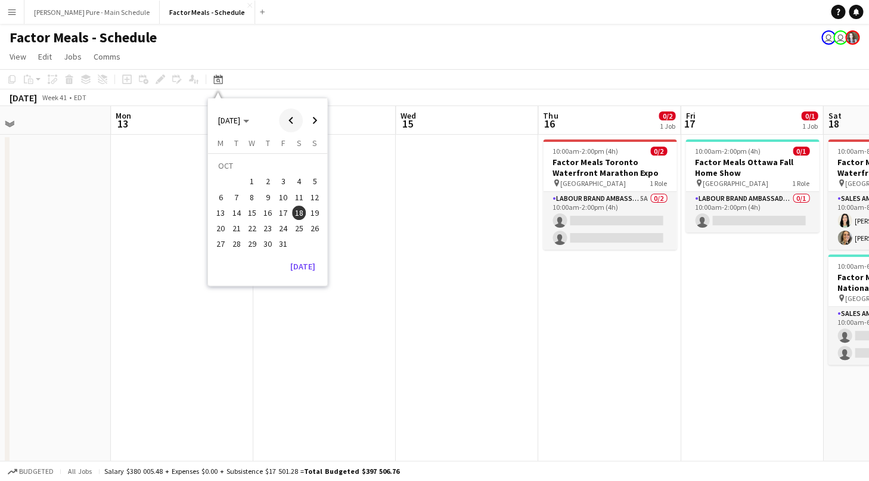
click at [293, 119] on span "Previous month" at bounding box center [291, 121] width 24 height 24
click at [308, 119] on span "Next month" at bounding box center [315, 121] width 24 height 24
click at [222, 185] on span "1" at bounding box center [220, 182] width 14 height 14
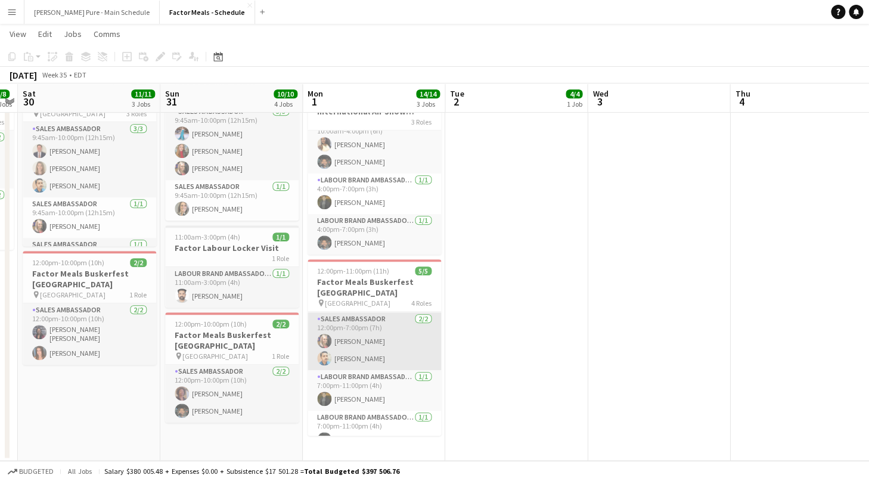
scroll to position [0, 0]
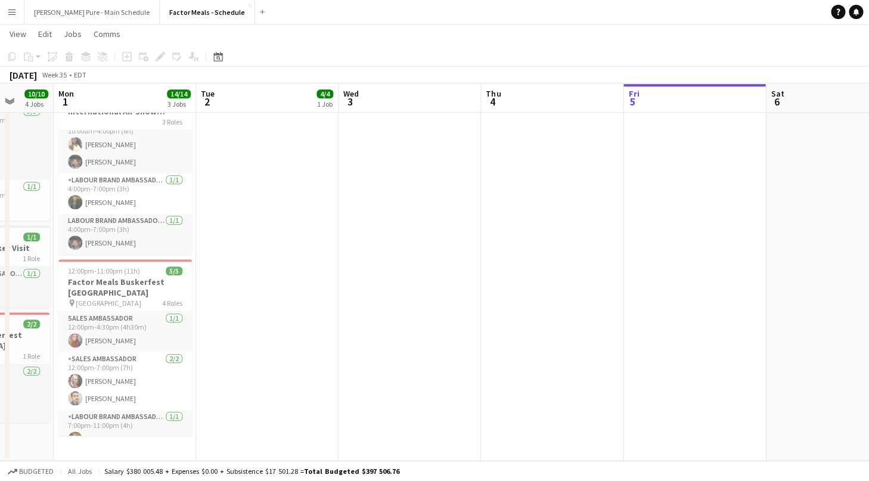
drag, startPoint x: 730, startPoint y: 286, endPoint x: 195, endPoint y: 313, distance: 536.1
click at [196, 312] on app-calendar-viewport "Fri 29 8/8 2 Jobs Sat 30 11/11 3 Jobs Sun 31 10/10 4 Jobs Mon 1 14/14 3 Jobs Tu…" at bounding box center [434, 133] width 869 height 656
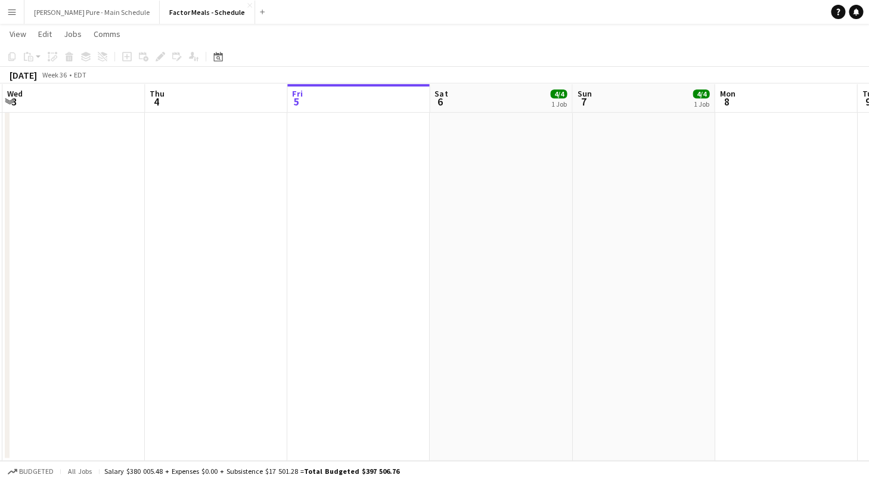
drag, startPoint x: 762, startPoint y: 284, endPoint x: 145, endPoint y: 309, distance: 617.1
click at [146, 309] on app-calendar-viewport "Sun 31 10/10 4 Jobs Mon 1 14/14 3 Jobs Tue 2 4/4 1 Job Wed 3 Thu 4 Fri 5 Sat 6 …" at bounding box center [434, 133] width 869 height 656
drag, startPoint x: 717, startPoint y: 286, endPoint x: 154, endPoint y: 302, distance: 563.7
click at [150, 309] on app-calendar-viewport "Mon 8 Tue 9 Wed 10 Thu 11 Fri 12 Sat 13 4/4 1 Job Sun 14 4/4 1 Job Mon 15 Tue 1…" at bounding box center [434, 133] width 869 height 656
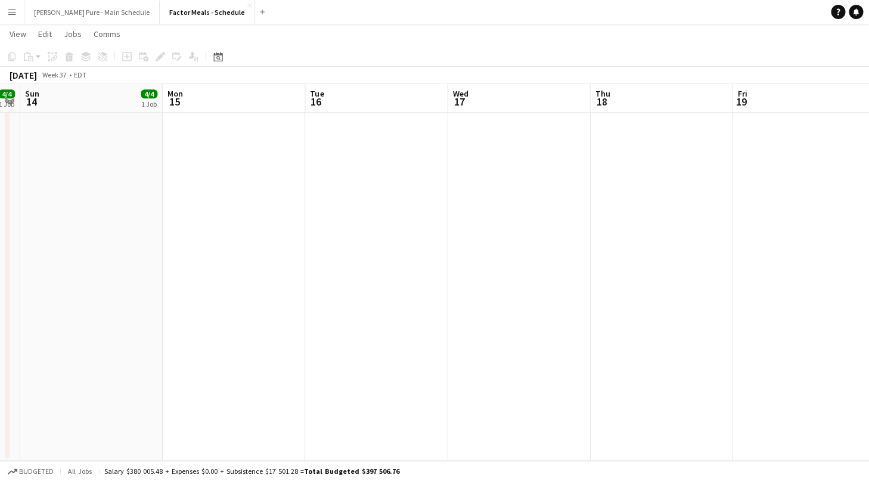
scroll to position [0, 378]
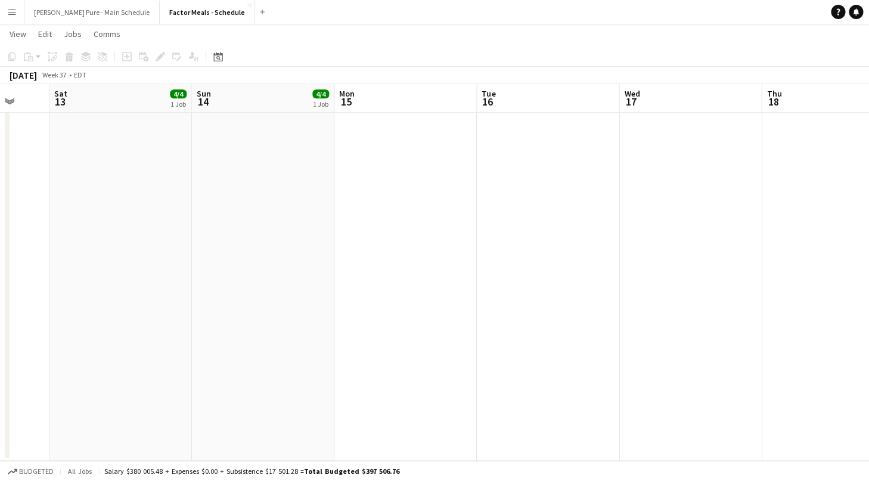
drag, startPoint x: 365, startPoint y: 333, endPoint x: -24, endPoint y: 349, distance: 389.1
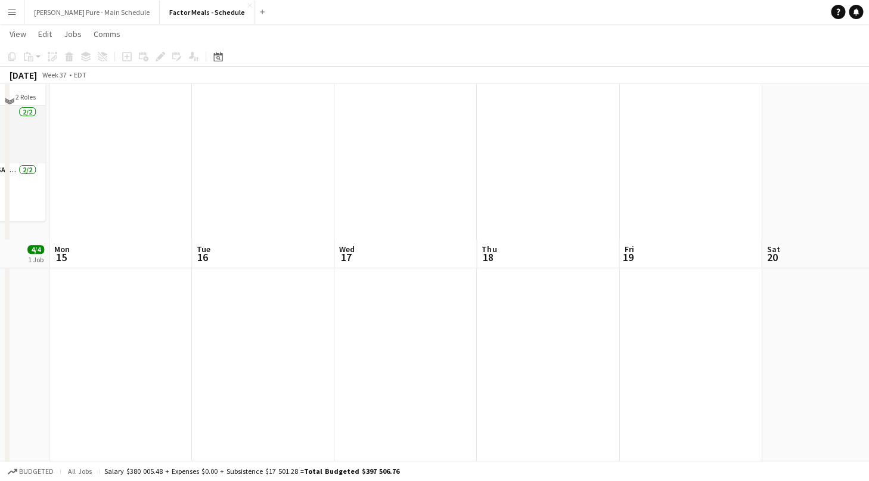
scroll to position [0, 0]
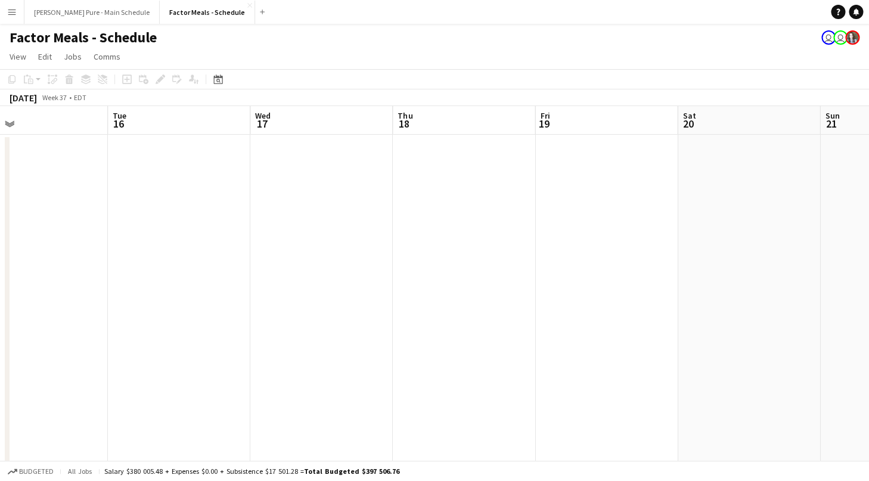
drag, startPoint x: 637, startPoint y: 308, endPoint x: 268, endPoint y: 307, distance: 369.1
click at [268, 305] on app-calendar-viewport "Fri 12 Sat 13 4/4 1 Job Sun 14 4/4 1 Job Mon 15 Tue 16 Wed 17 Thu 18 Fri 19 Sat…" at bounding box center [434, 404] width 869 height 597
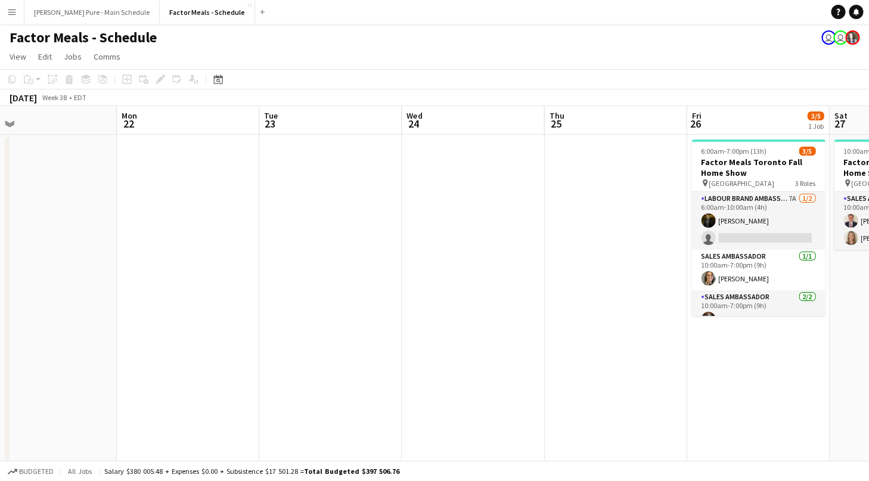
drag, startPoint x: 614, startPoint y: 306, endPoint x: 230, endPoint y: 306, distance: 384.6
click at [230, 306] on app-calendar-viewport "Thu 18 Fri 19 Sat 20 Sun 21 Mon 22 Tue 23 Wed 24 Thu 25 Fri 26 3/5 1 Job Sat 27…" at bounding box center [434, 404] width 869 height 597
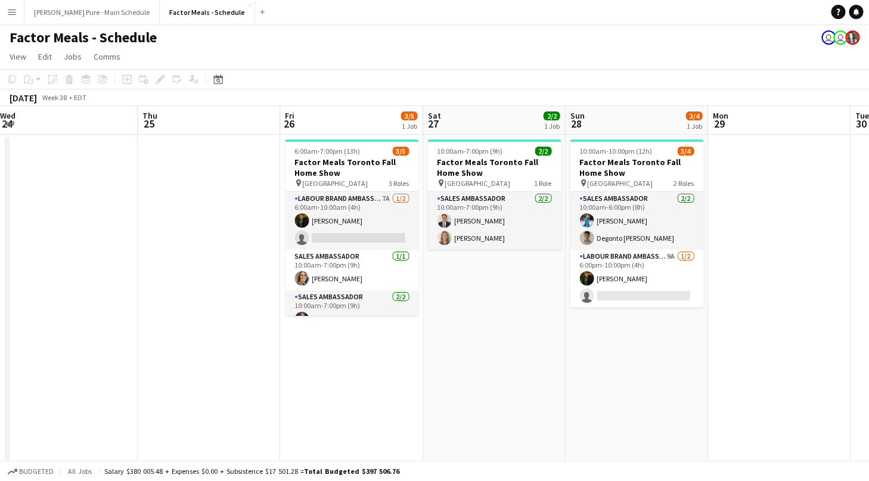
scroll to position [0, 575]
drag, startPoint x: 747, startPoint y: 314, endPoint x: 339, endPoint y: 321, distance: 407.3
click at [339, 321] on app-calendar-viewport "Sat 20 Sun 21 Mon 22 Tue 23 Wed 24 Thu 25 Fri 26 3/5 1 Job Sat 27 2/2 1 Job Sun…" at bounding box center [434, 404] width 869 height 597
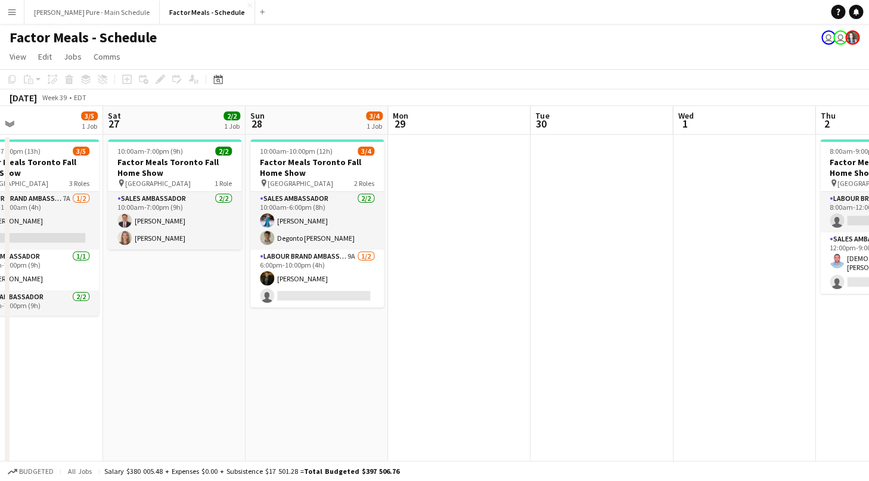
drag, startPoint x: 645, startPoint y: 358, endPoint x: 326, endPoint y: 364, distance: 319.1
click at [326, 364] on app-calendar-viewport "Wed 24 Thu 25 Fri 26 3/5 1 Job Sat 27 2/2 1 Job Sun 28 3/4 1 Job Mon 29 Tue 30 …" at bounding box center [434, 404] width 869 height 597
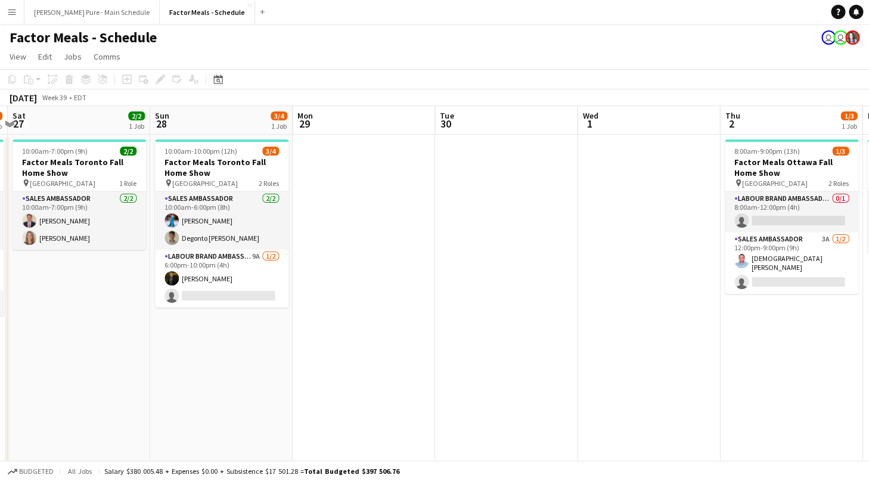
drag, startPoint x: 327, startPoint y: 364, endPoint x: 231, endPoint y: 391, distance: 98.9
click at [231, 391] on app-calendar-viewport "Wed 24 Thu 25 Fri 26 3/5 1 Job Sat 27 2/2 1 Job Sun 28 3/4 1 Job Mon 29 Tue 30 …" at bounding box center [434, 404] width 869 height 597
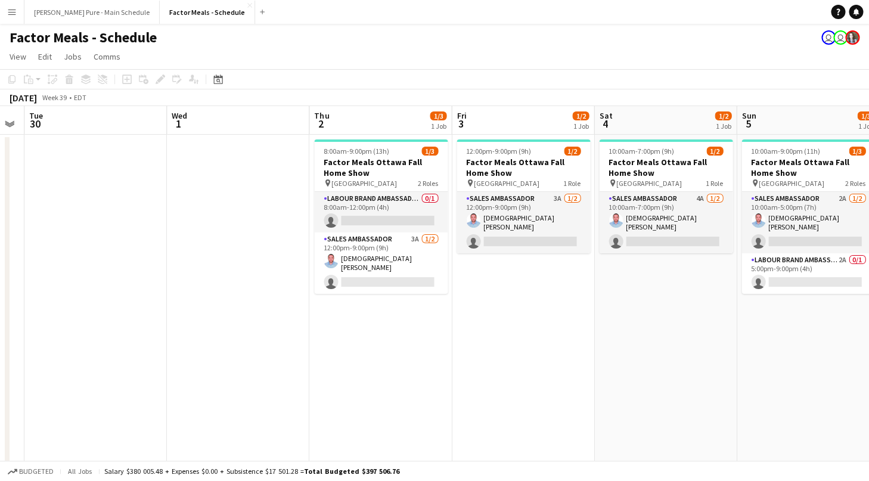
scroll to position [0, 589]
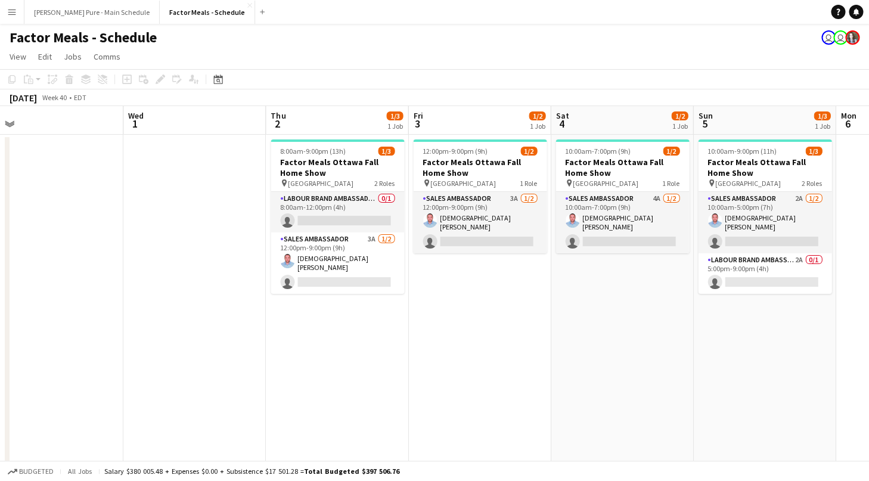
drag, startPoint x: 717, startPoint y: 311, endPoint x: 262, endPoint y: 323, distance: 454.5
click at [262, 323] on app-calendar-viewport "Fri 26 3/5 1 Job Sat 27 2/2 1 Job Sun 28 3/4 1 Job Mon 29 Tue 30 Wed 1 Thu 2 1/…" at bounding box center [434, 404] width 869 height 597
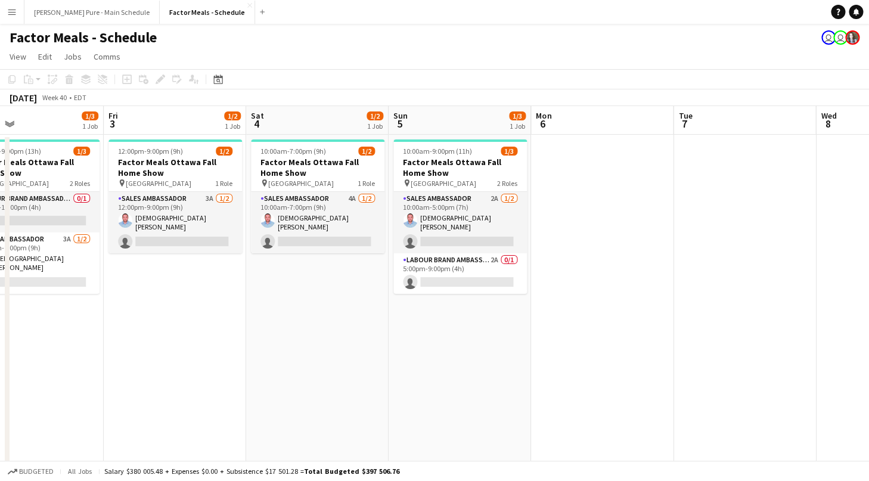
drag, startPoint x: 583, startPoint y: 307, endPoint x: 169, endPoint y: 319, distance: 414.0
click at [169, 319] on app-calendar-viewport "Tue 30 Wed 1 Thu 2 1/3 1 Job Fri 3 1/2 1 Job Sat 4 1/2 1 Job Sun 5 1/3 1 Job Mo…" at bounding box center [434, 404] width 869 height 597
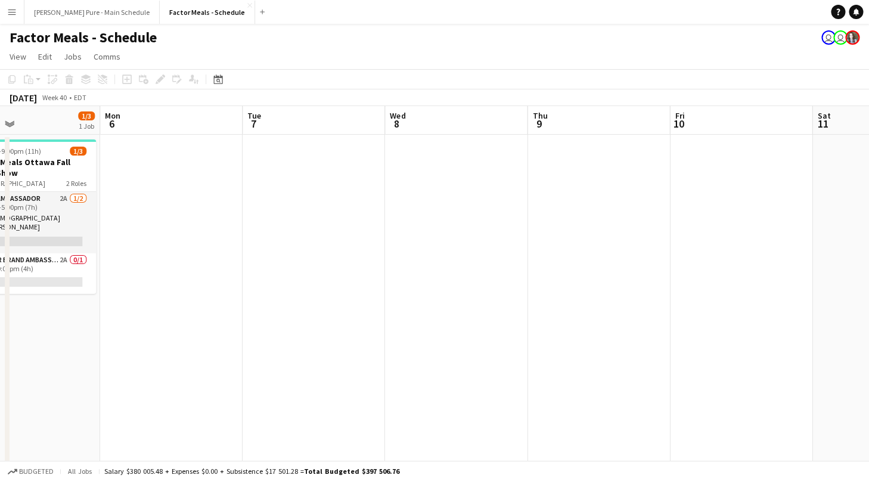
drag, startPoint x: 464, startPoint y: 302, endPoint x: 118, endPoint y: 317, distance: 346.2
click at [118, 317] on app-calendar-viewport "Thu 2 1/3 1 Job Fri 3 1/2 1 Job Sat 4 1/2 1 Job Sun 5 1/3 1 Job Mon 6 Tue 7 Wed…" at bounding box center [434, 404] width 869 height 597
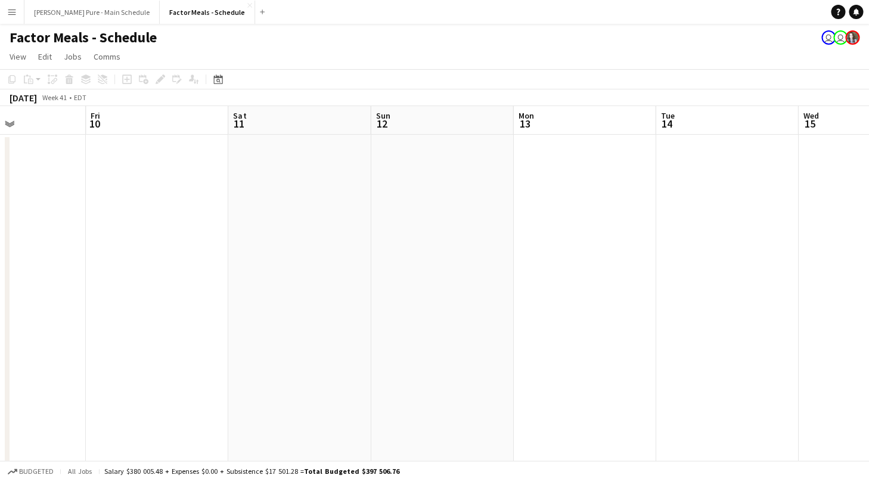
scroll to position [0, 414]
drag, startPoint x: 815, startPoint y: 235, endPoint x: 160, endPoint y: 295, distance: 658.1
click at [160, 295] on app-calendar-viewport "Sun 5 1/3 1 Job Mon 6 Tue 7 Wed 8 Thu 9 Fri 10 Sat 11 Sun 12 Mon 13 Tue 14 Wed …" at bounding box center [434, 404] width 869 height 597
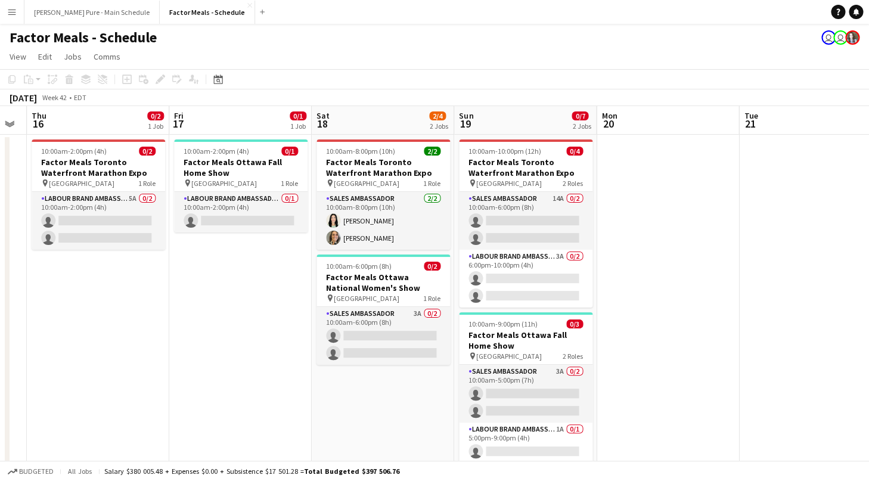
drag, startPoint x: 662, startPoint y: 290, endPoint x: 249, endPoint y: 289, distance: 413.2
click at [249, 289] on app-calendar-viewport "Mon 13 Tue 14 Wed 15 Thu 16 0/2 1 Job Fri 17 0/1 1 Job Sat 18 2/4 2 Jobs Sun 19…" at bounding box center [434, 404] width 869 height 597
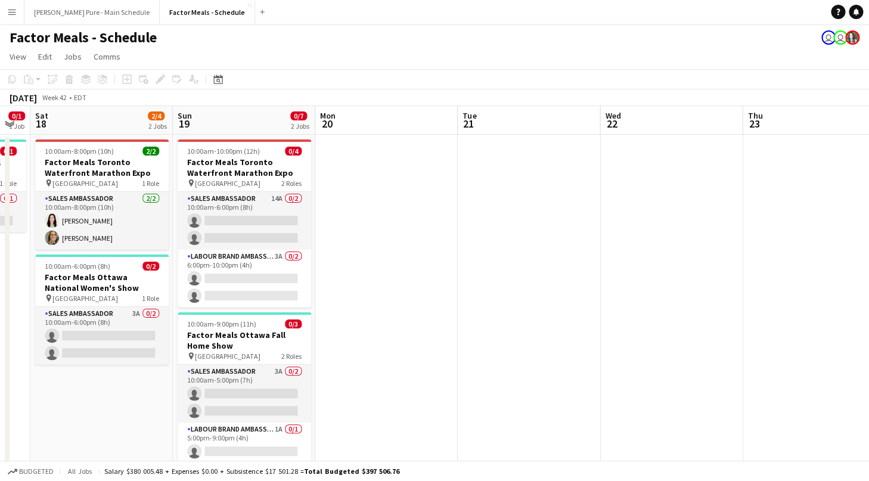
scroll to position [0, 465]
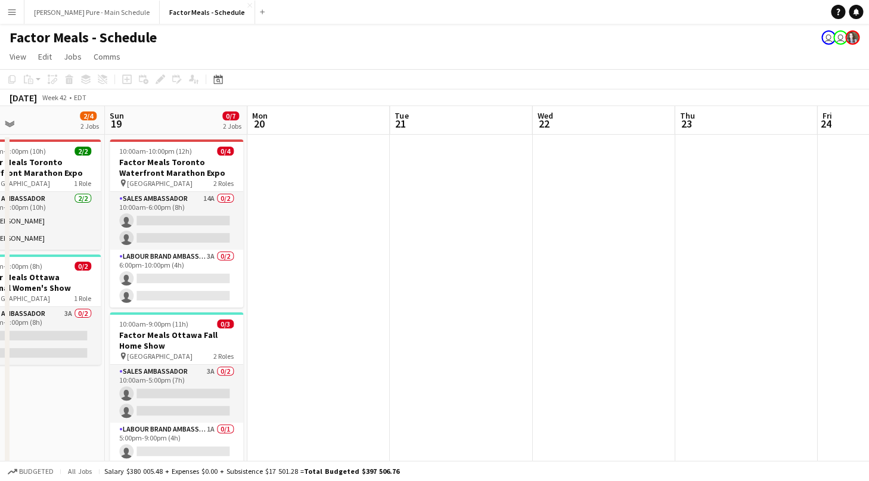
drag, startPoint x: 822, startPoint y: 200, endPoint x: 472, endPoint y: 212, distance: 350.2
click at [472, 212] on app-calendar-viewport "Wed 15 Thu 16 0/2 1 Job Fri 17 0/1 1 Job Sat 18 2/4 2 Jobs Sun 19 0/7 2 Jobs Mo…" at bounding box center [434, 404] width 869 height 597
click at [218, 84] on icon "Date picker" at bounding box center [218, 80] width 10 height 10
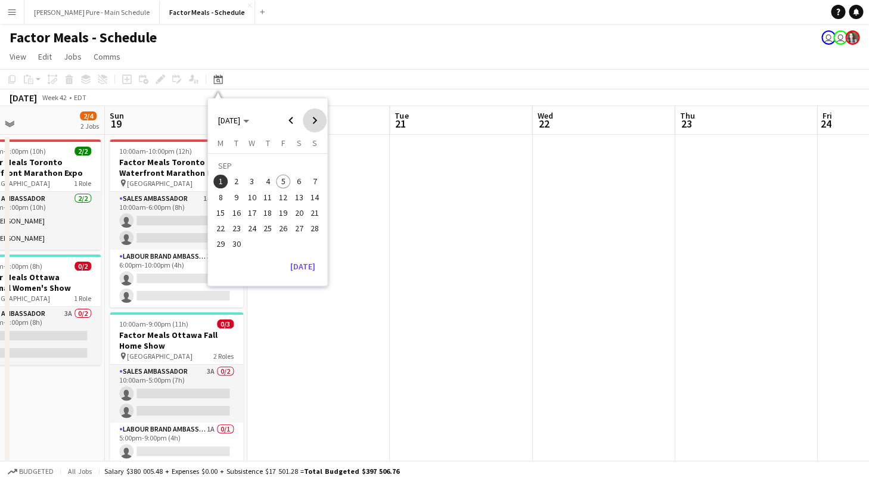
click at [320, 119] on span "Next month" at bounding box center [315, 121] width 24 height 24
click at [284, 215] on span "21" at bounding box center [283, 216] width 14 height 14
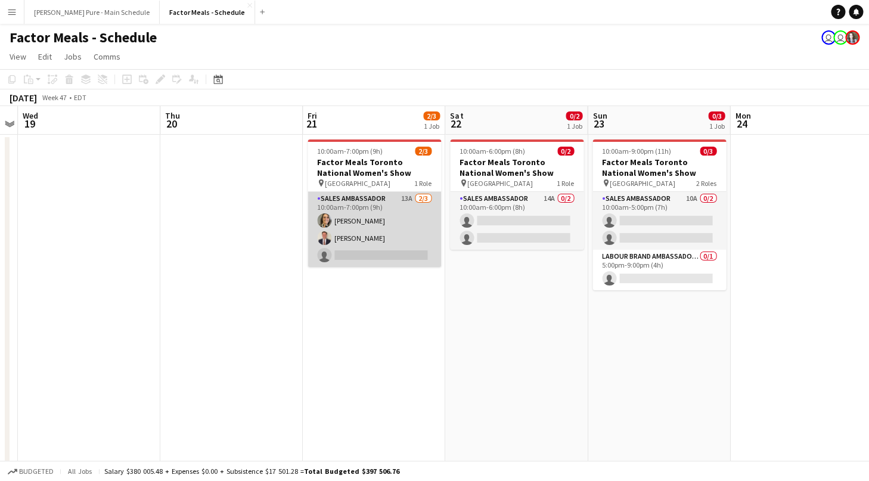
click at [351, 254] on app-card-role "Sales Ambassador 13A 2/3 10:00am-7:00pm (9h) Laurie Preddy Mick Zuroski single-…" at bounding box center [375, 229] width 134 height 75
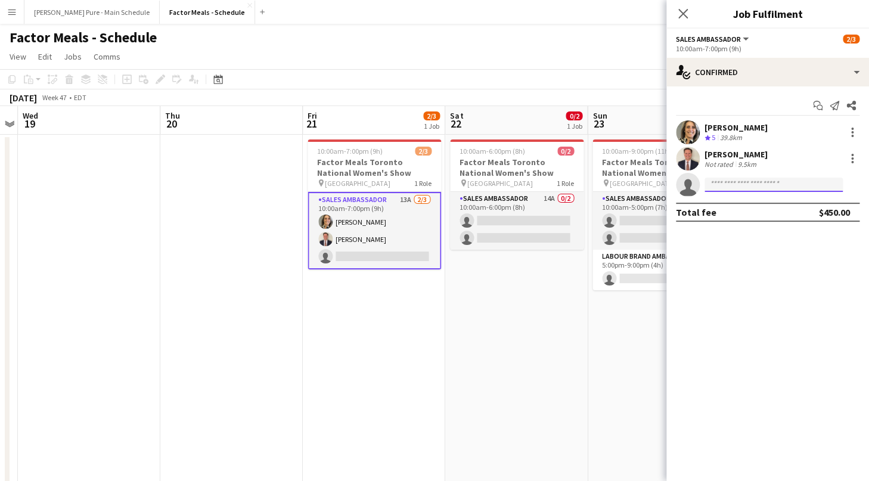
click at [741, 190] on input at bounding box center [774, 185] width 138 height 14
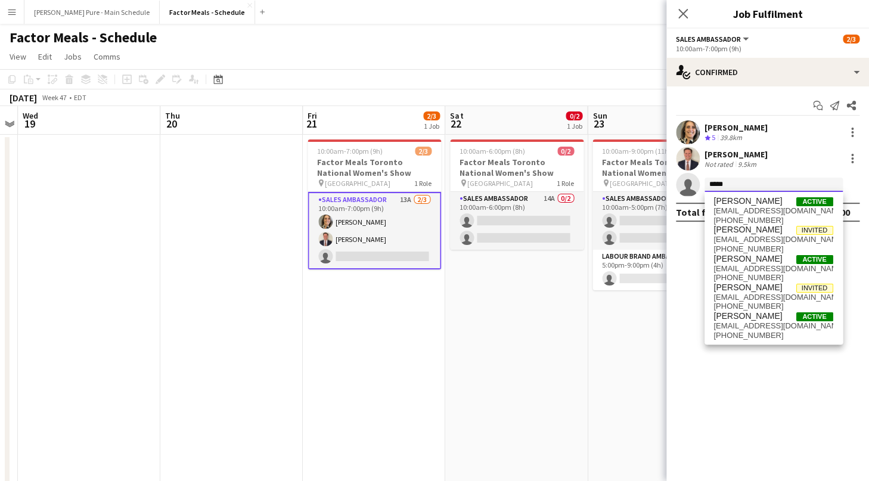
scroll to position [0, 0]
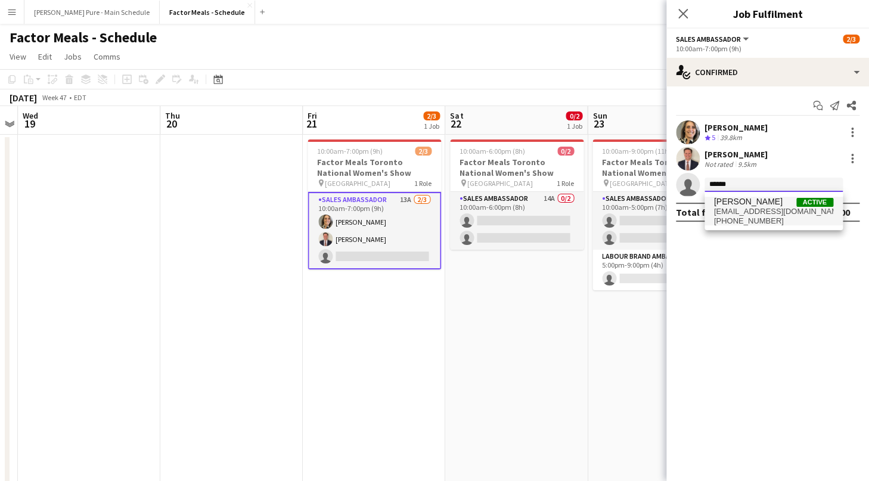
type input "******"
click at [762, 206] on span "Jenn Zuroski" at bounding box center [748, 202] width 69 height 10
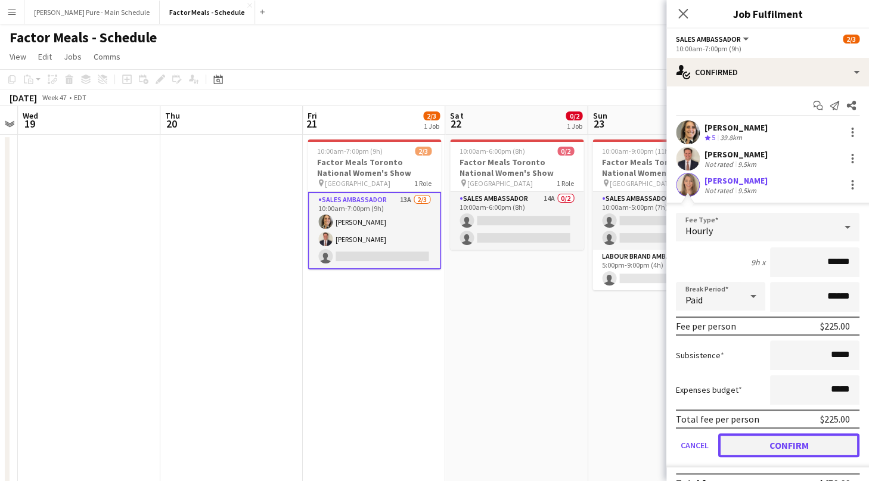
click at [770, 436] on button "Confirm" at bounding box center [789, 445] width 141 height 24
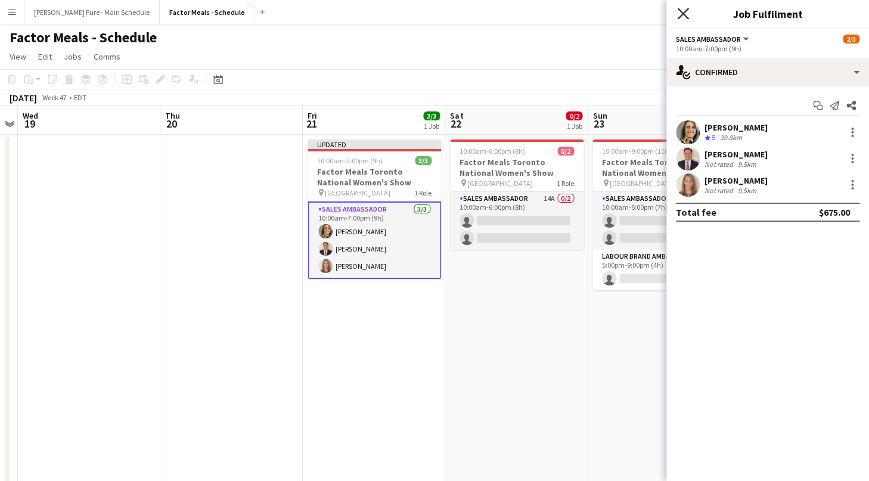
click at [689, 11] on app-icon "Close pop-in" at bounding box center [683, 13] width 17 height 17
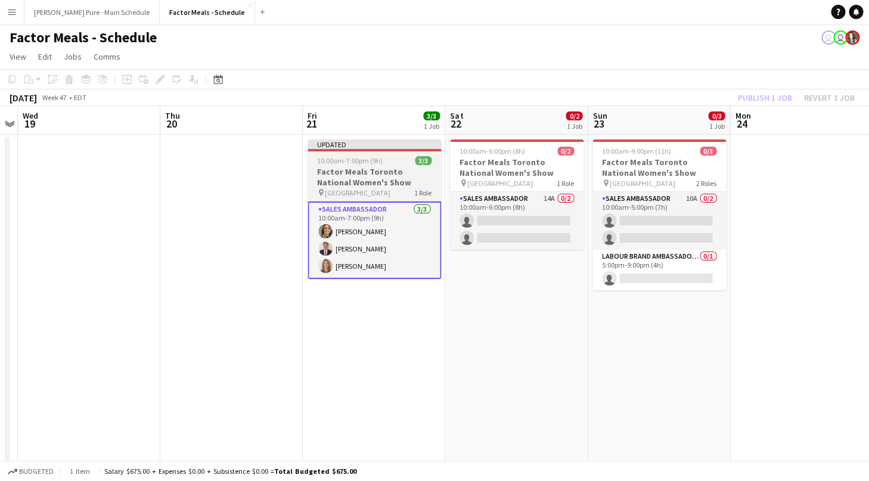
scroll to position [0, 408]
click at [329, 148] on div "Updated" at bounding box center [376, 145] width 134 height 10
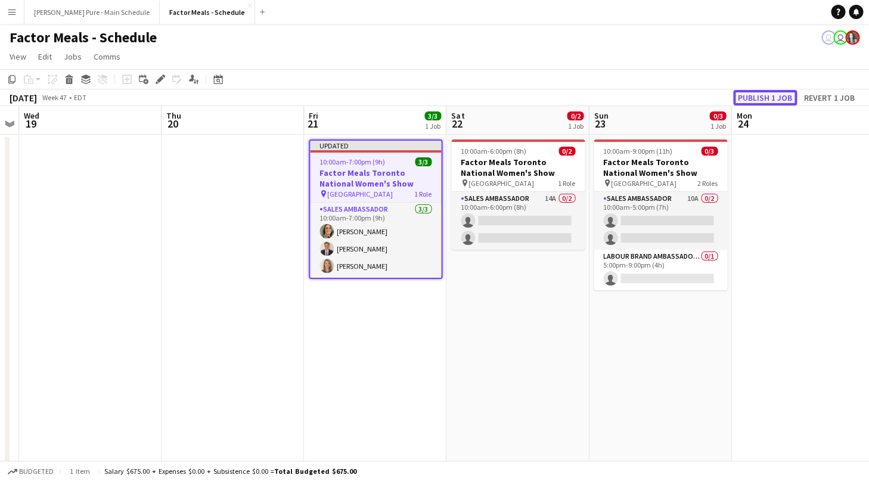
click at [781, 96] on button "Publish 1 job" at bounding box center [765, 98] width 64 height 16
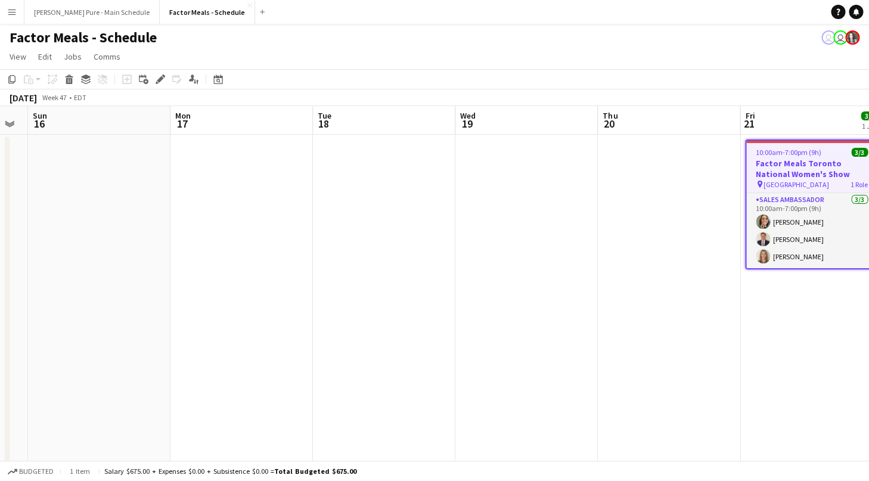
scroll to position [0, 256]
drag, startPoint x: 191, startPoint y: 281, endPoint x: 629, endPoint y: 279, distance: 437.7
click at [629, 279] on app-calendar-viewport "Fri 14 Sat 15 Sun 16 Mon 17 Tue 18 Wed 19 Thu 20 Fri 21 3/3 1 Job Sat 22 0/2 1 …" at bounding box center [434, 404] width 869 height 597
click at [218, 80] on icon at bounding box center [218, 81] width 4 height 4
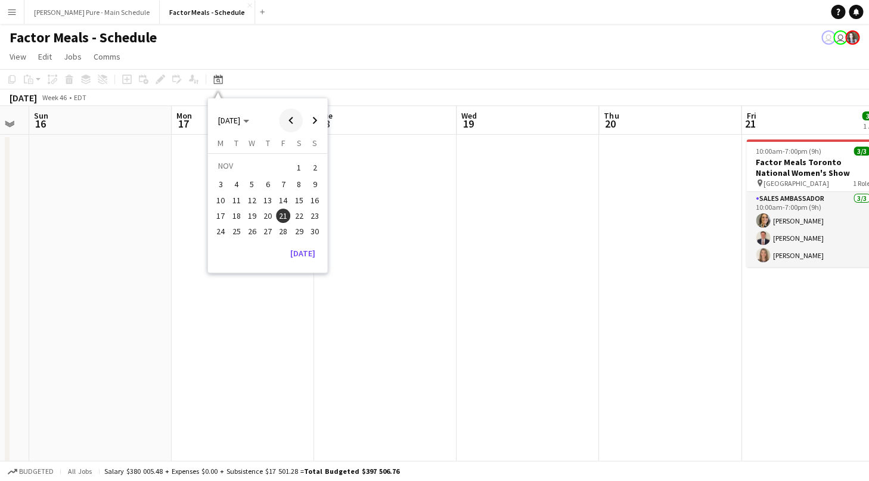
click at [289, 123] on span "Previous month" at bounding box center [291, 121] width 24 height 24
click at [457, 218] on app-date-cell at bounding box center [385, 419] width 143 height 569
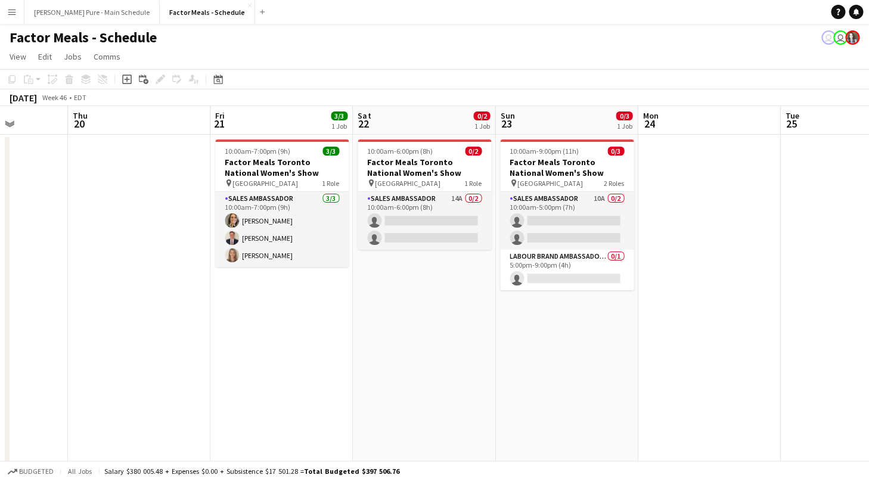
scroll to position [0, 574]
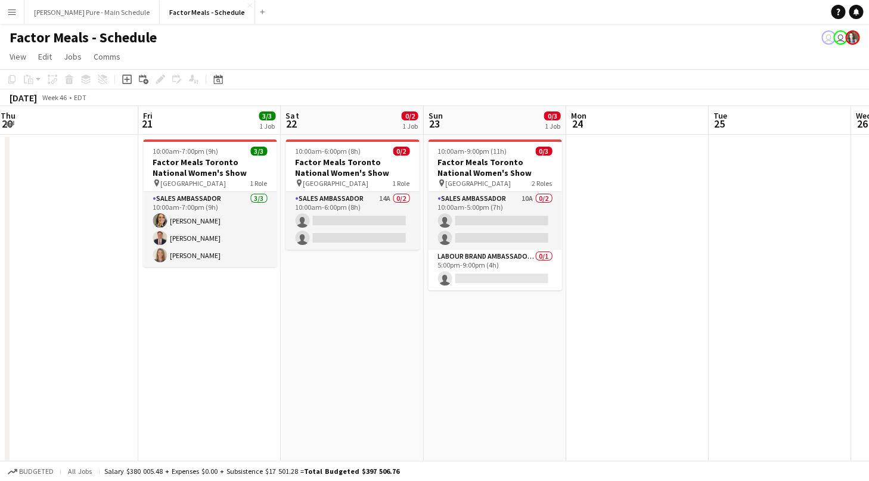
drag, startPoint x: 762, startPoint y: 342, endPoint x: 165, endPoint y: 367, distance: 597.4
click at [169, 367] on app-calendar-viewport "Sun 16 Mon 17 Tue 18 Wed 19 Thu 20 Fri 21 3/3 1 Job Sat 22 0/2 1 Job Sun 23 0/3…" at bounding box center [434, 404] width 869 height 597
click at [221, 81] on icon "Date picker" at bounding box center [218, 80] width 10 height 10
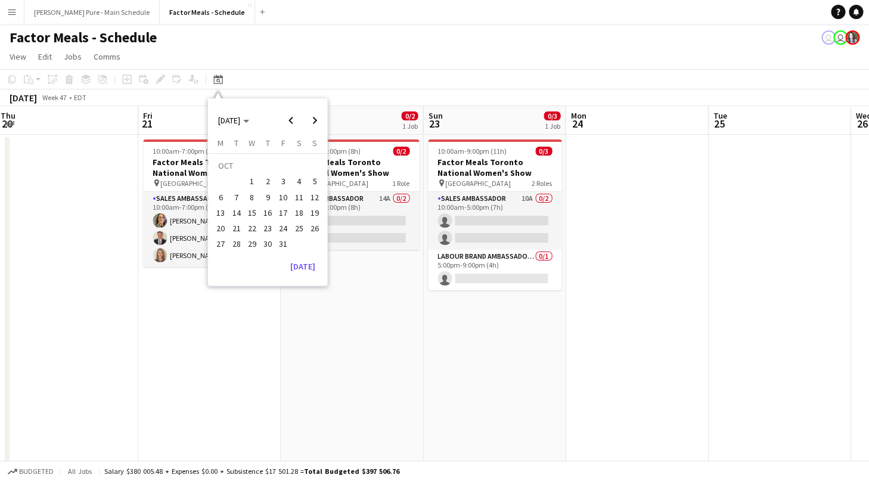
click at [272, 184] on span "2" at bounding box center [268, 182] width 14 height 14
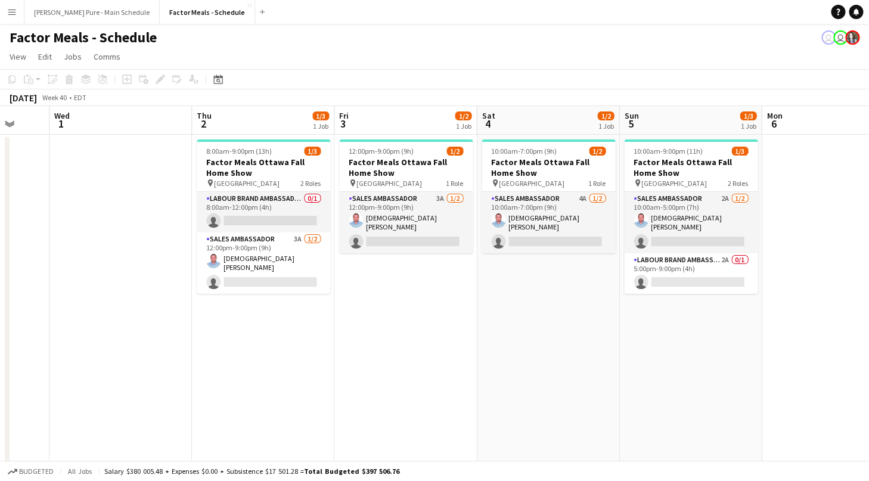
scroll to position [0, 519]
drag, startPoint x: 612, startPoint y: 319, endPoint x: 503, endPoint y: 318, distance: 109.1
click at [503, 318] on app-calendar-viewport "Sat 27 2/2 1 Job Sun 28 3/4 1 Job Mon 29 Tue 30 Wed 1 Thu 2 1/3 1 Job Fri 3 1/2…" at bounding box center [434, 404] width 869 height 597
